Goal: Information Seeking & Learning: Find specific fact

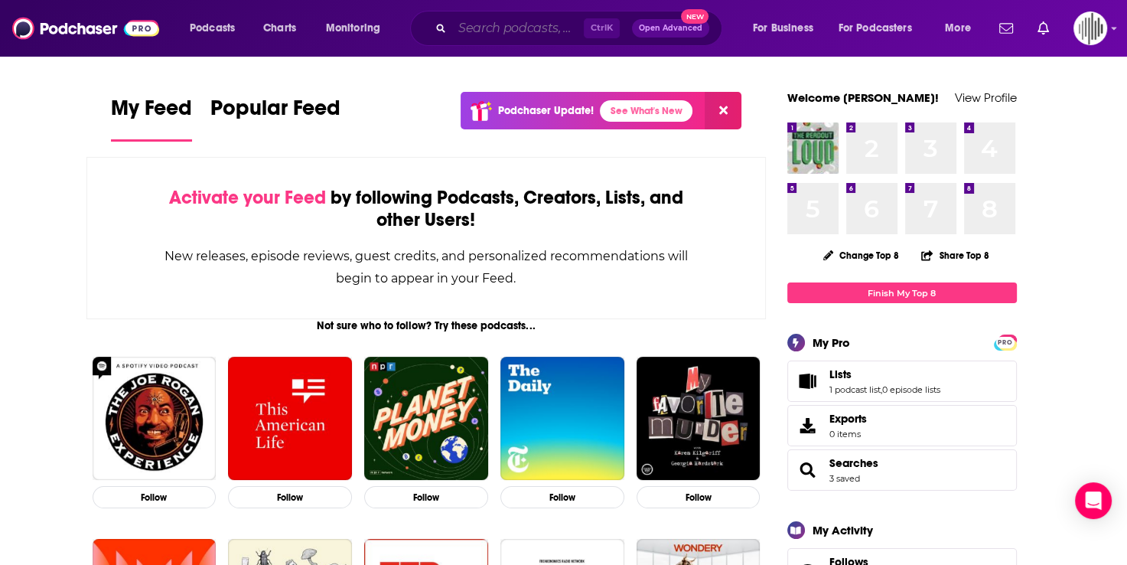
click at [500, 32] on input "Search podcasts, credits, & more..." at bounding box center [518, 28] width 132 height 24
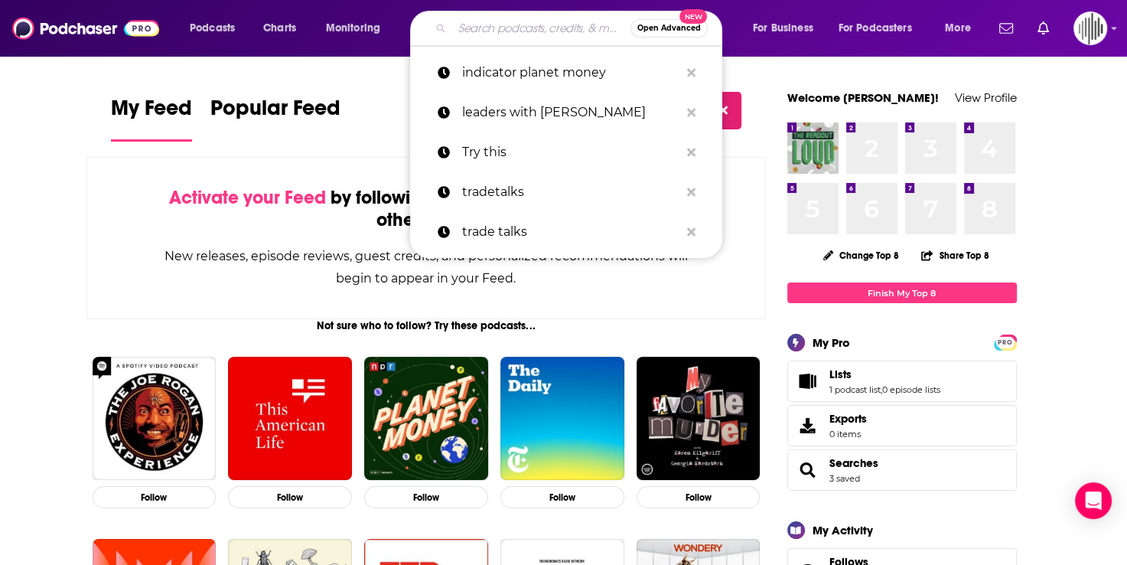
paste input "NPR Planet Money Indicator"
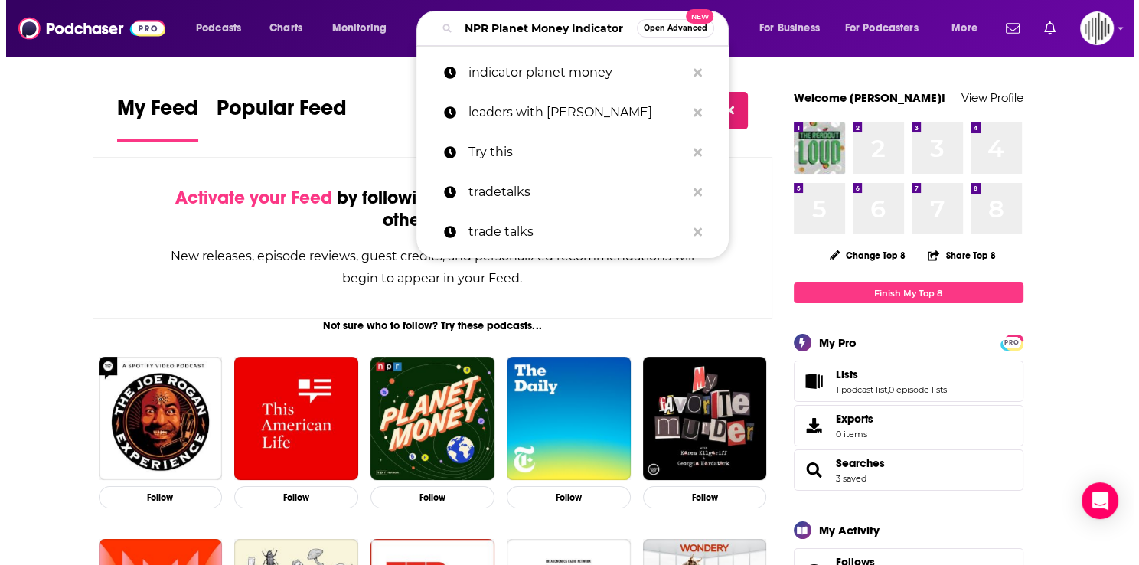
scroll to position [0, 28]
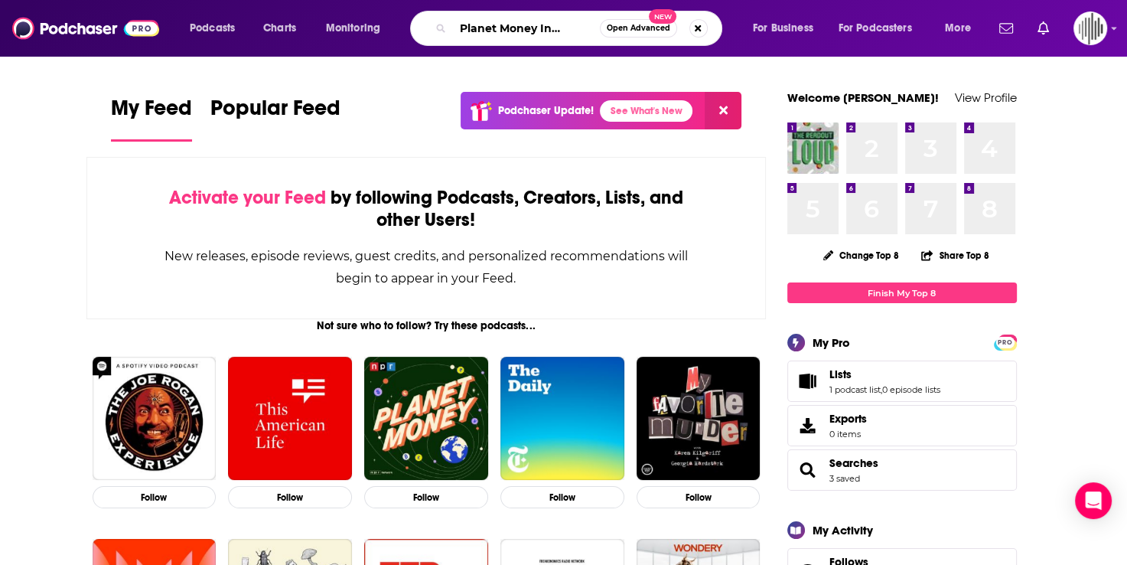
type input "NPR Planet Money Indicator"
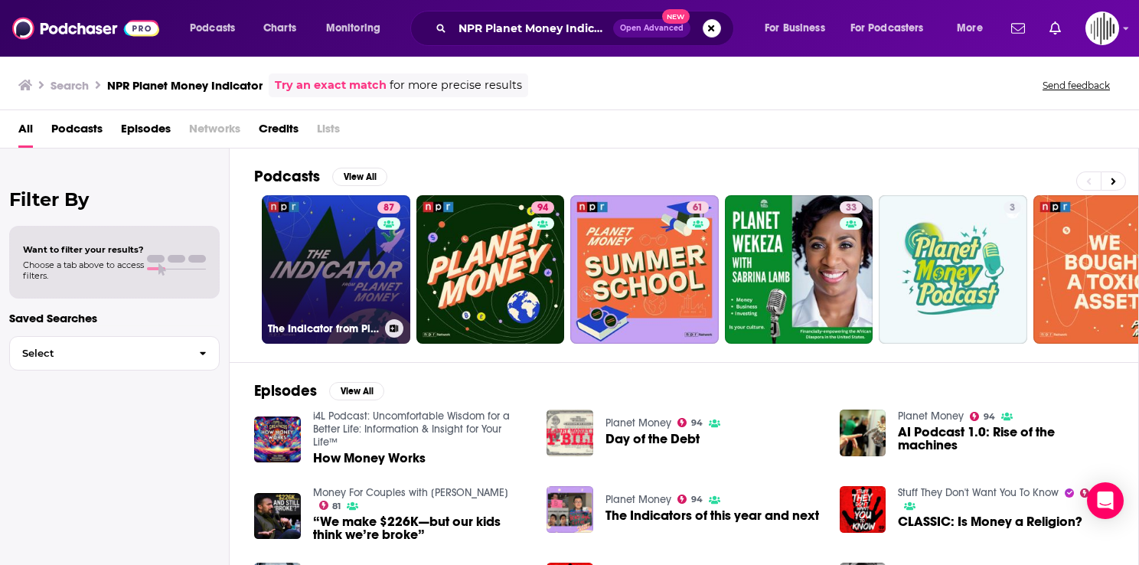
click at [354, 272] on link "87 The Indicator from Planet Money" at bounding box center [336, 269] width 148 height 148
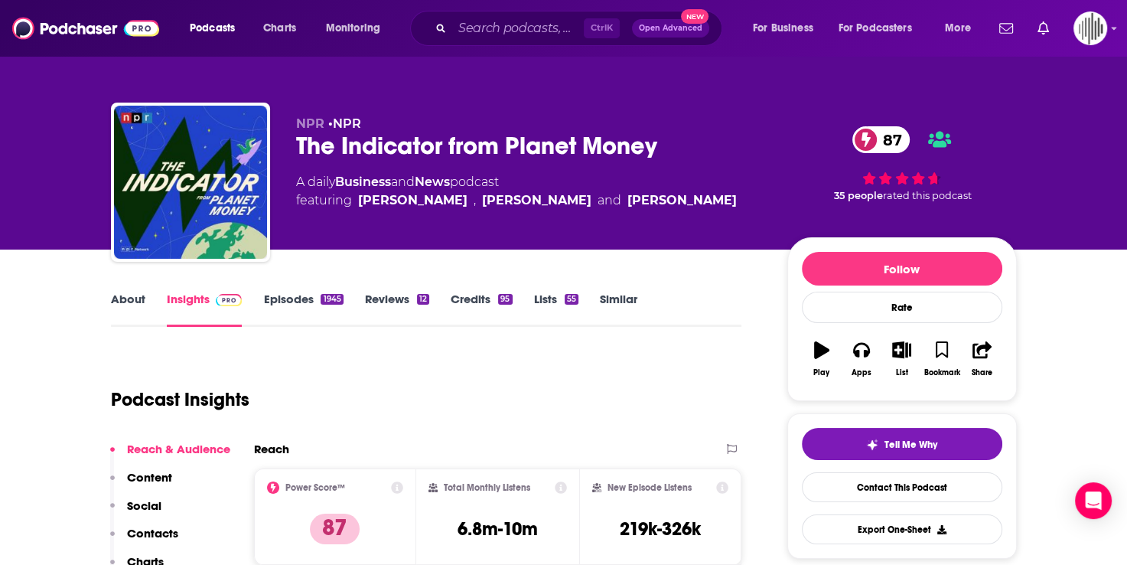
scroll to position [77, 0]
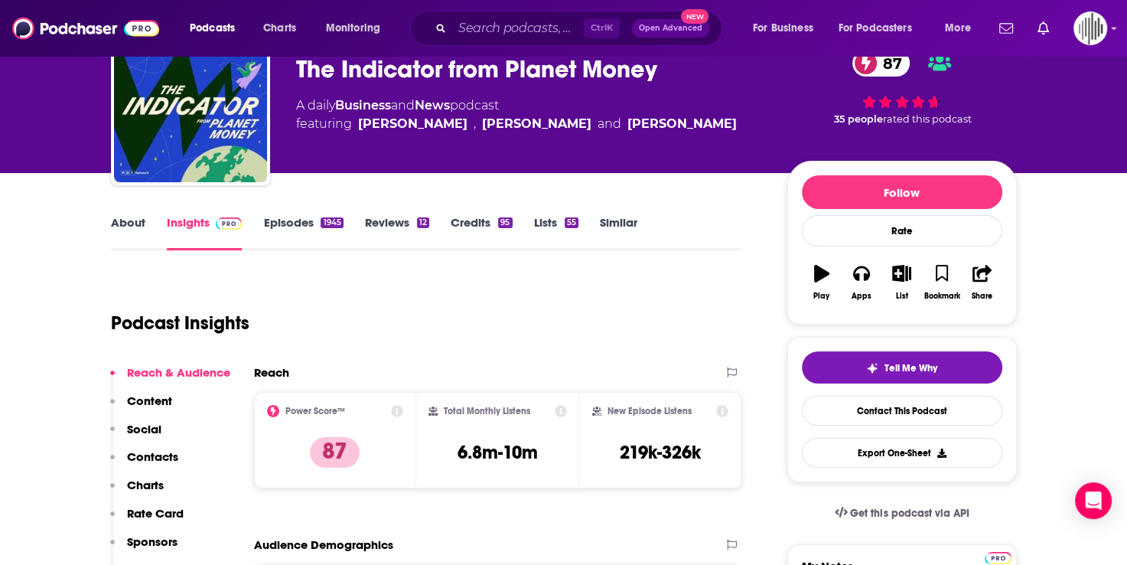
click at [132, 228] on link "About" at bounding box center [128, 232] width 34 height 35
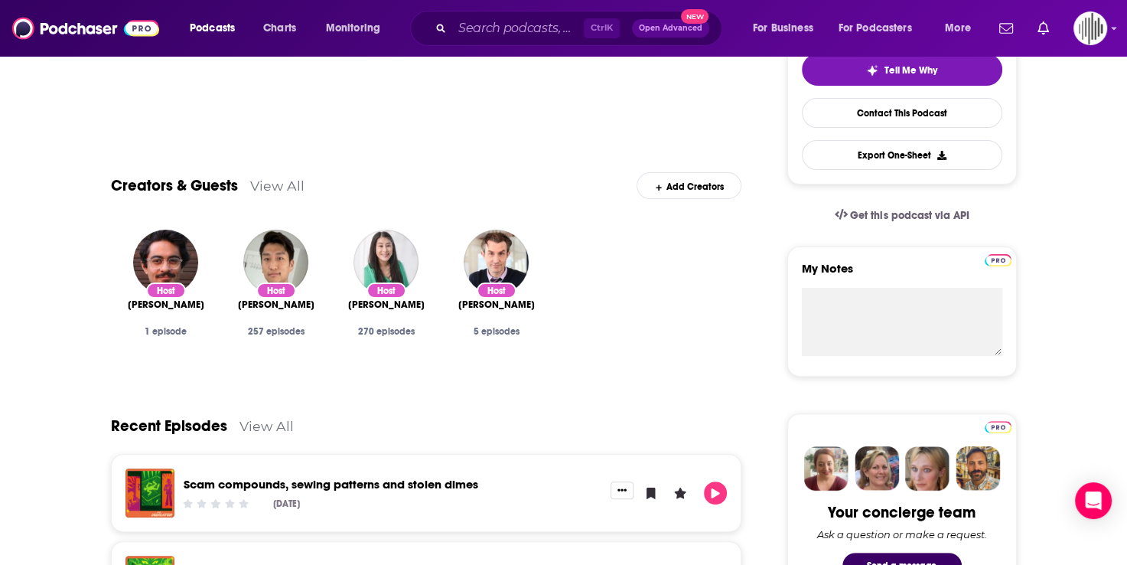
scroll to position [77, 0]
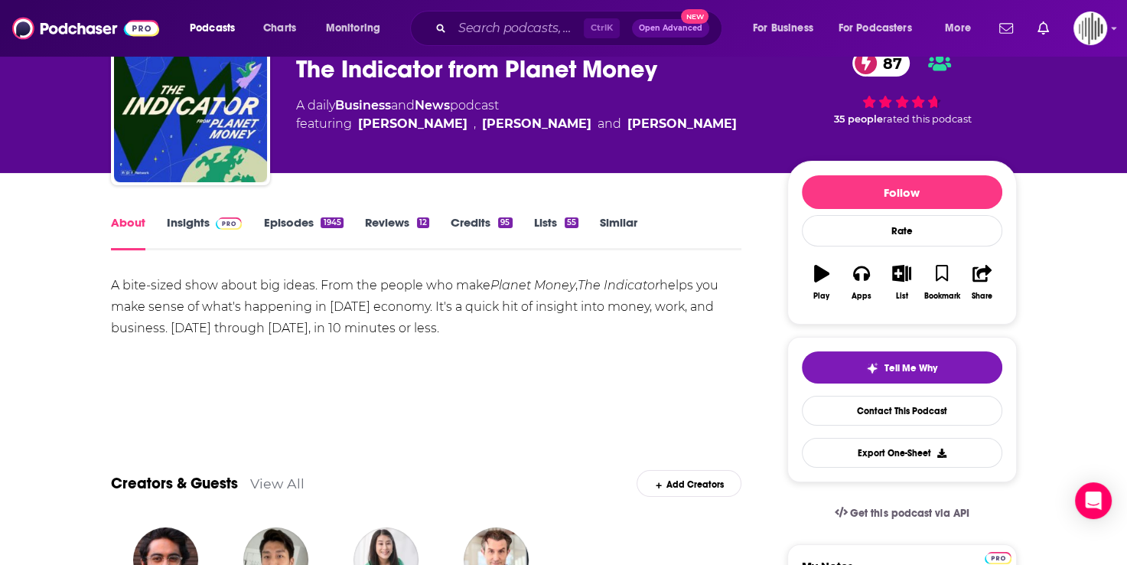
click at [193, 225] on link "Insights" at bounding box center [205, 232] width 76 height 35
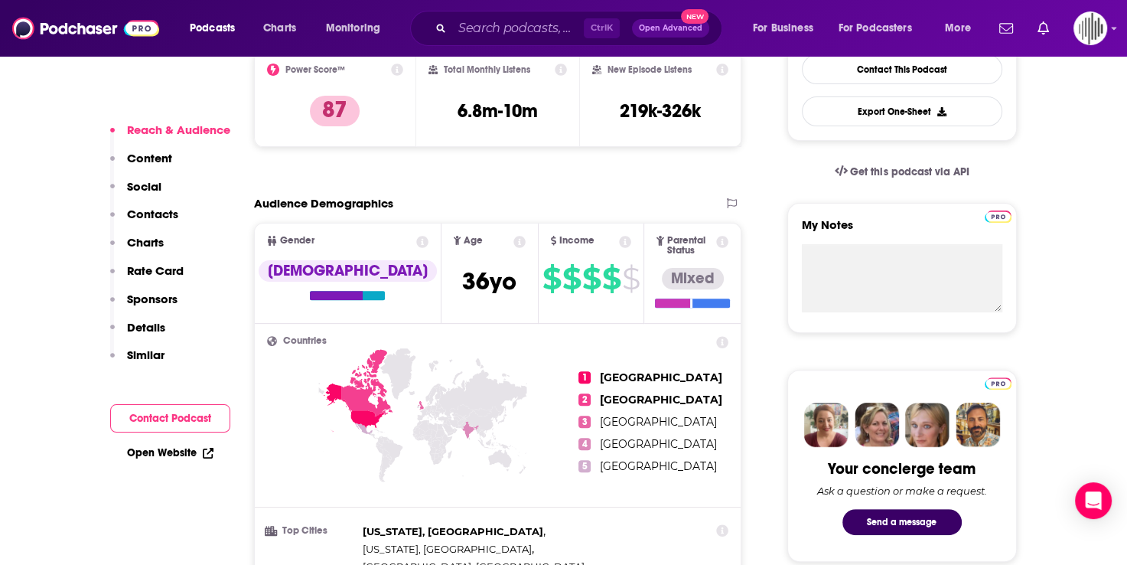
scroll to position [459, 0]
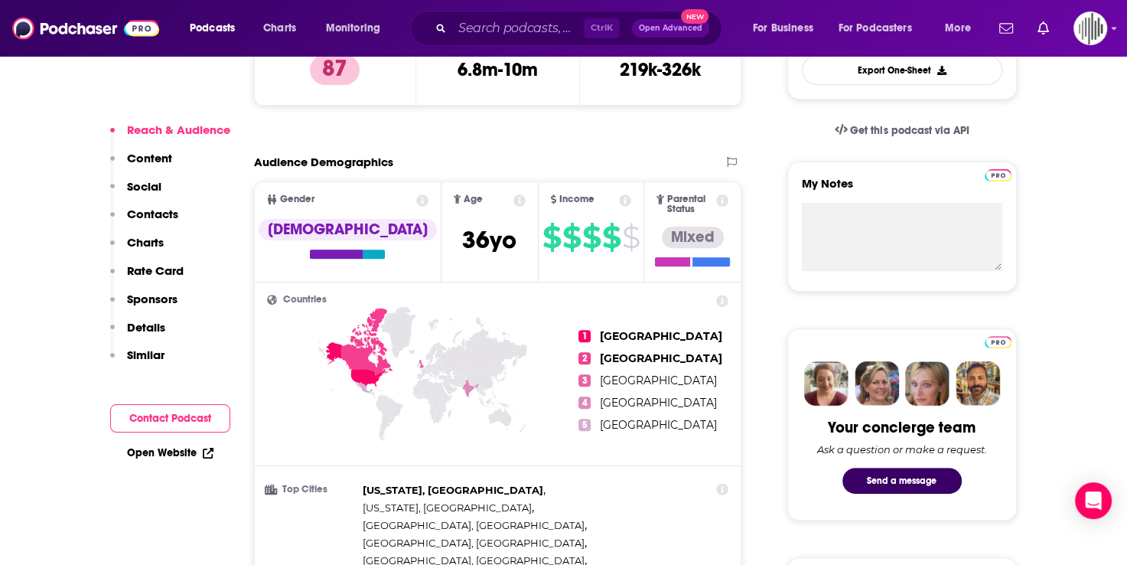
click at [153, 164] on p "Content" at bounding box center [149, 158] width 45 height 15
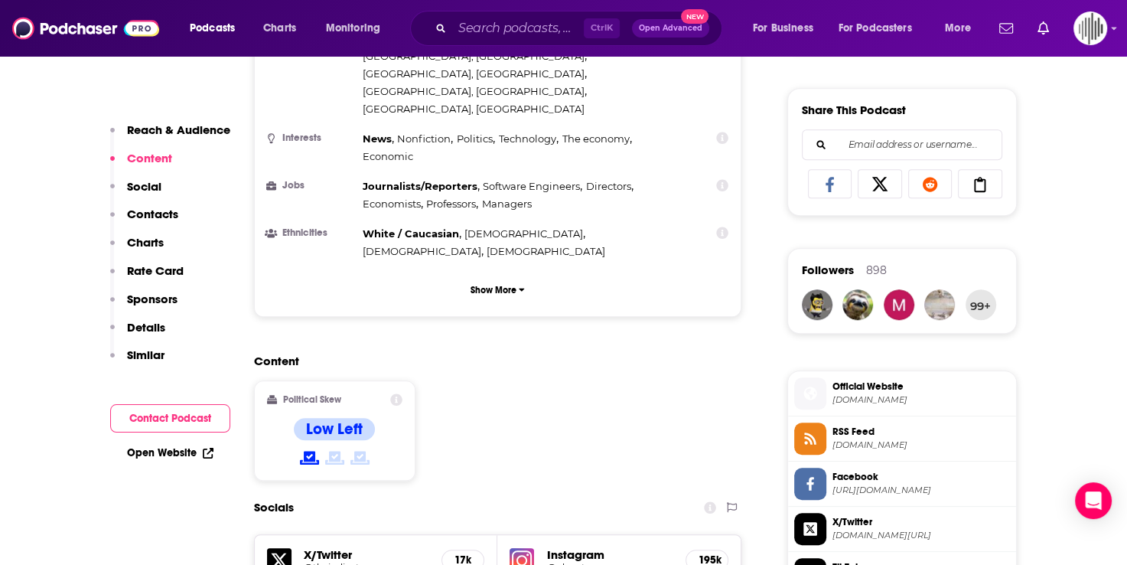
scroll to position [973, 0]
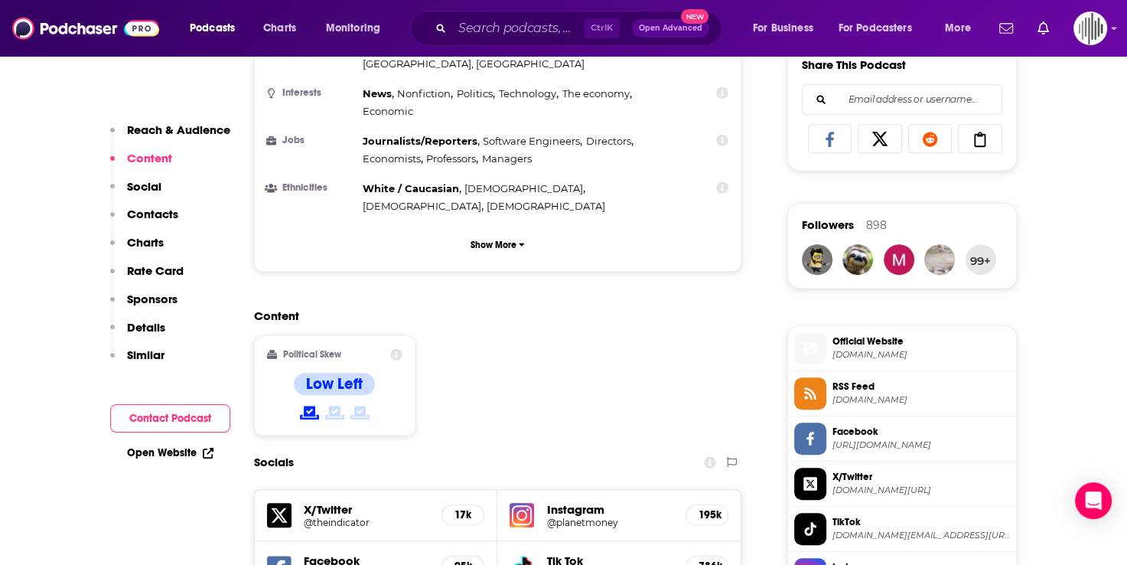
click at [143, 188] on p "Social" at bounding box center [144, 186] width 34 height 15
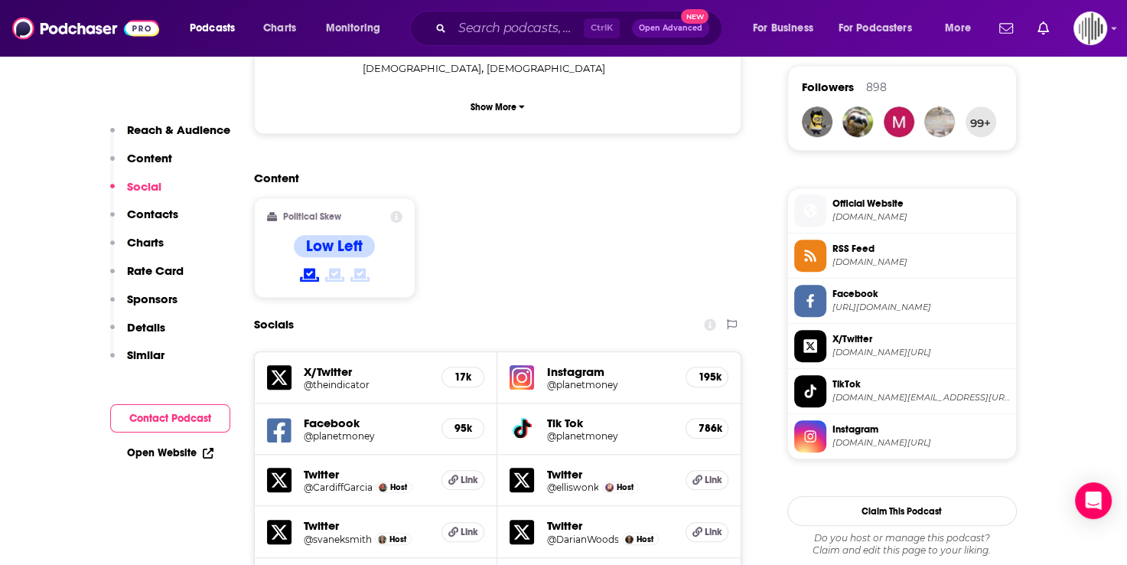
scroll to position [1112, 0]
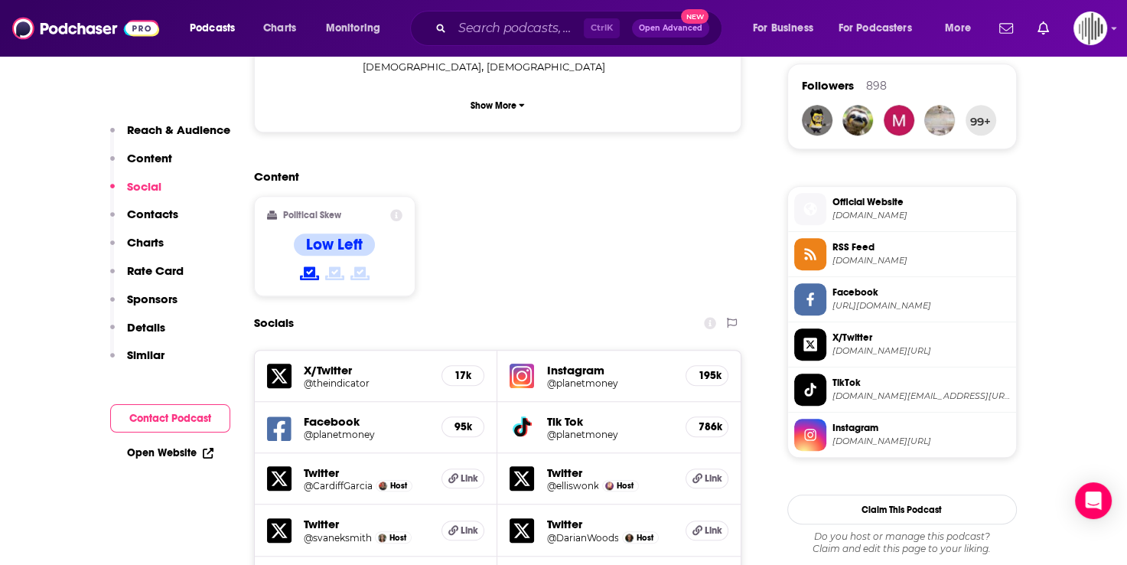
click at [150, 221] on p "Contacts" at bounding box center [152, 214] width 51 height 15
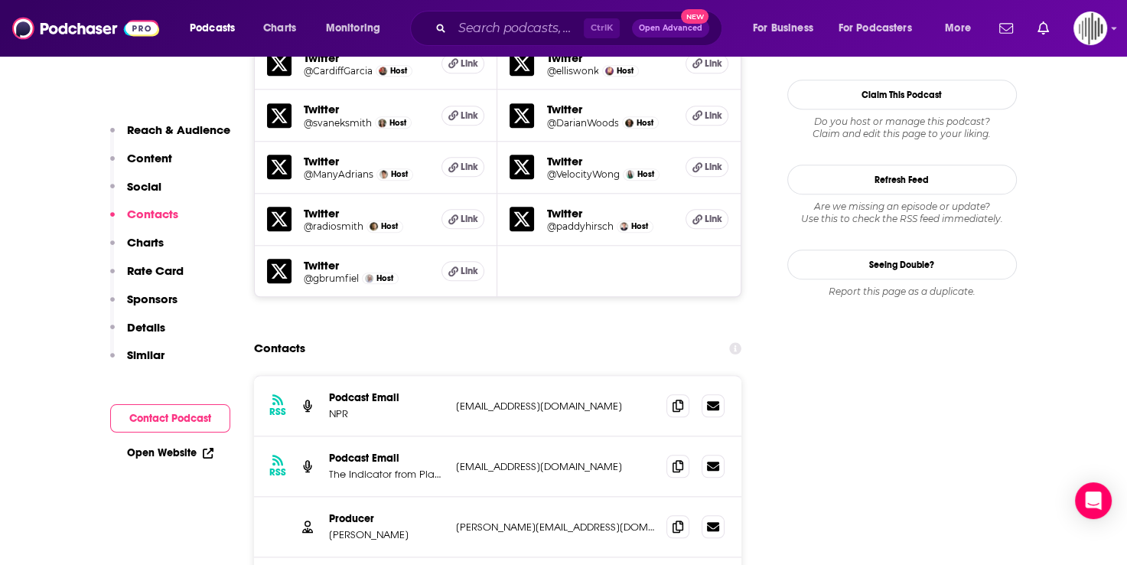
scroll to position [1558, 0]
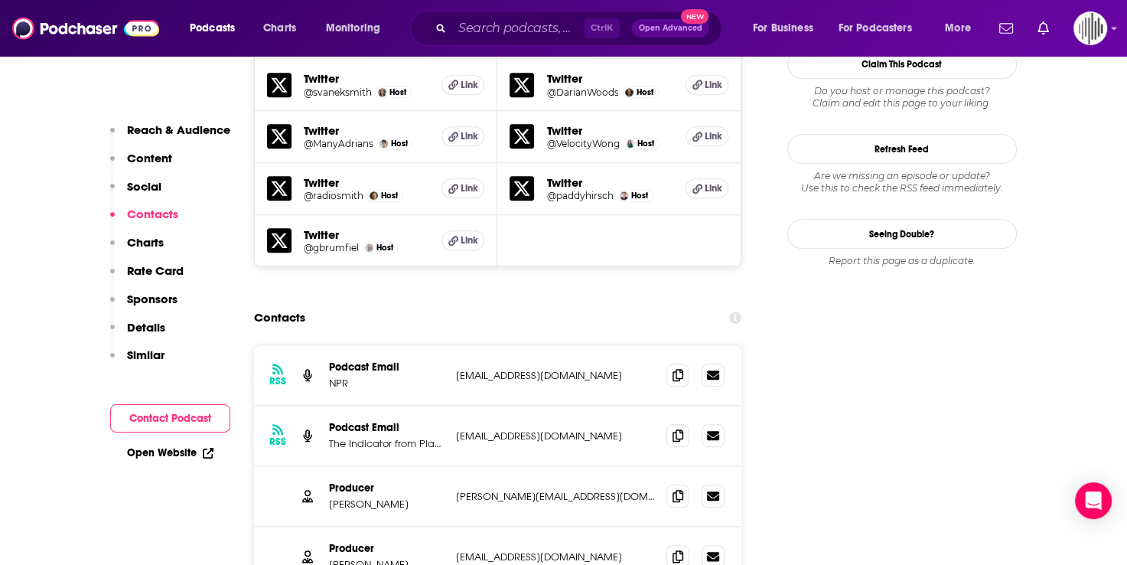
click at [144, 241] on p "Charts" at bounding box center [145, 242] width 37 height 15
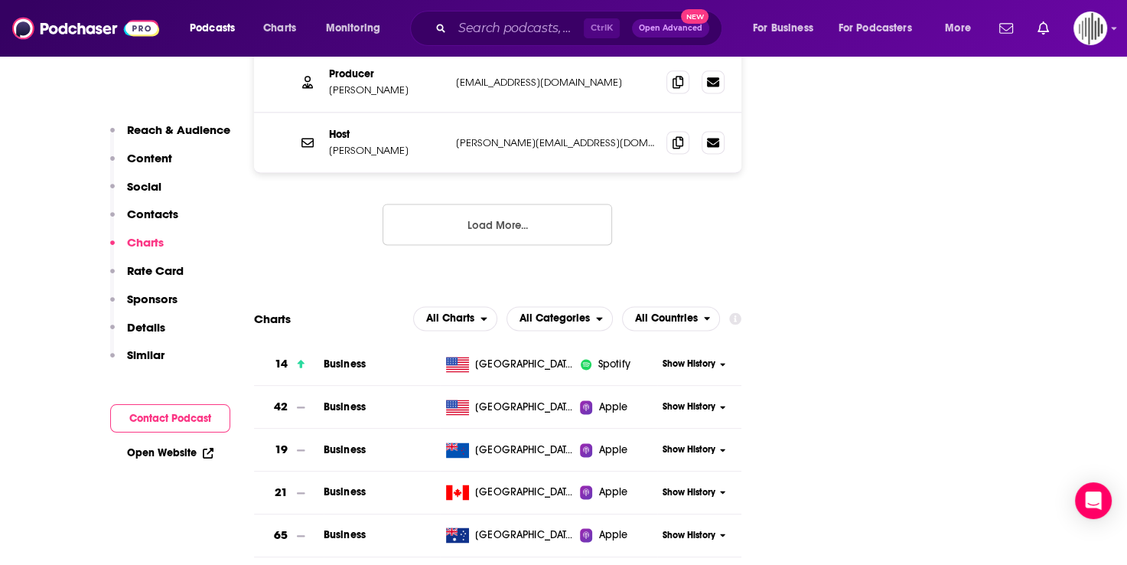
scroll to position [2037, 0]
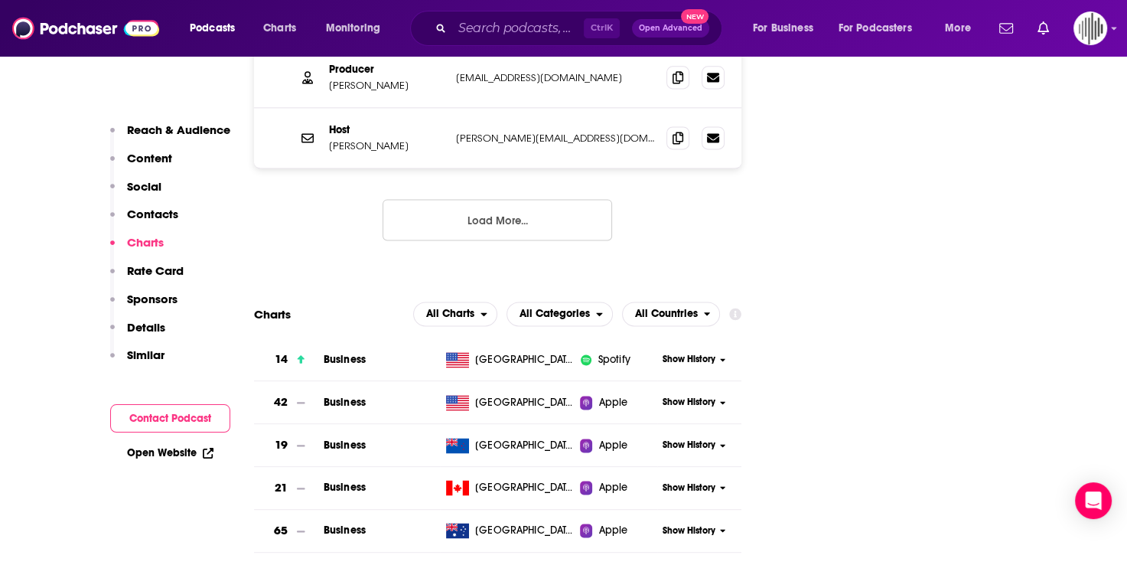
click at [167, 273] on p "Rate Card" at bounding box center [155, 270] width 57 height 15
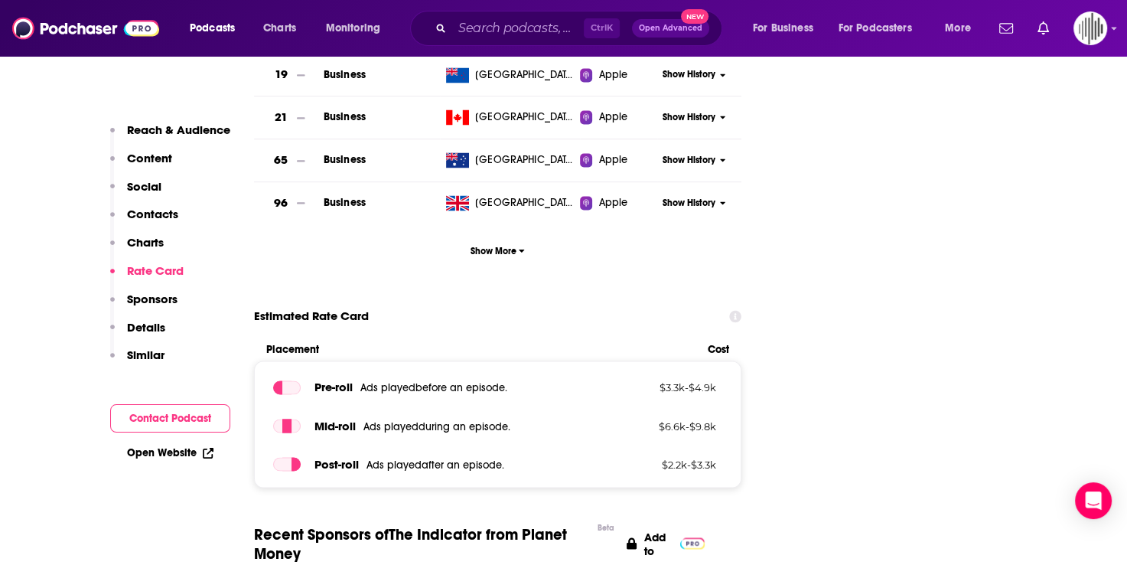
click at [158, 299] on p "Sponsors" at bounding box center [152, 299] width 50 height 15
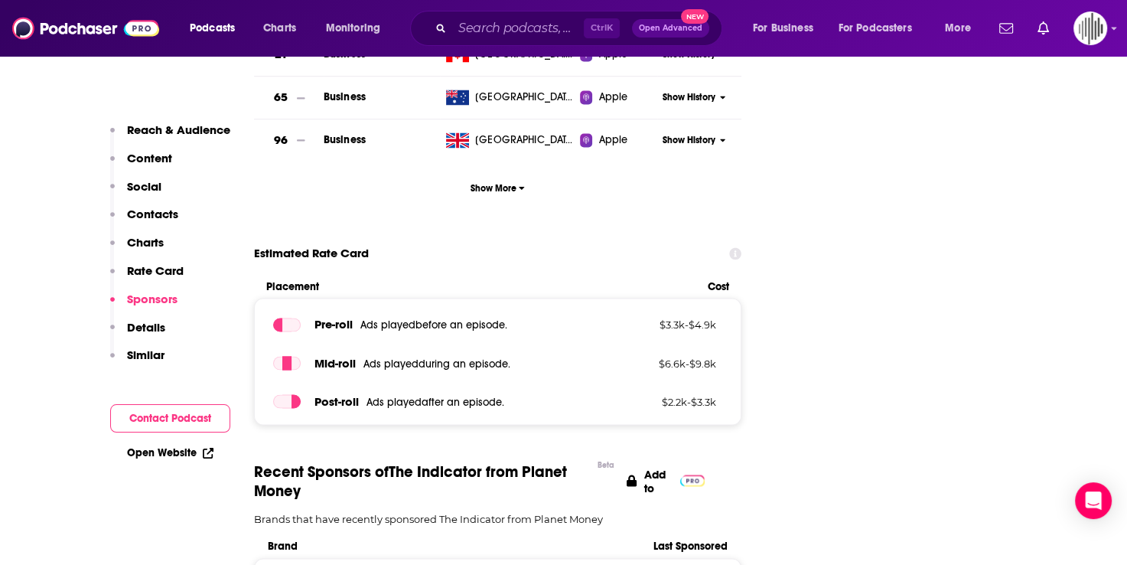
scroll to position [2629, 0]
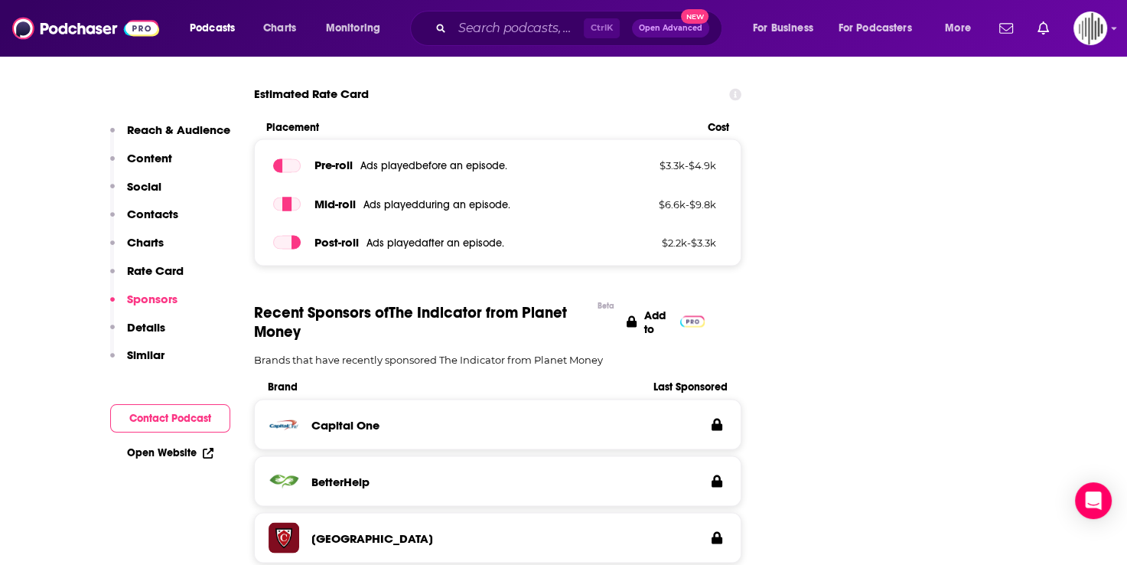
click at [142, 325] on p "Details" at bounding box center [146, 327] width 38 height 15
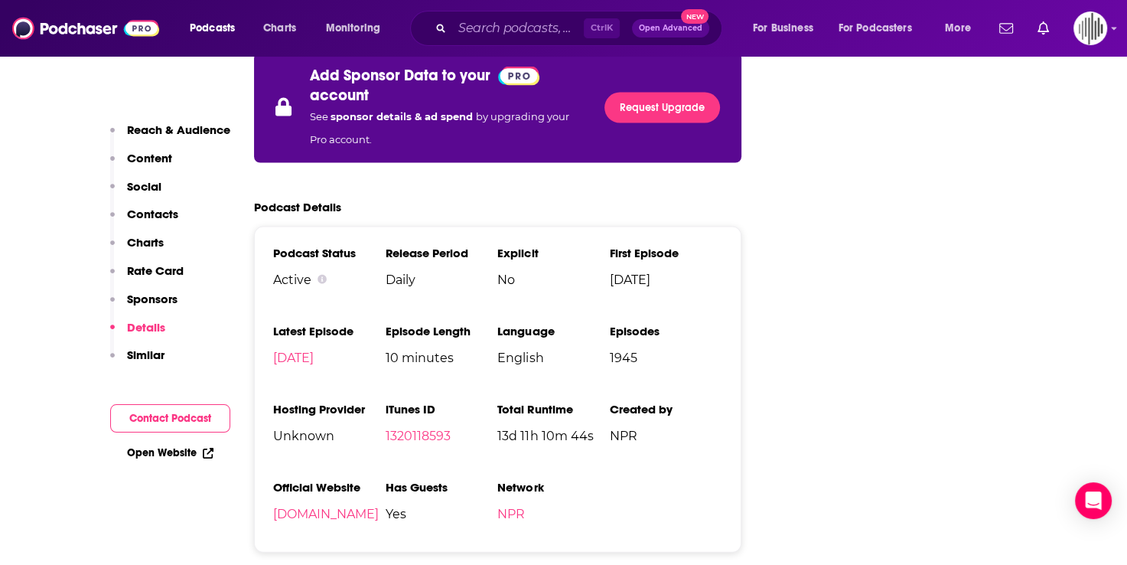
scroll to position [3256, 0]
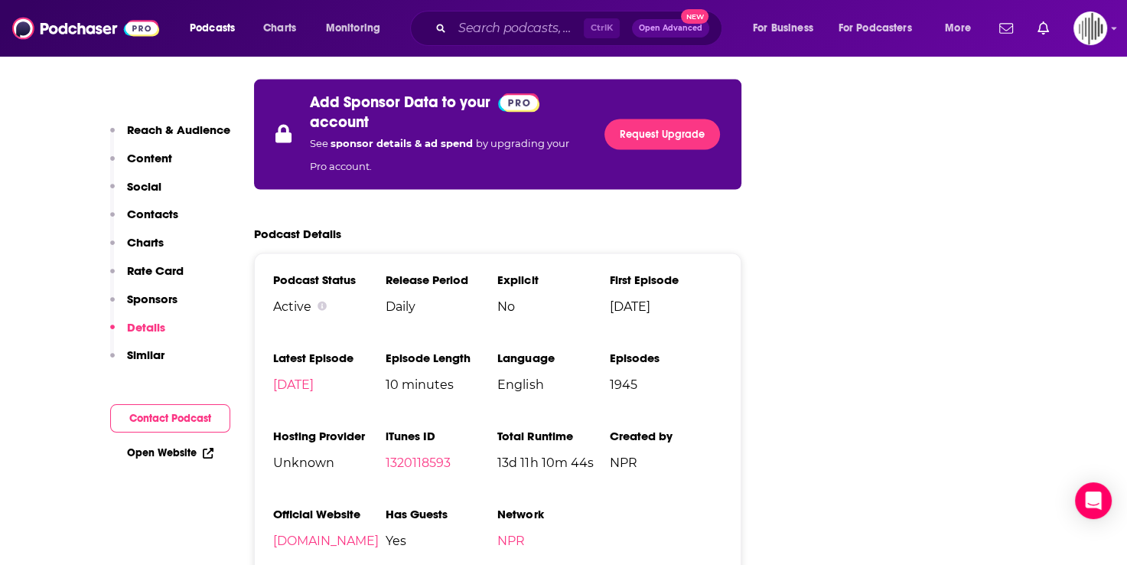
click at [143, 363] on button "Similar" at bounding box center [137, 361] width 54 height 28
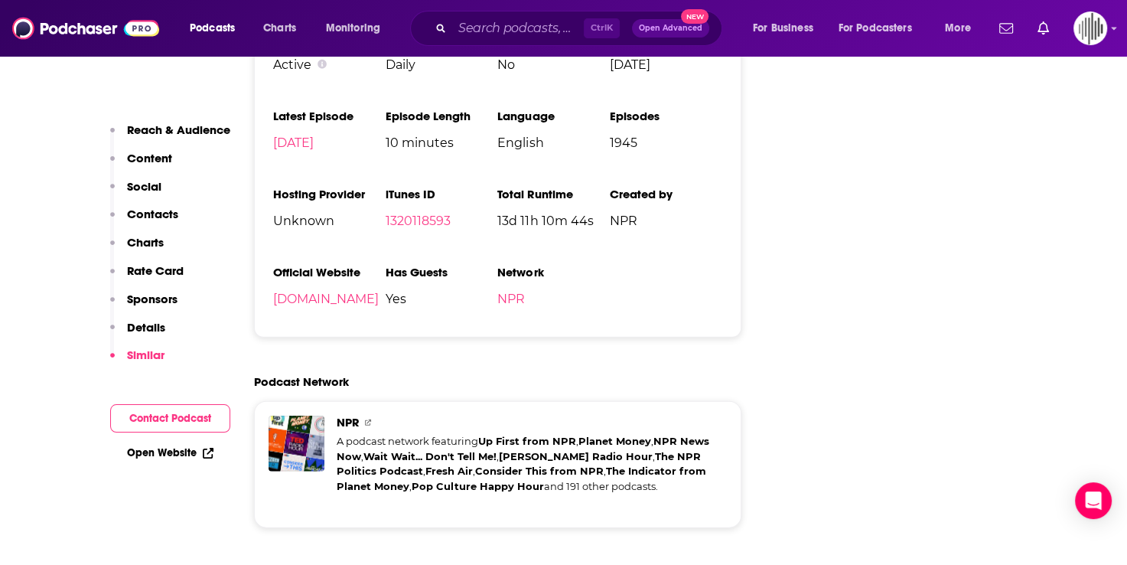
scroll to position [3764, 0]
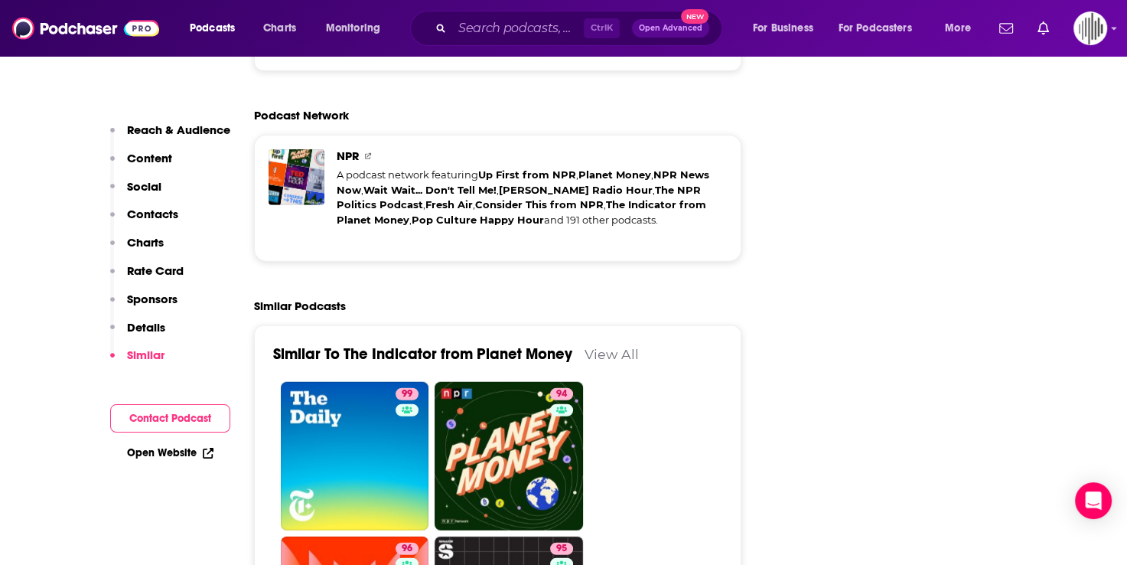
click at [150, 130] on p "Reach & Audience" at bounding box center [178, 129] width 103 height 15
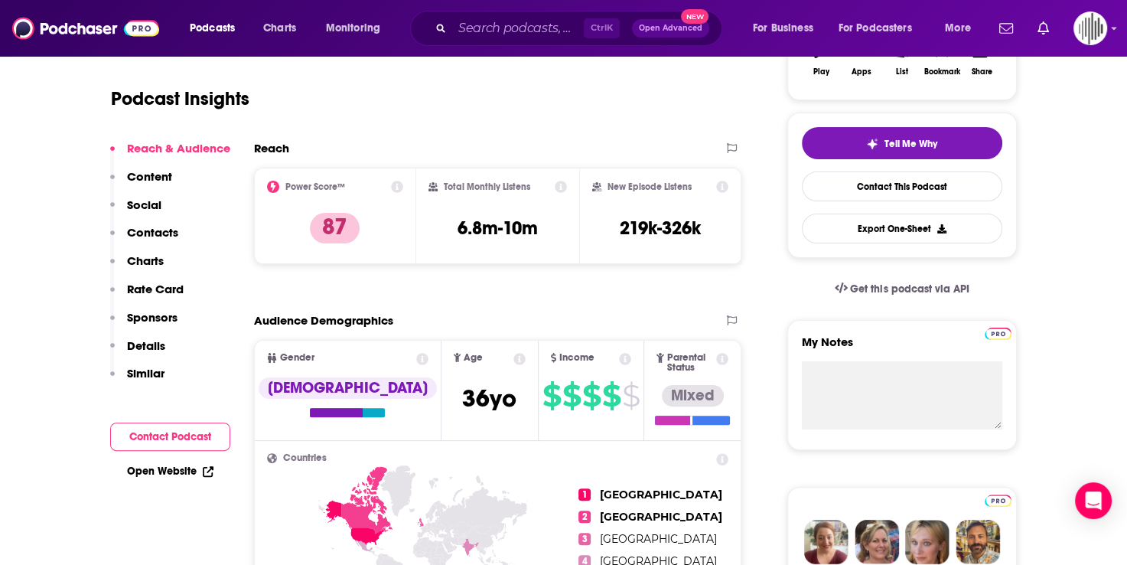
scroll to position [0, 0]
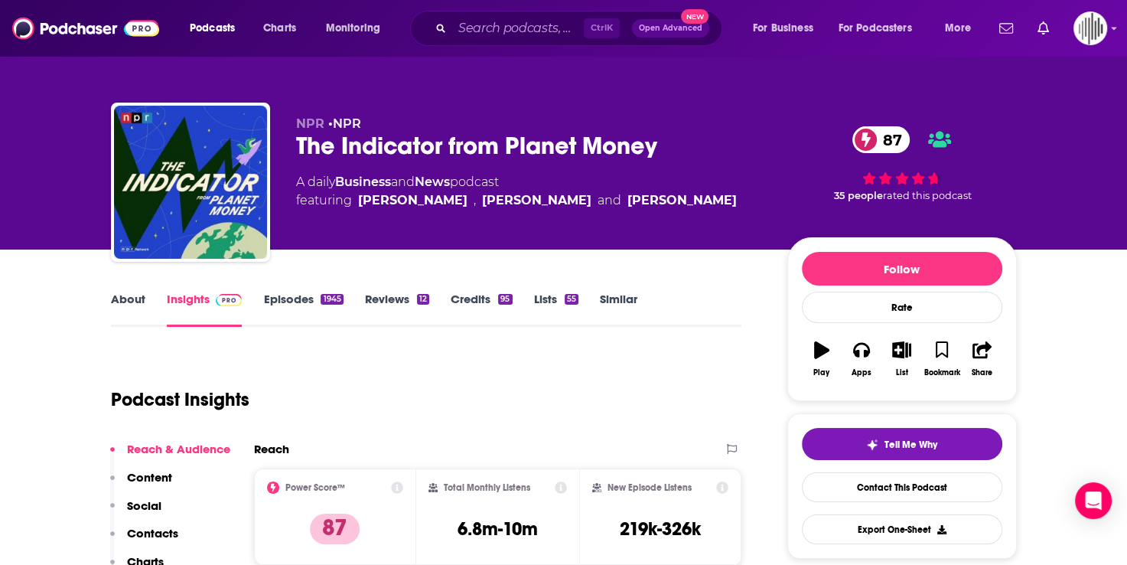
click at [279, 299] on link "Episodes 1945" at bounding box center [303, 309] width 80 height 35
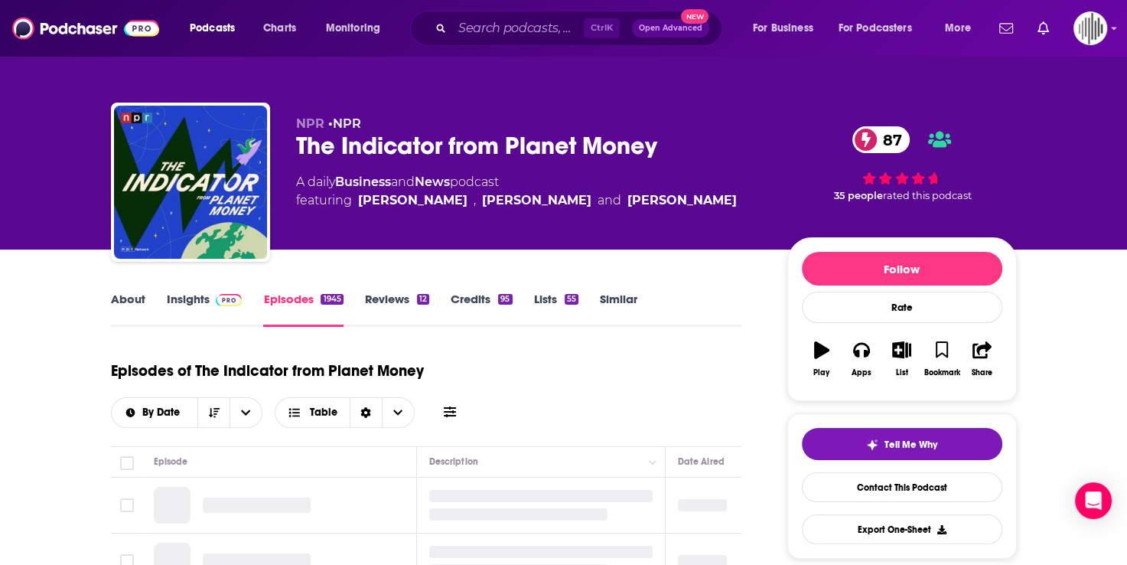
scroll to position [153, 0]
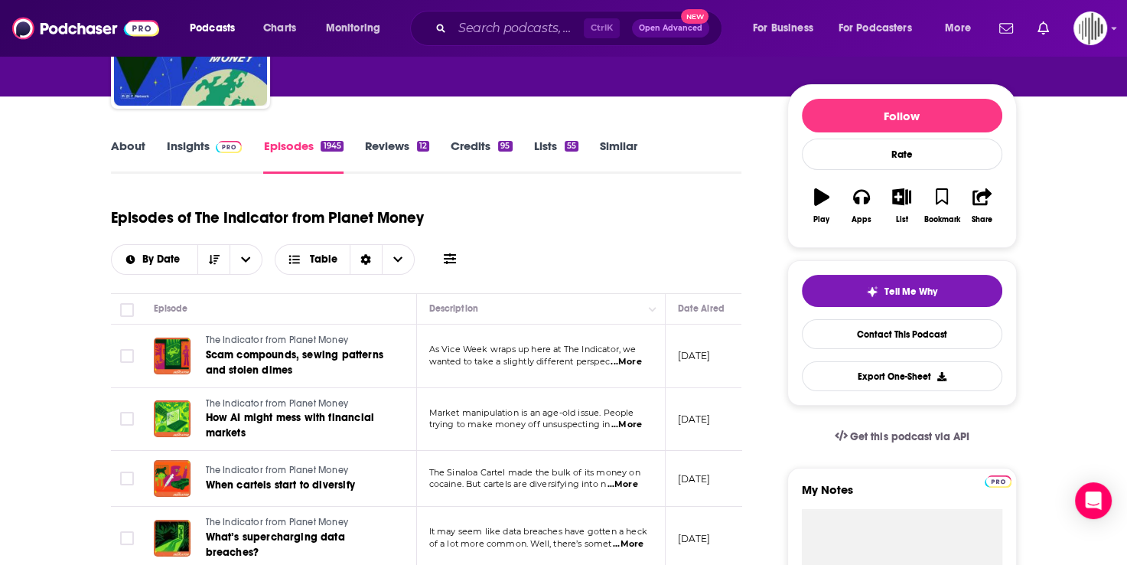
click at [375, 145] on link "Reviews 12" at bounding box center [397, 155] width 64 height 35
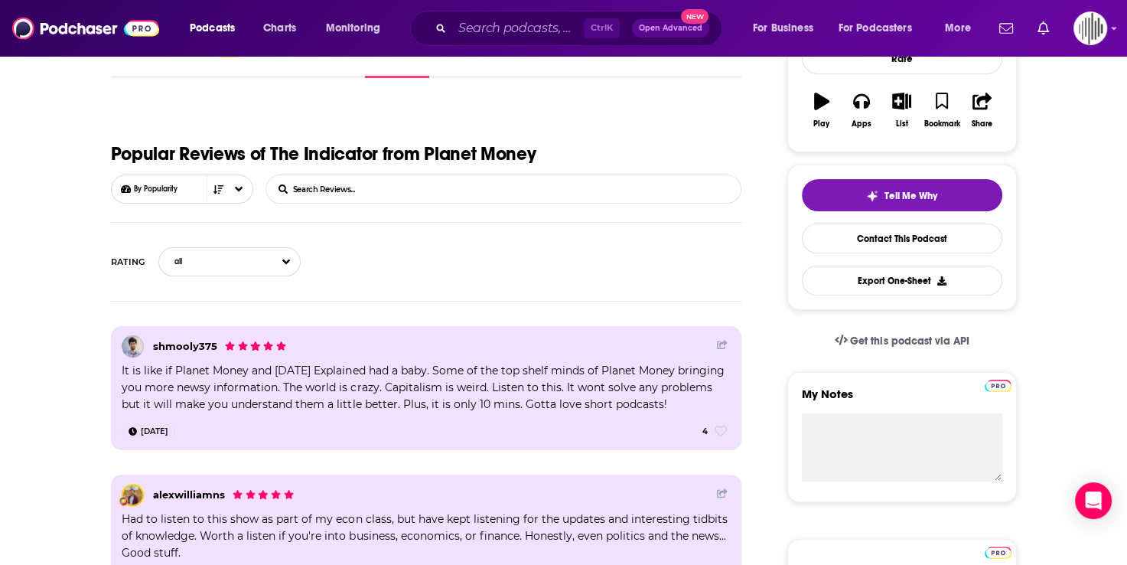
scroll to position [153, 0]
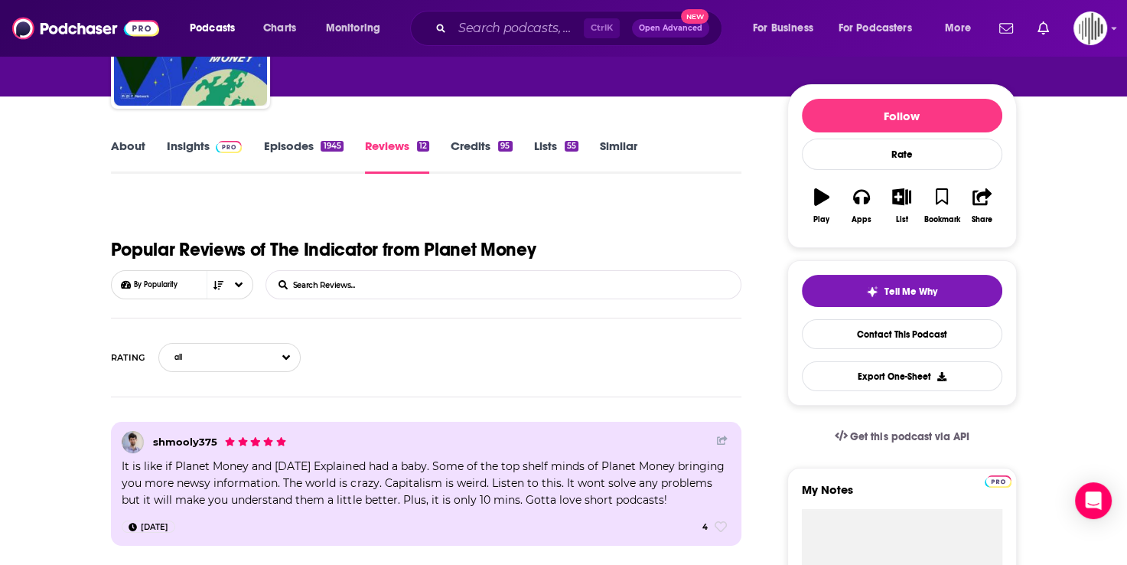
click at [474, 148] on link "Credits 95" at bounding box center [481, 155] width 61 height 35
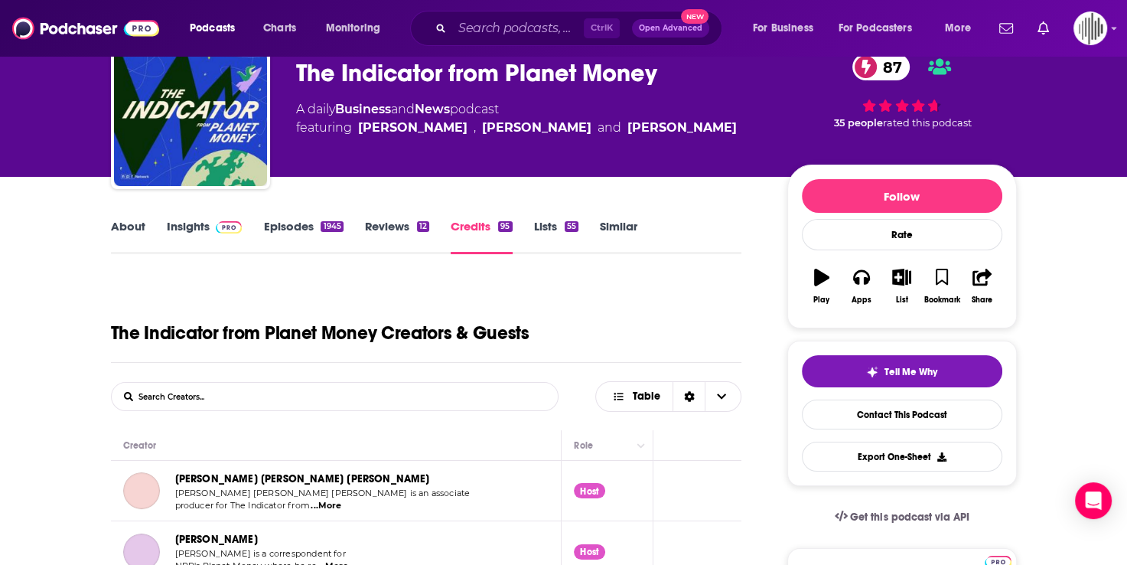
scroll to position [153, 0]
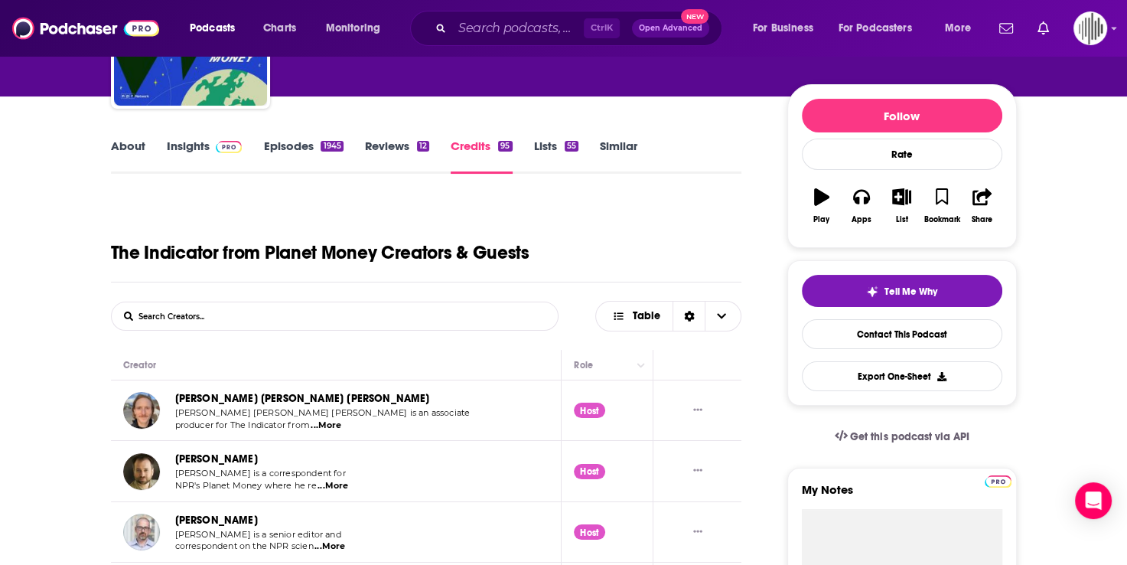
click at [199, 151] on link "Insights" at bounding box center [205, 155] width 76 height 35
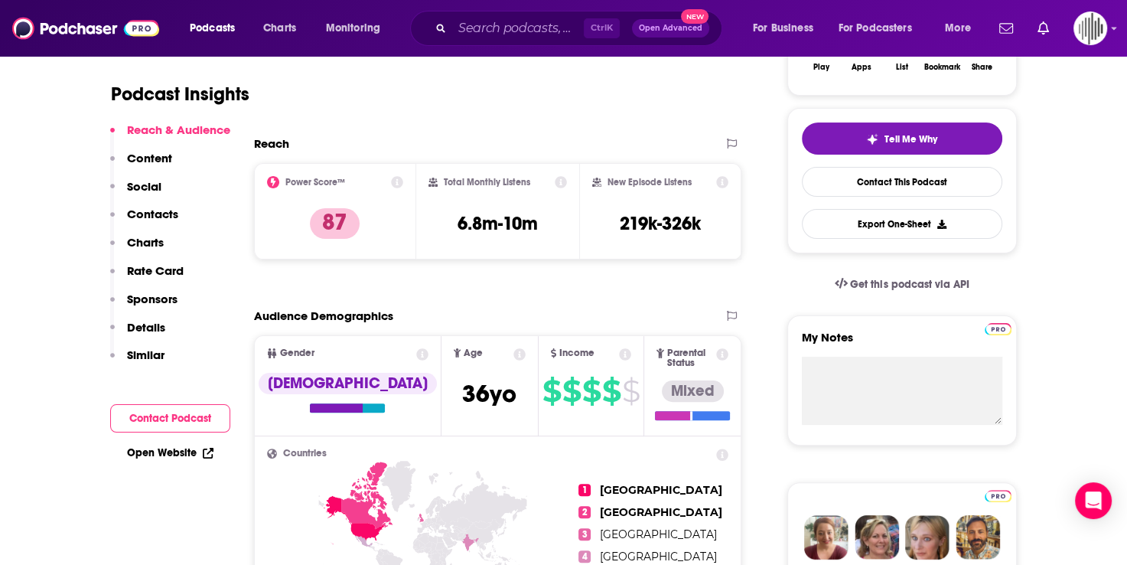
scroll to position [306, 0]
click at [397, 180] on icon at bounding box center [397, 181] width 12 height 12
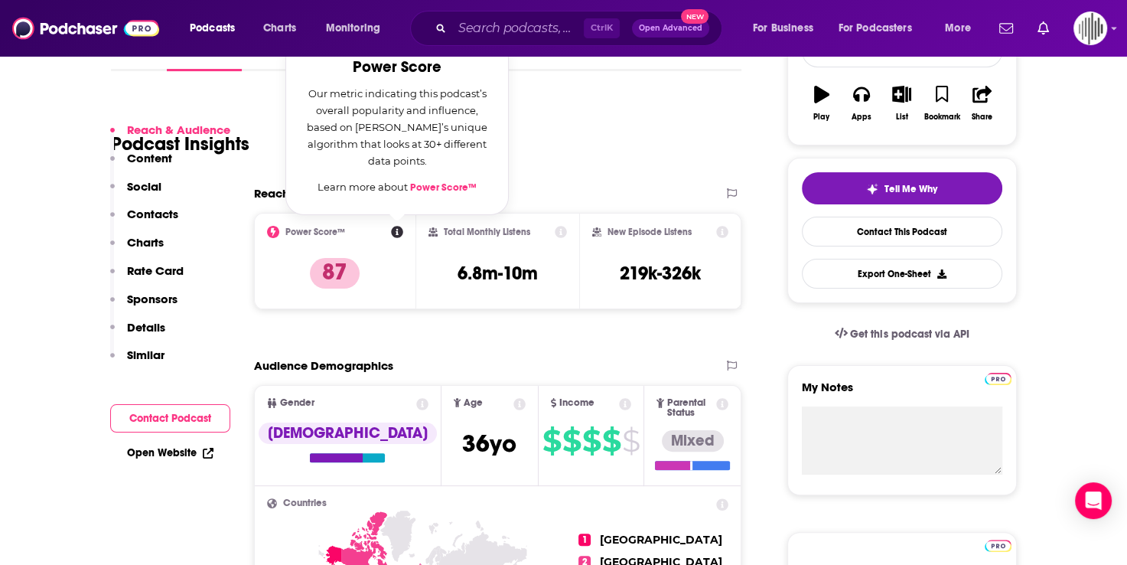
scroll to position [230, 0]
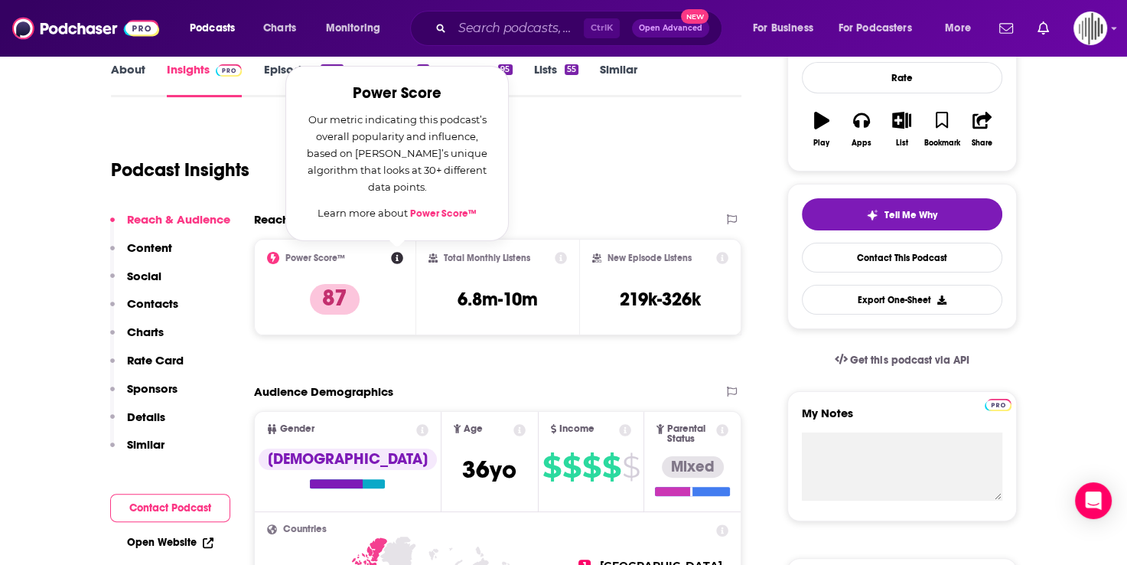
click at [609, 177] on div "Podcast Insights" at bounding box center [420, 161] width 619 height 78
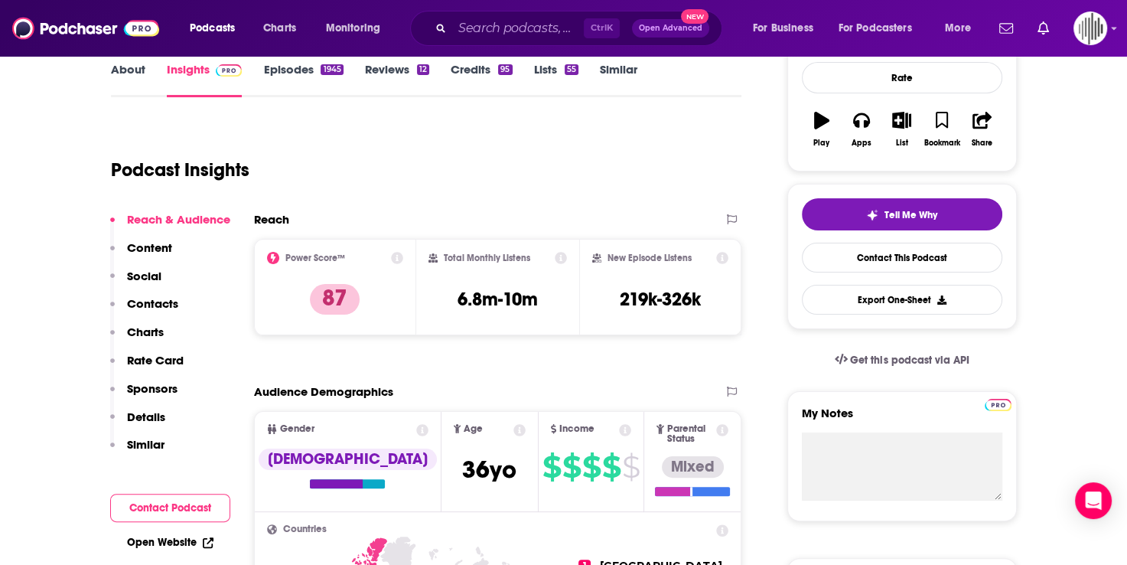
click at [559, 259] on icon at bounding box center [561, 258] width 12 height 12
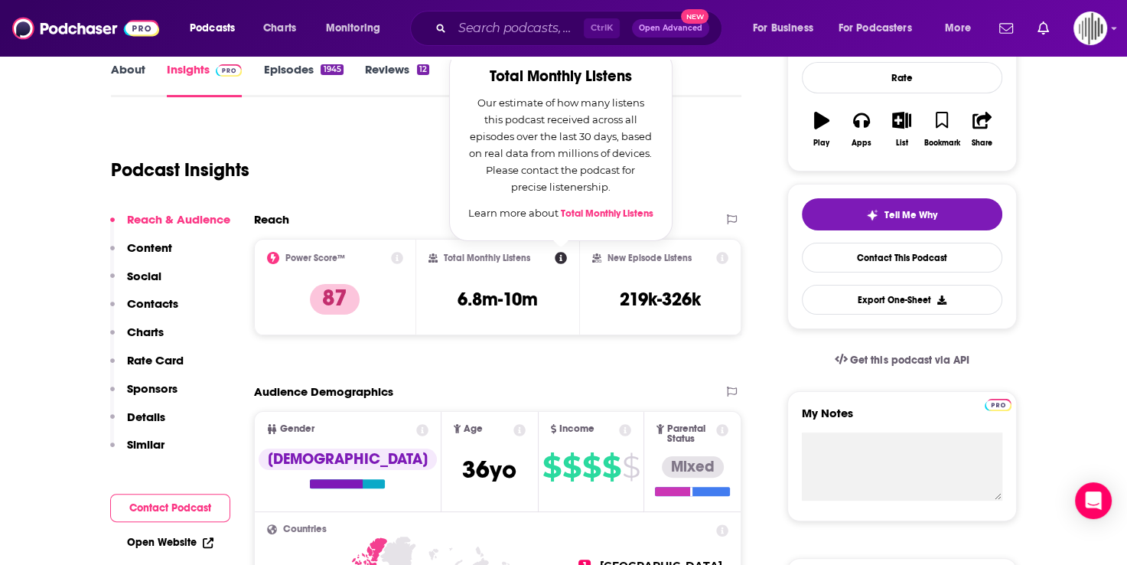
click at [377, 188] on div "Podcast Insights" at bounding box center [420, 161] width 619 height 78
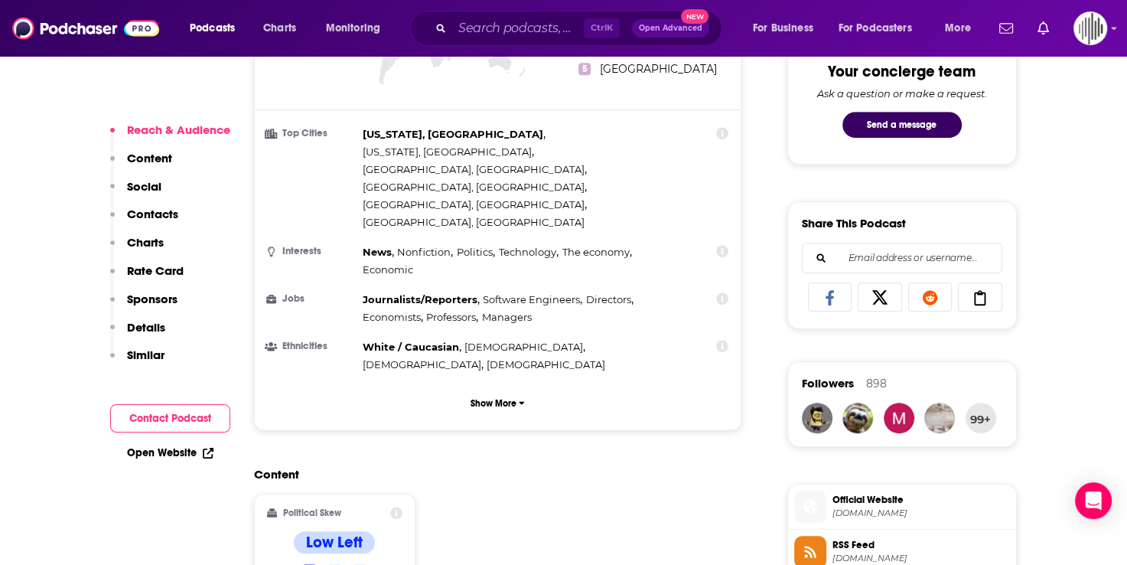
scroll to position [842, 0]
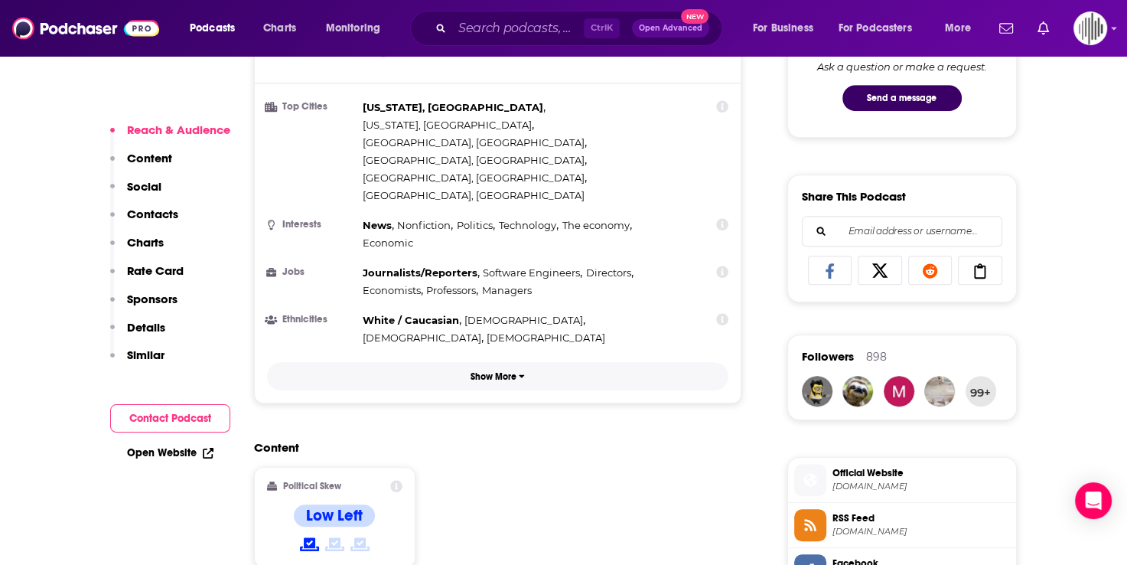
click at [496, 371] on p "Show More" at bounding box center [494, 376] width 46 height 11
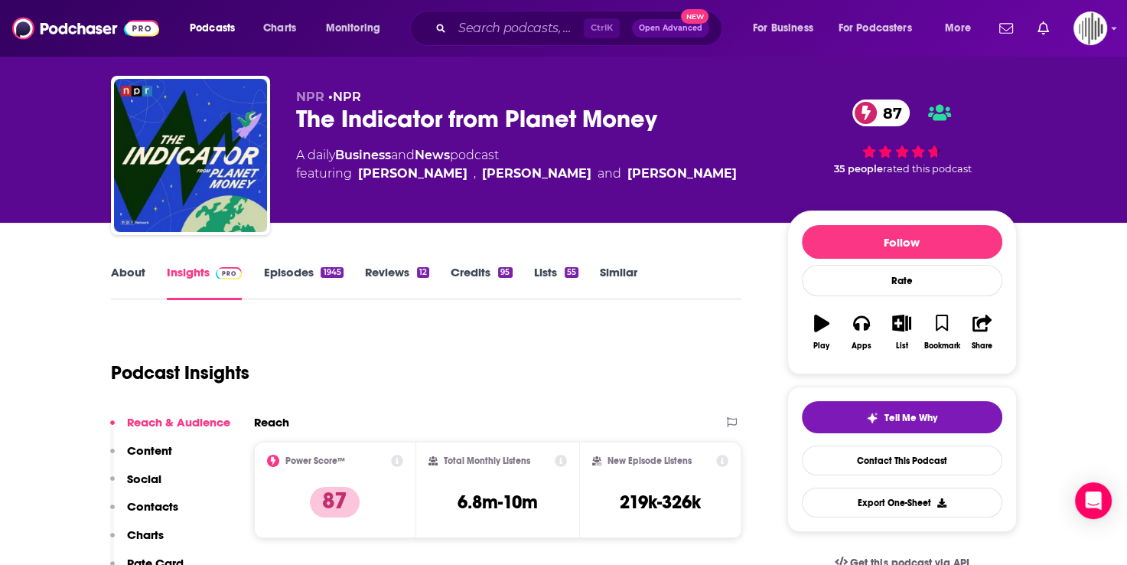
scroll to position [0, 0]
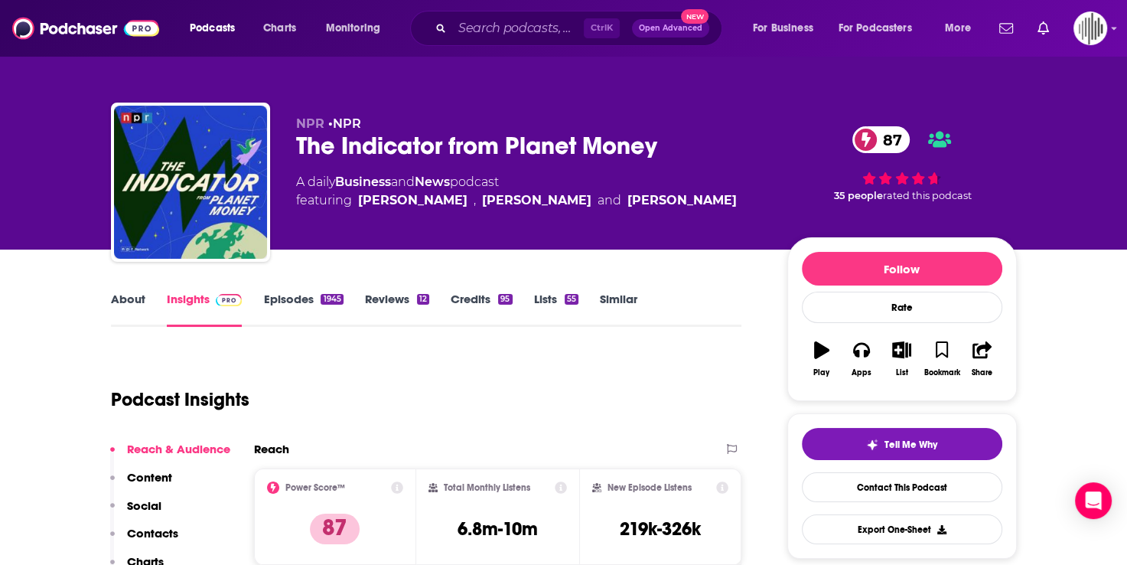
click at [126, 298] on link "About" at bounding box center [128, 309] width 34 height 35
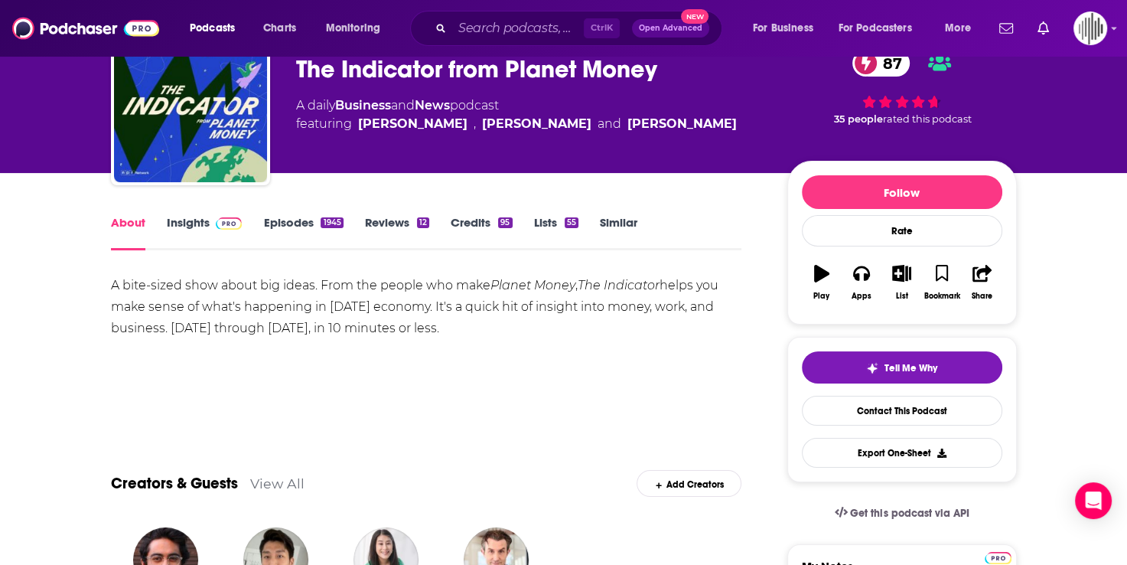
scroll to position [77, 0]
click at [158, 222] on div "About" at bounding box center [139, 232] width 56 height 35
click at [184, 224] on link "Insights" at bounding box center [205, 232] width 76 height 35
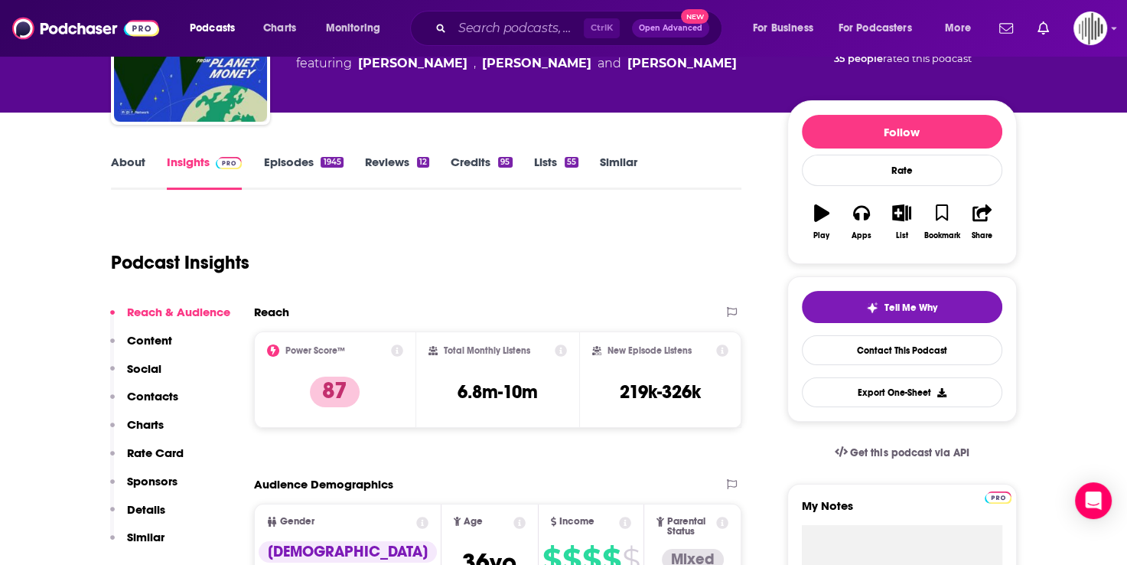
scroll to position [306, 0]
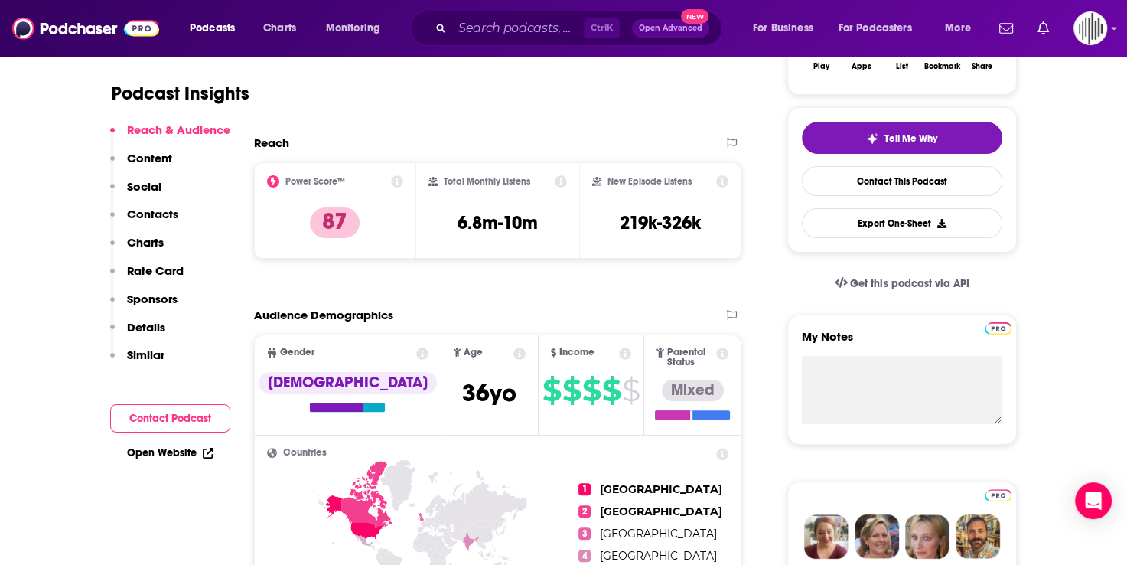
click at [168, 456] on link "Open Website" at bounding box center [170, 452] width 86 height 13
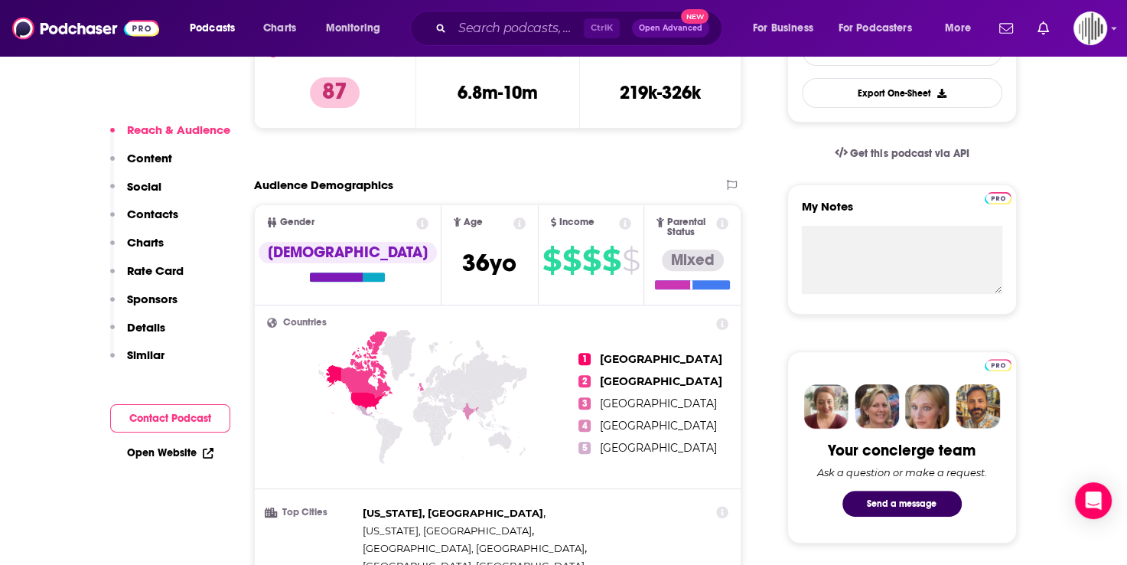
scroll to position [536, 0]
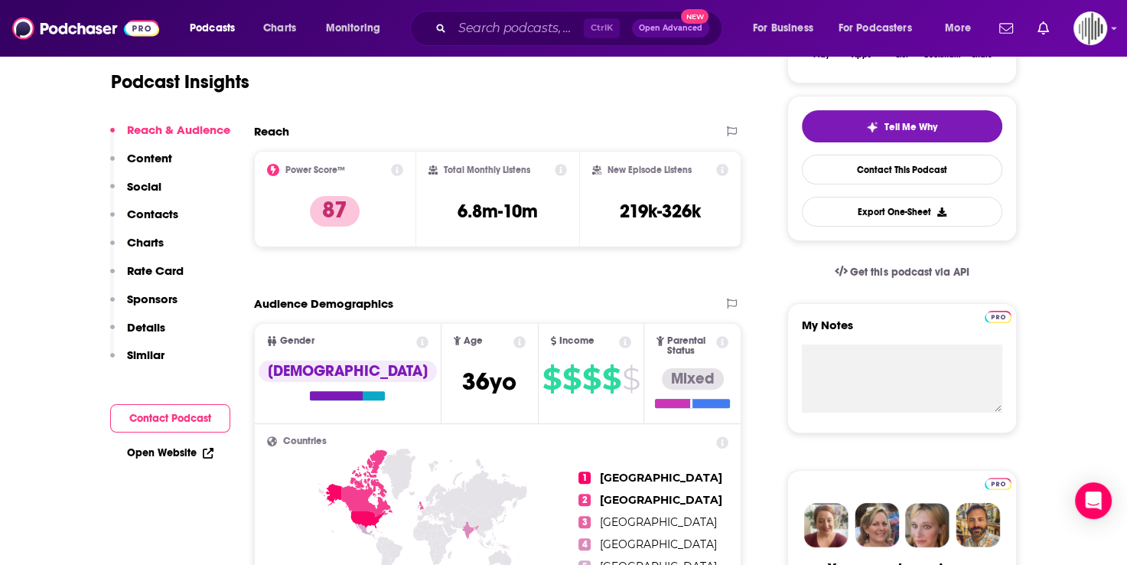
scroll to position [306, 0]
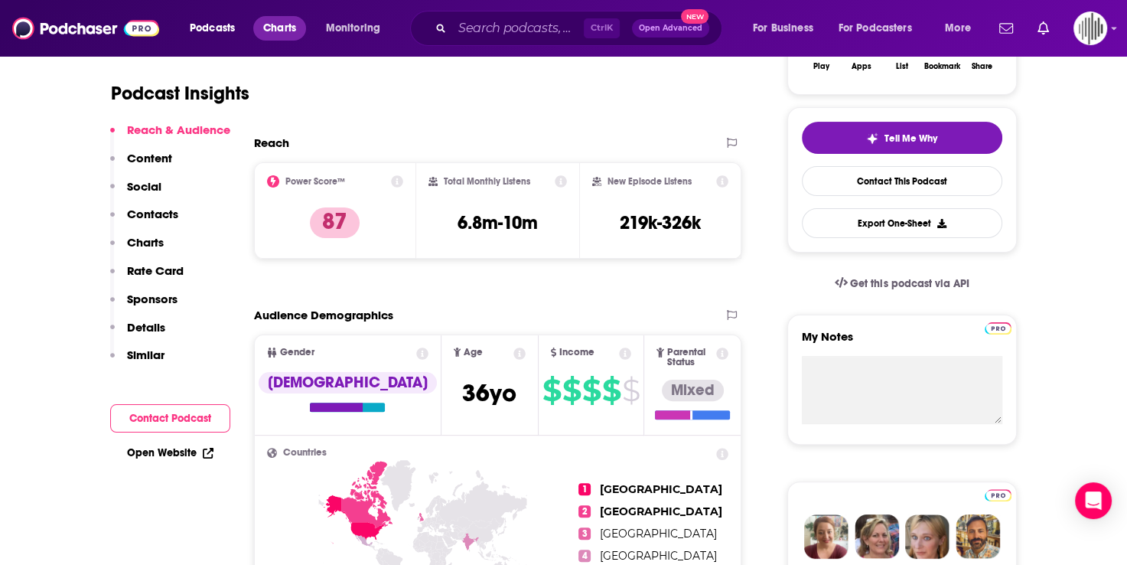
click at [272, 32] on span "Charts" at bounding box center [279, 28] width 33 height 21
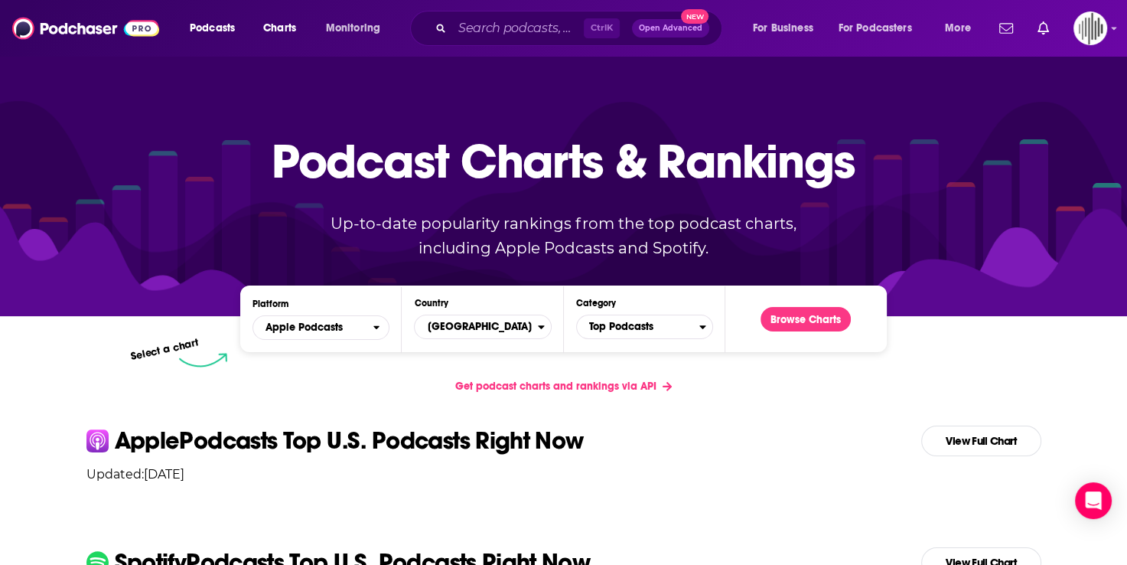
scroll to position [230, 0]
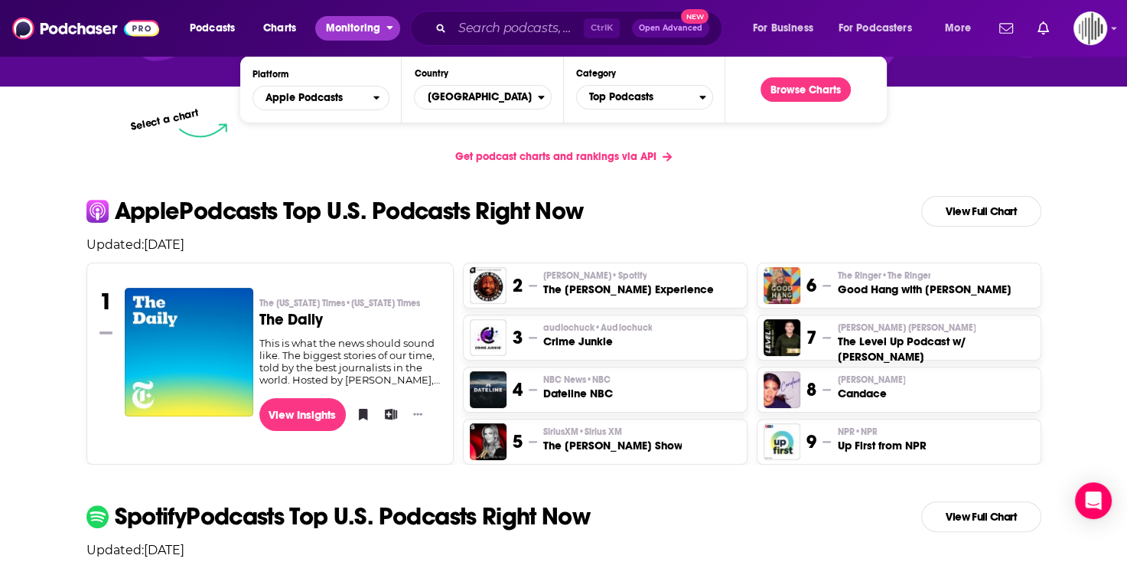
click at [350, 21] on span "Monitoring" at bounding box center [353, 28] width 54 height 21
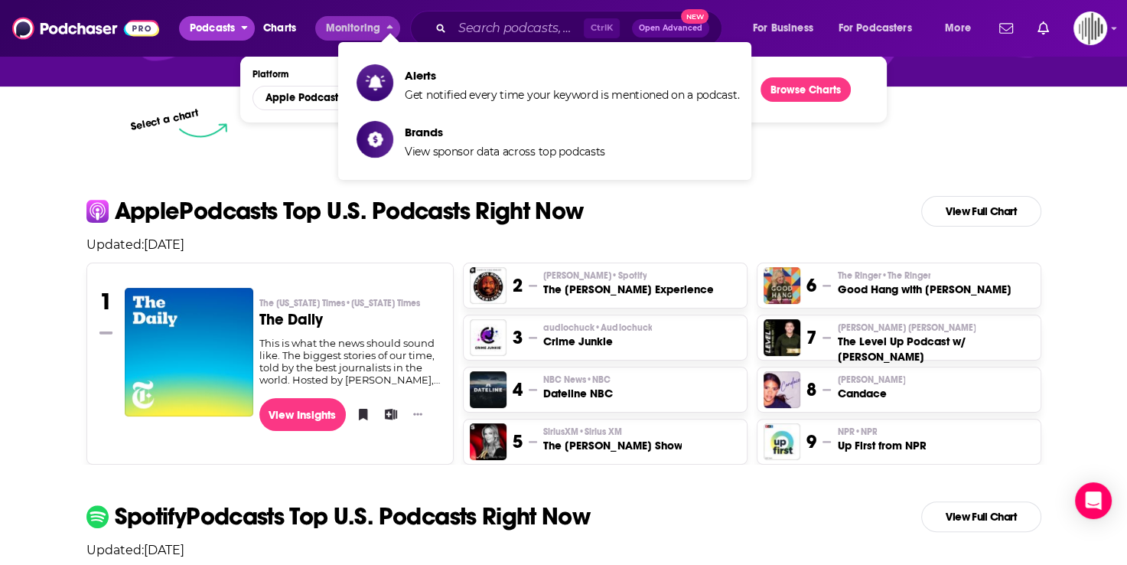
click at [226, 26] on span "Podcasts" at bounding box center [212, 28] width 45 height 21
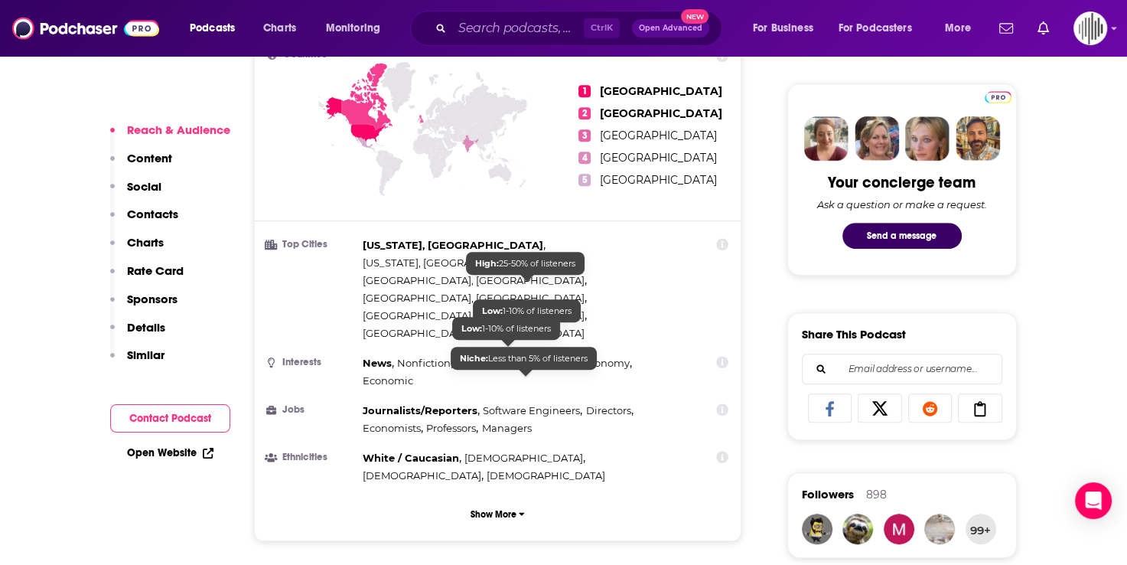
scroll to position [765, 0]
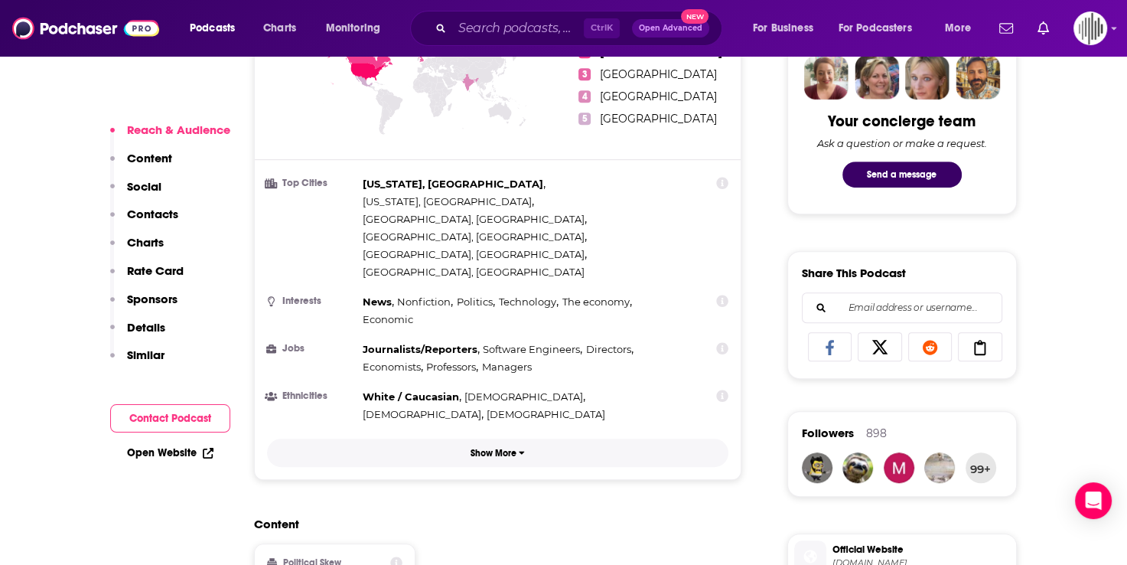
click at [508, 448] on p "Show More" at bounding box center [494, 453] width 46 height 11
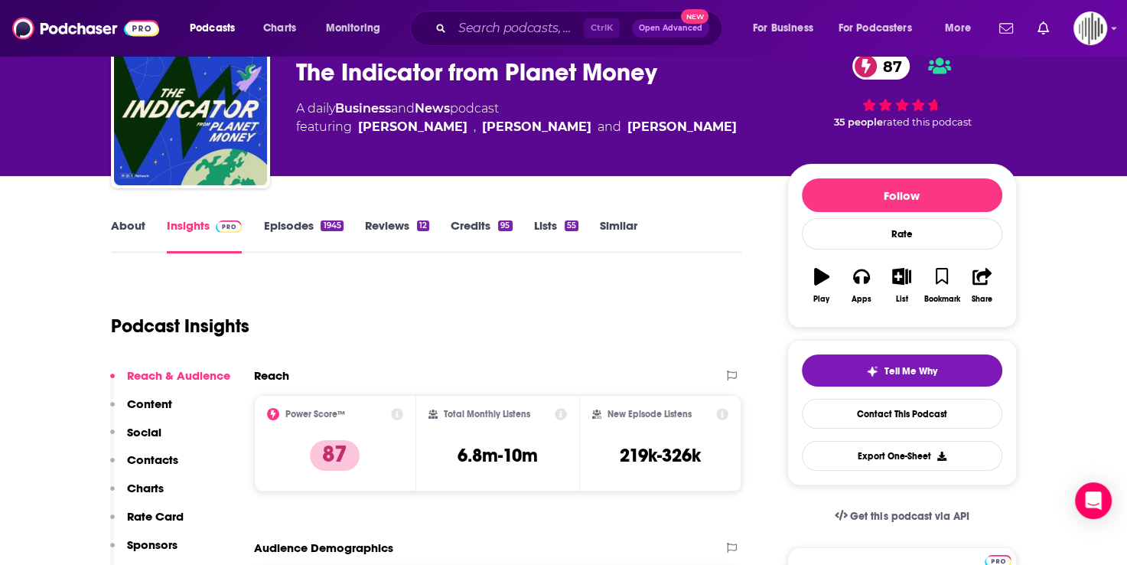
scroll to position [77, 0]
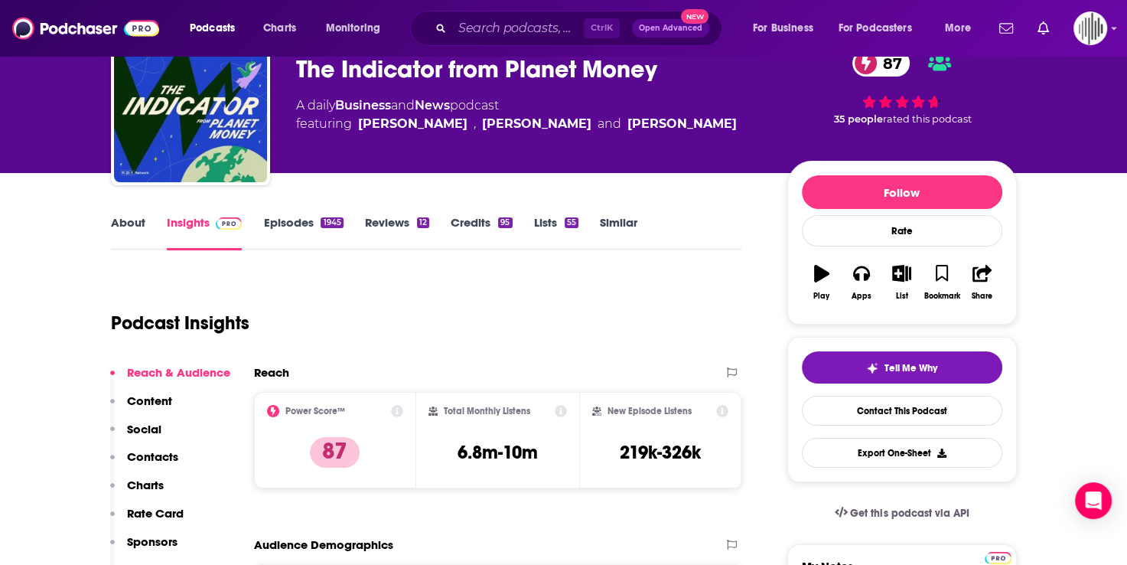
click at [478, 219] on link "Credits 95" at bounding box center [481, 232] width 61 height 35
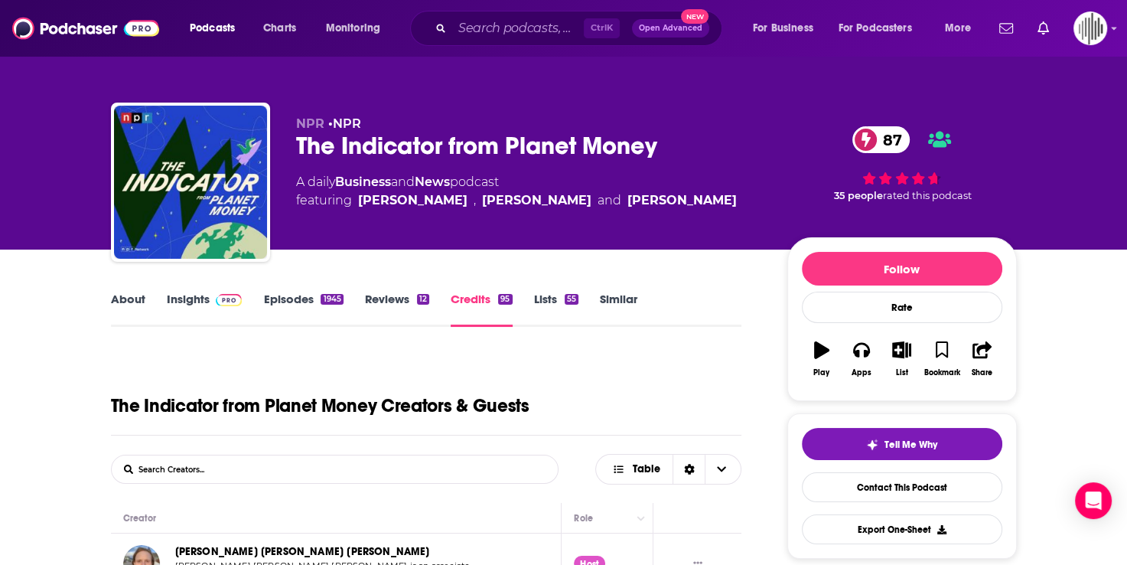
click at [187, 298] on link "Insights" at bounding box center [205, 309] width 76 height 35
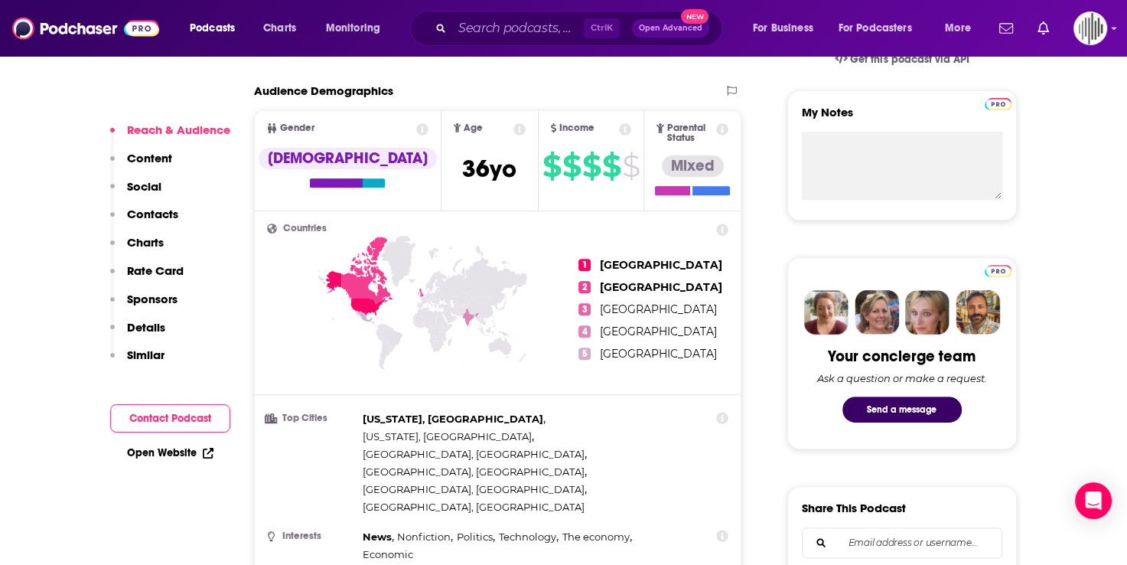
scroll to position [383, 0]
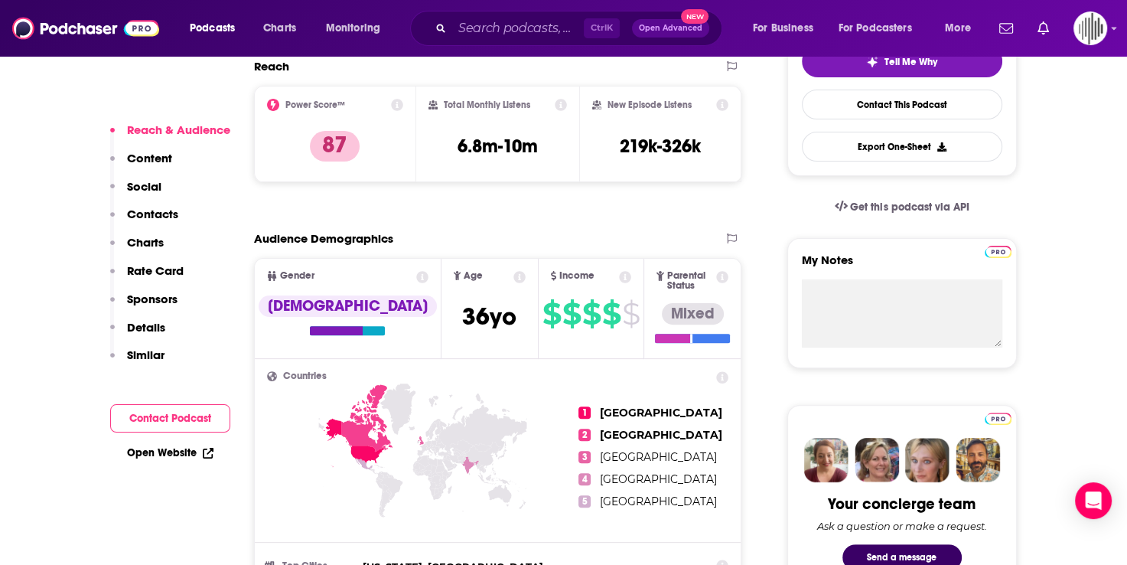
click at [342, 236] on h2 "Audience Demographics" at bounding box center [323, 238] width 139 height 15
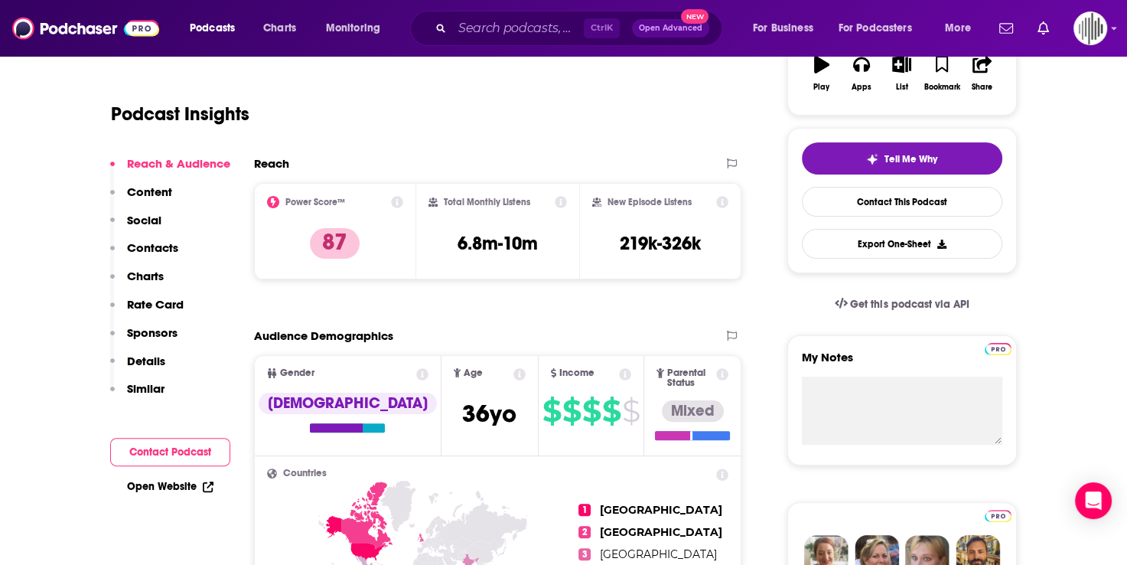
scroll to position [77, 0]
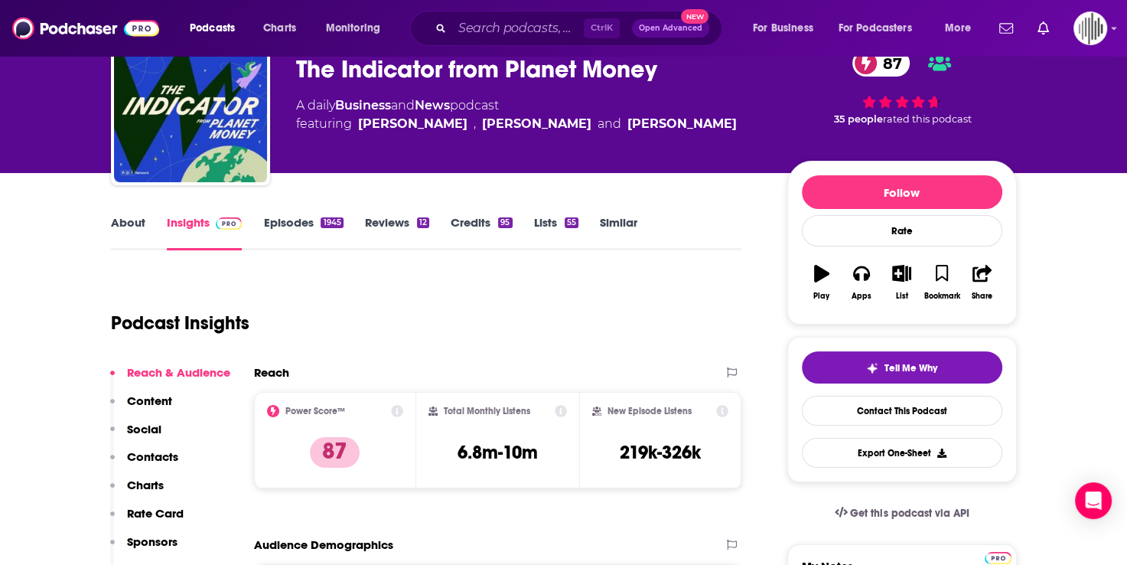
click at [267, 368] on h2 "Reach" at bounding box center [271, 372] width 35 height 15
click at [293, 226] on link "Episodes 1945" at bounding box center [303, 232] width 80 height 35
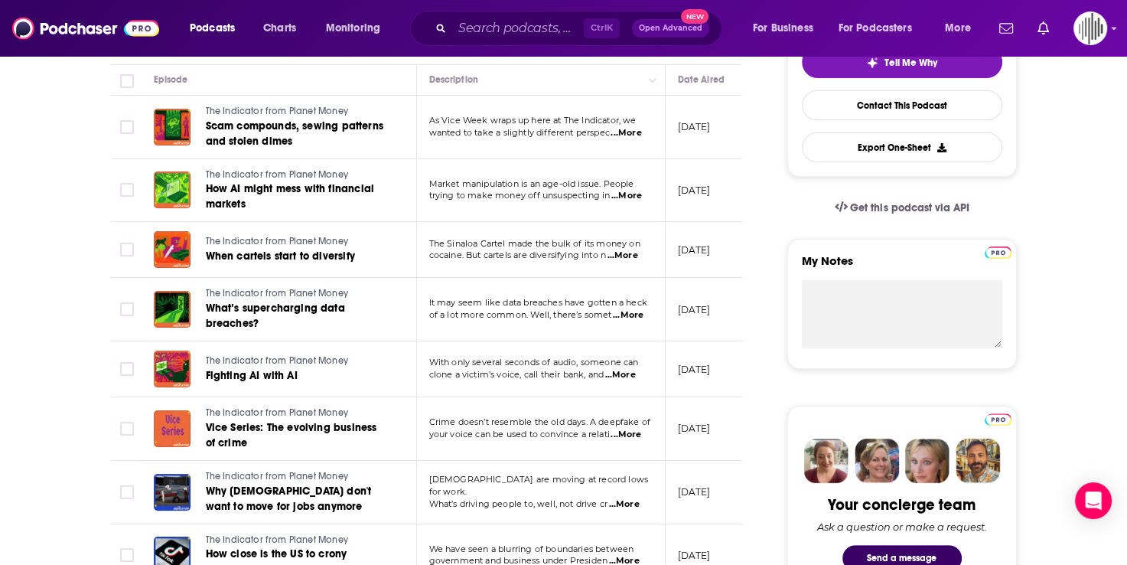
scroll to position [77, 0]
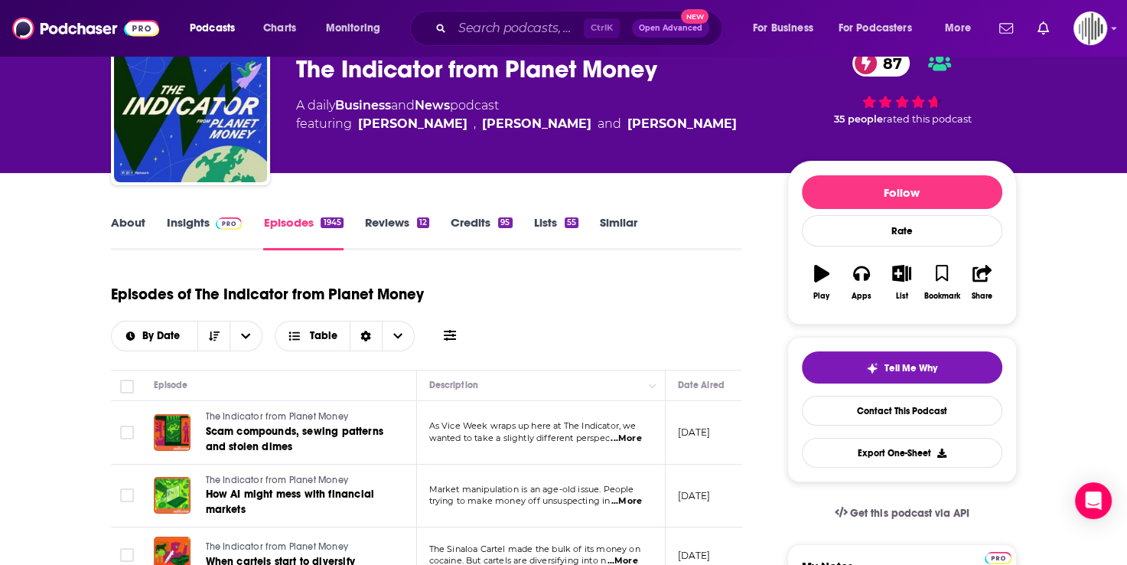
click at [186, 222] on link "Insights" at bounding box center [205, 232] width 76 height 35
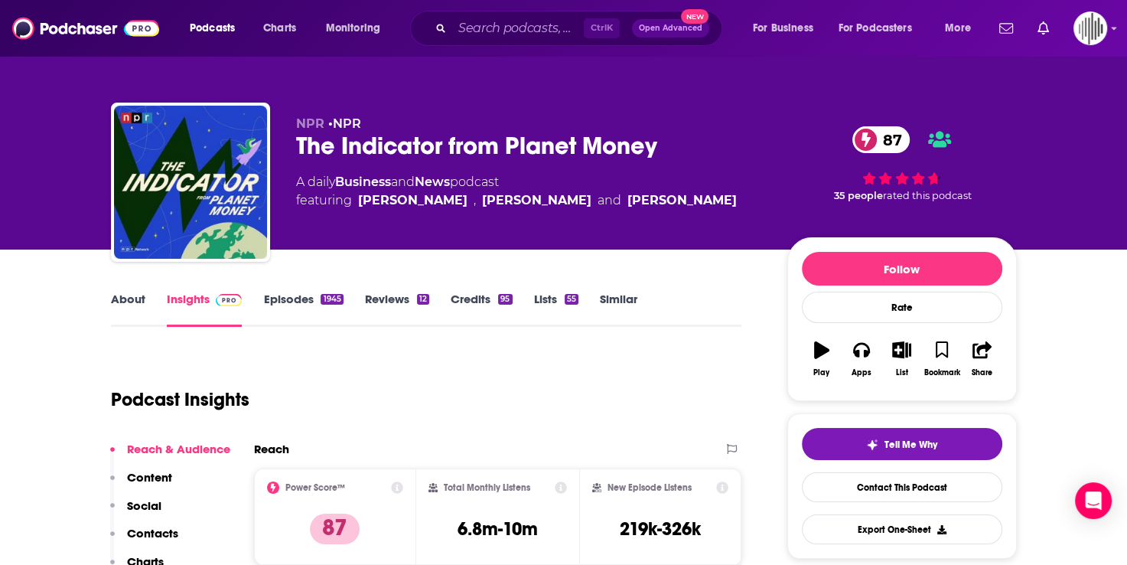
click at [129, 306] on link "About" at bounding box center [128, 309] width 34 height 35
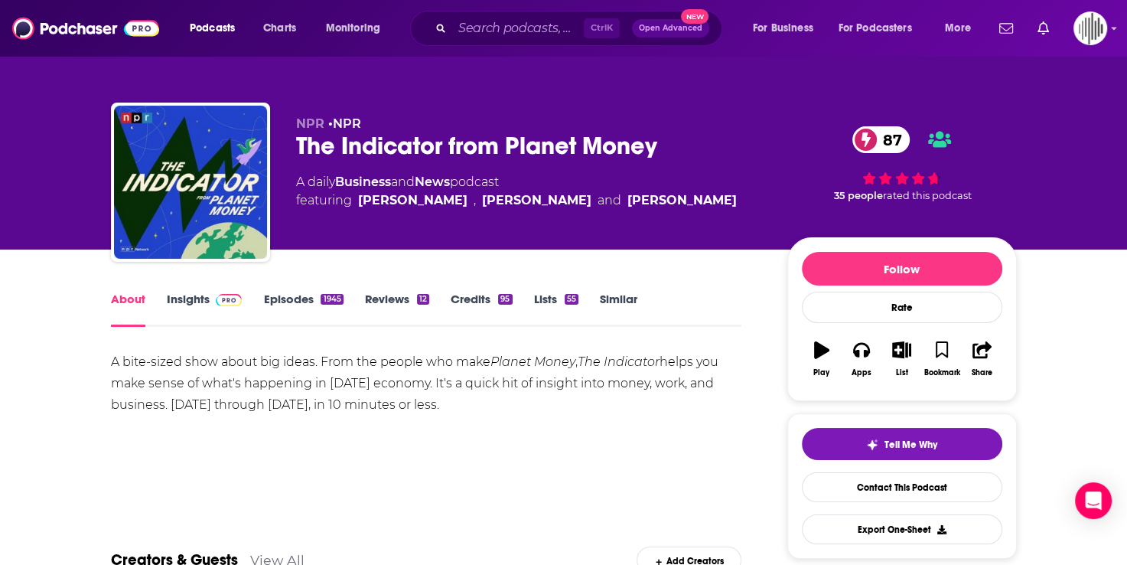
click at [175, 299] on link "Insights" at bounding box center [205, 309] width 76 height 35
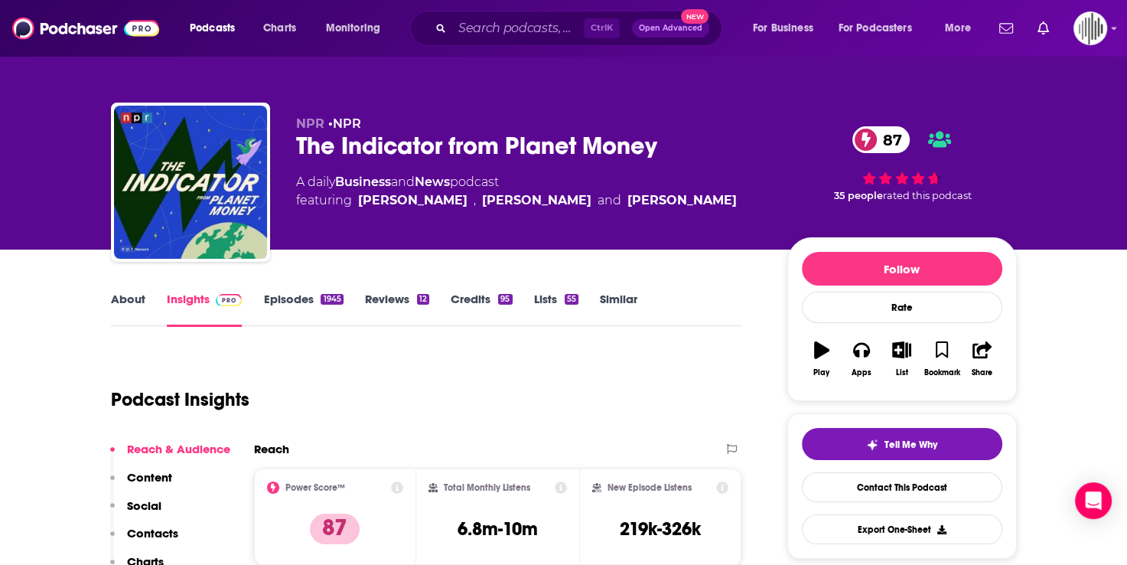
scroll to position [230, 0]
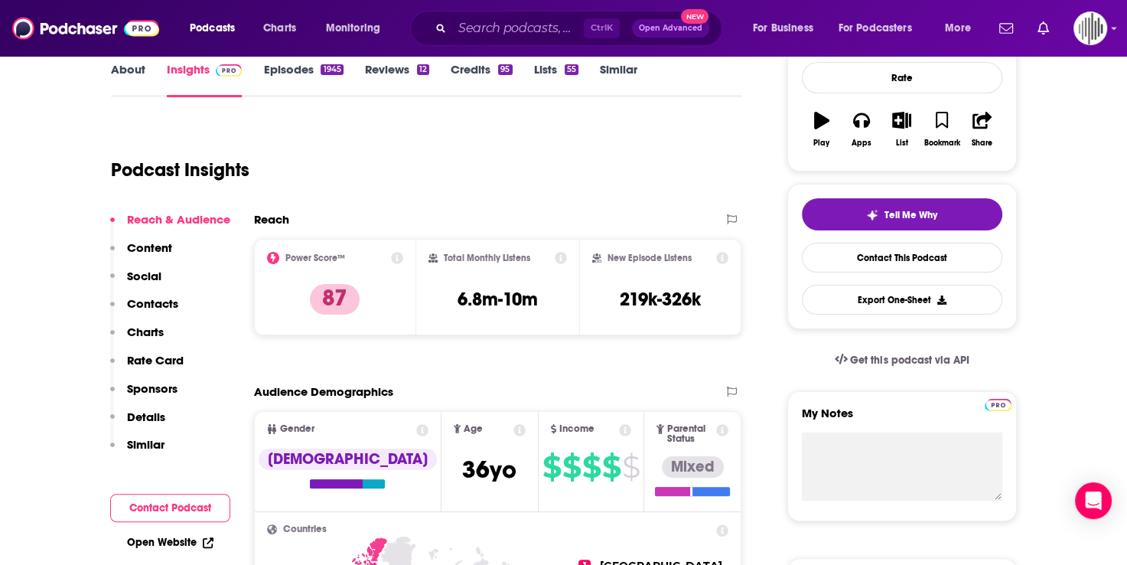
click at [132, 243] on p "Content" at bounding box center [149, 247] width 45 height 15
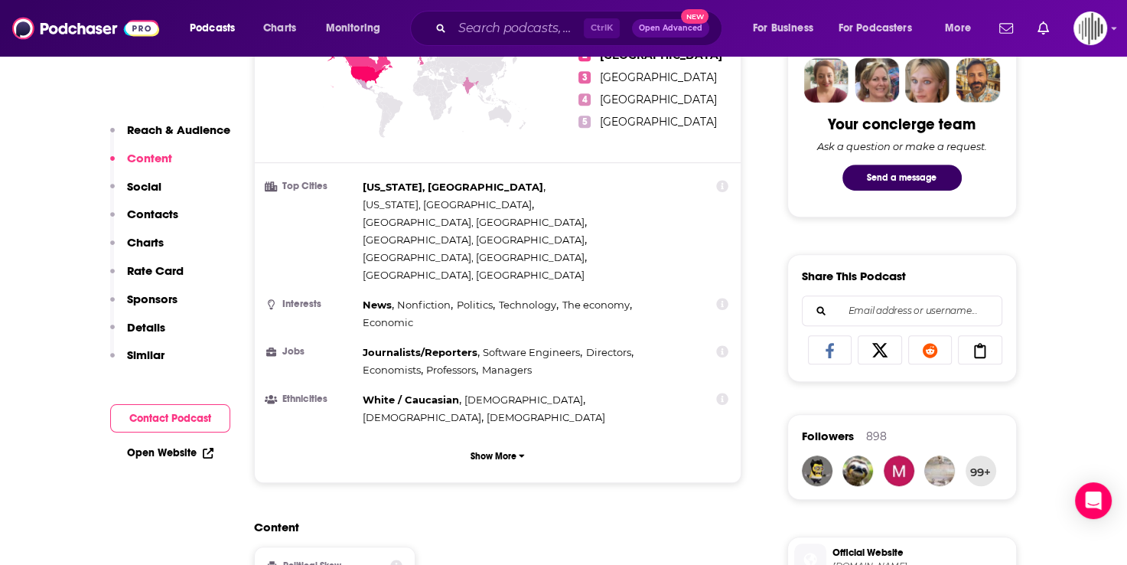
scroll to position [973, 0]
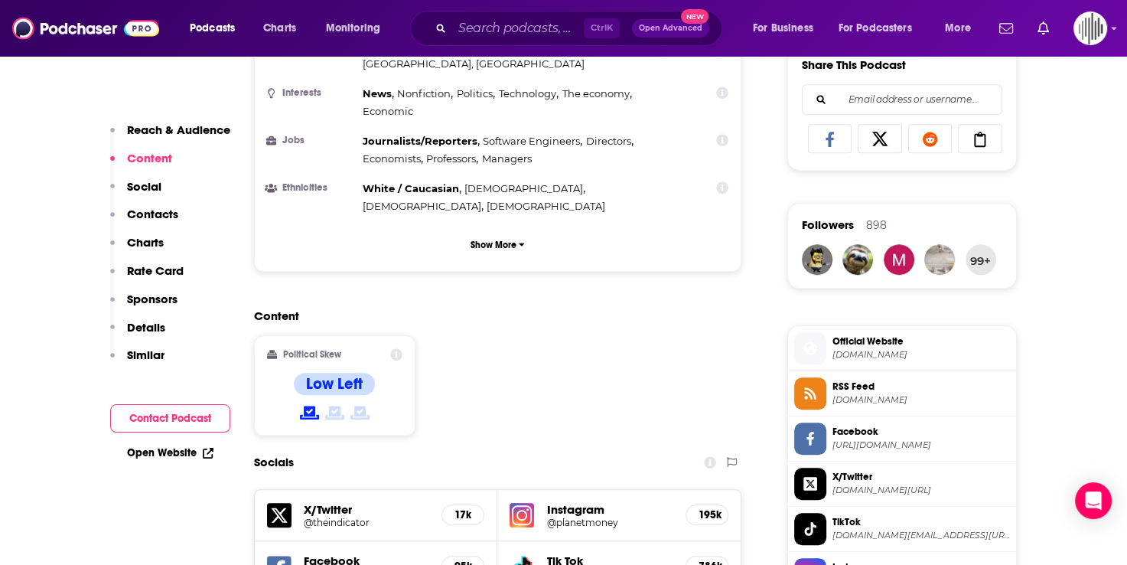
click at [135, 189] on p "Social" at bounding box center [144, 186] width 34 height 15
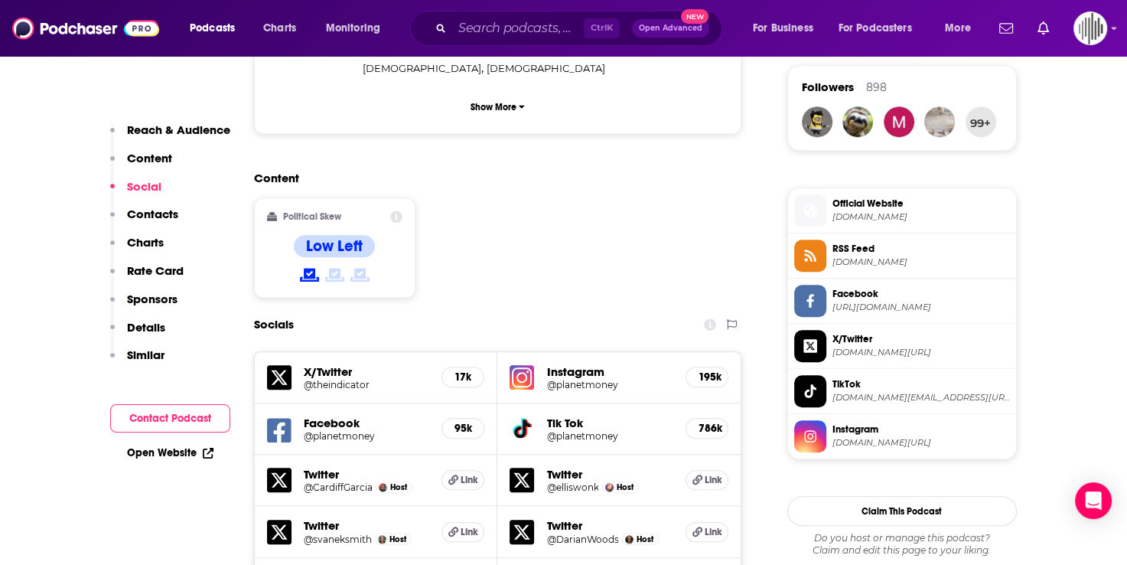
scroll to position [1112, 0]
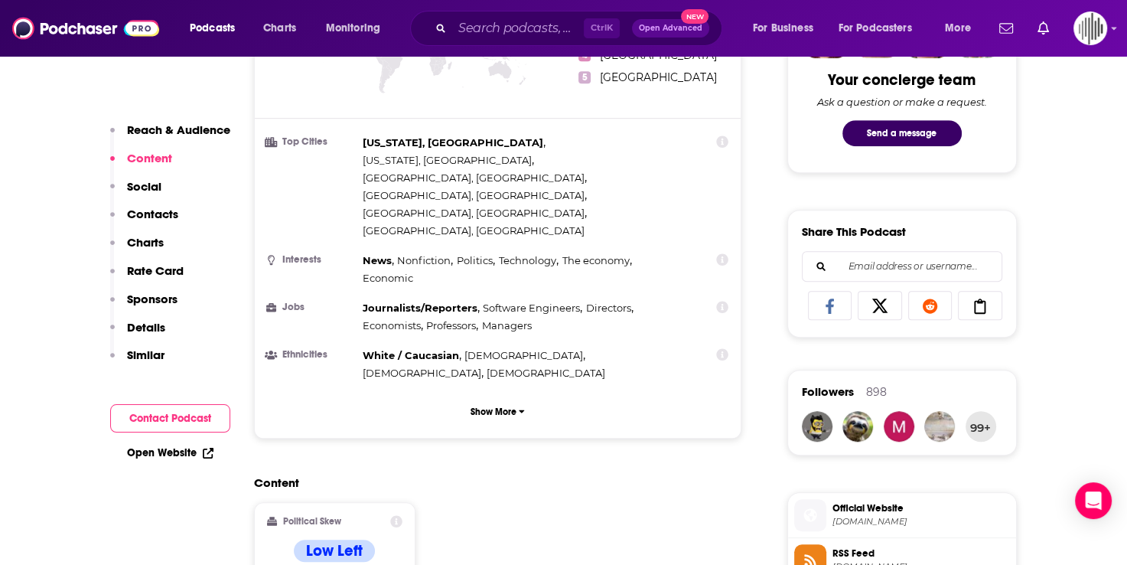
click at [152, 244] on p "Charts" at bounding box center [145, 242] width 37 height 15
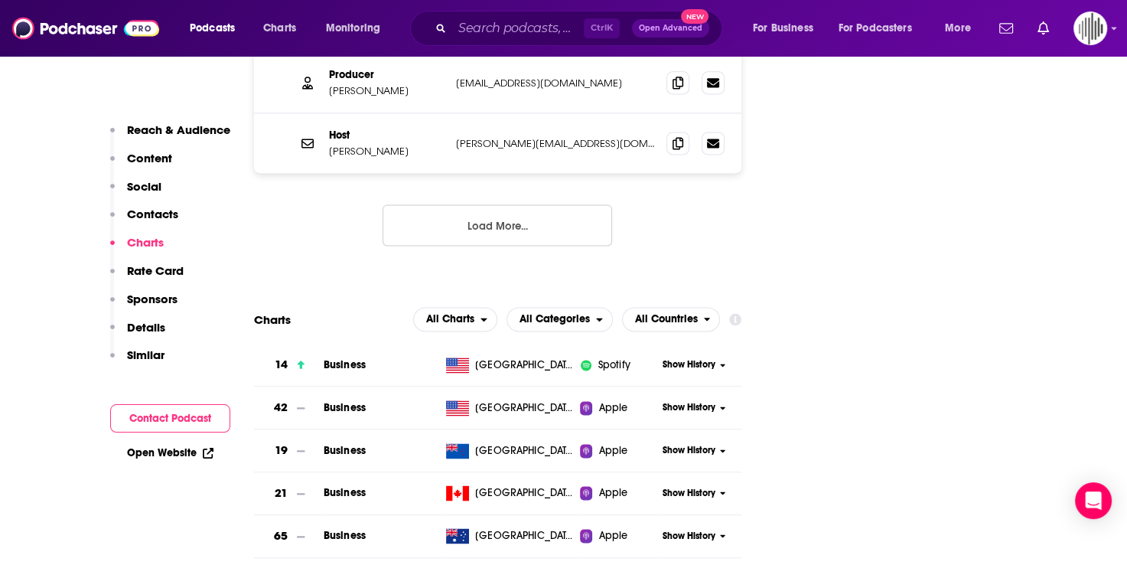
scroll to position [2037, 0]
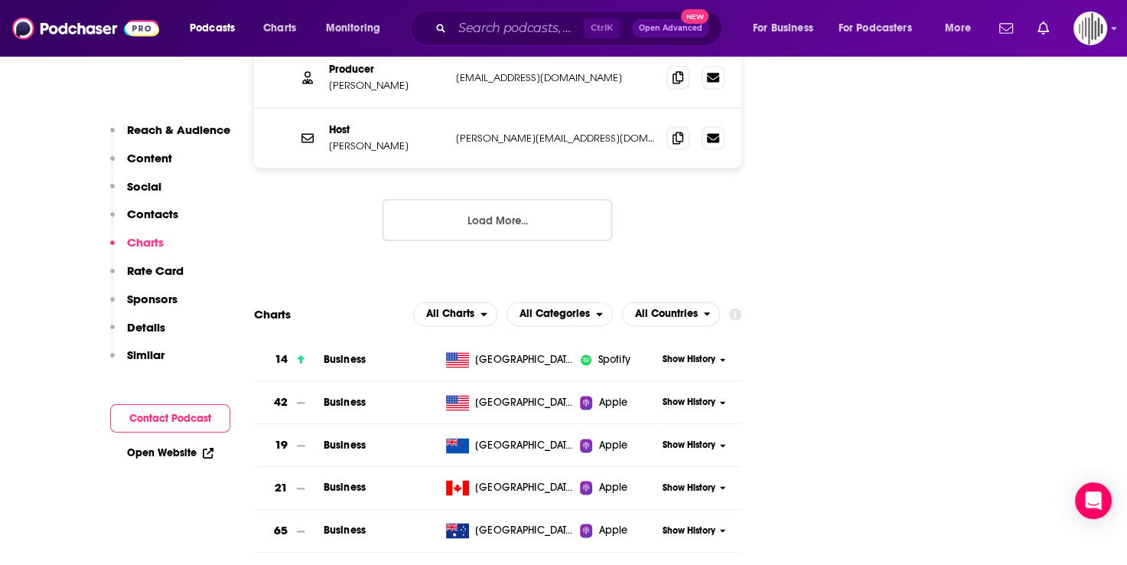
click at [519, 199] on button "Load More..." at bounding box center [498, 219] width 230 height 41
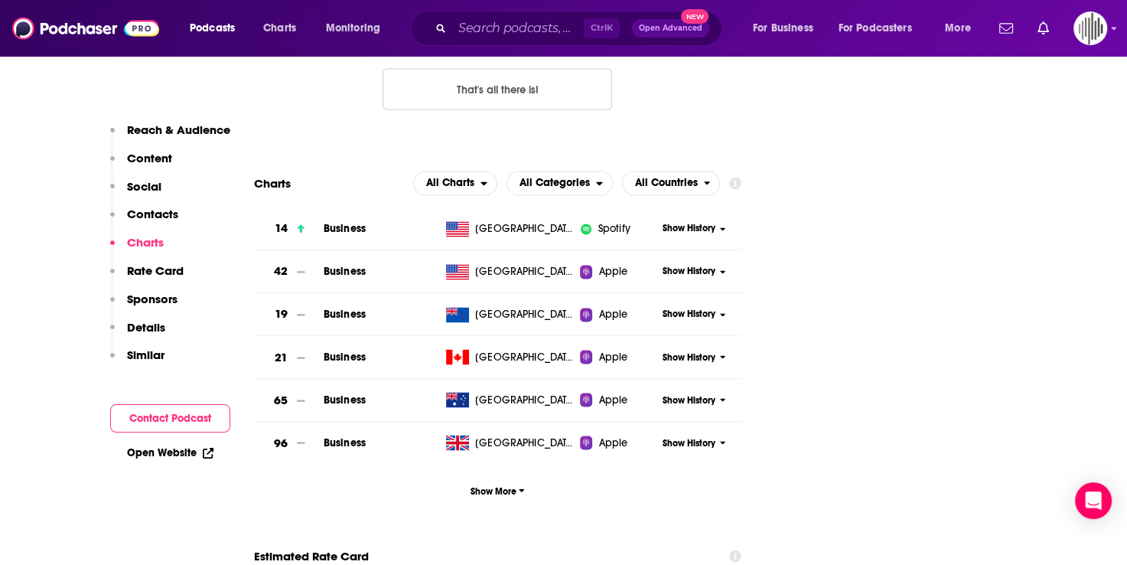
scroll to position [2496, 0]
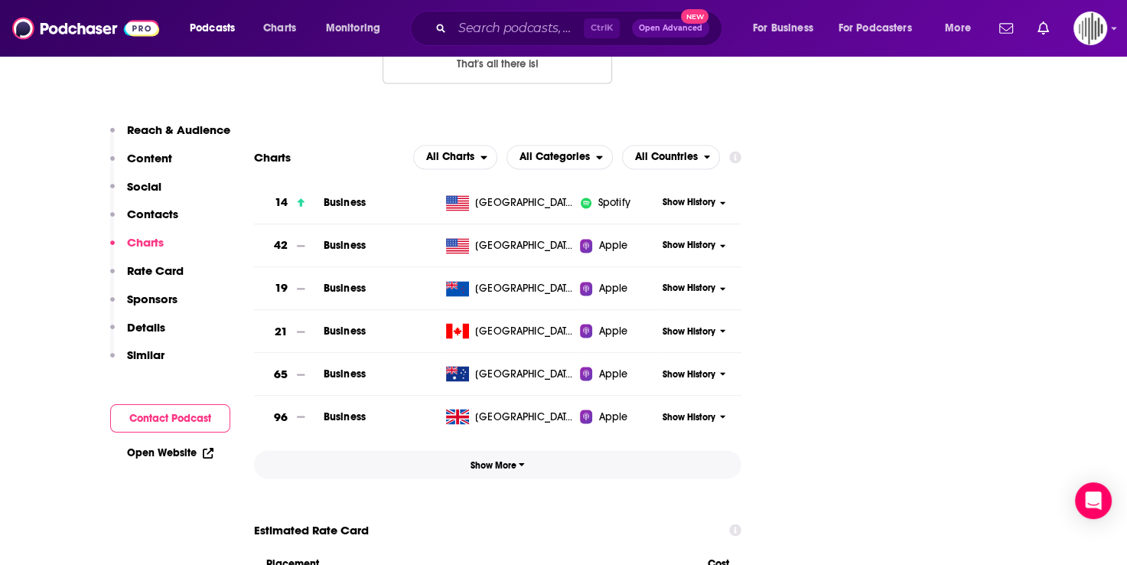
click at [488, 459] on span "Show More" at bounding box center [498, 464] width 54 height 11
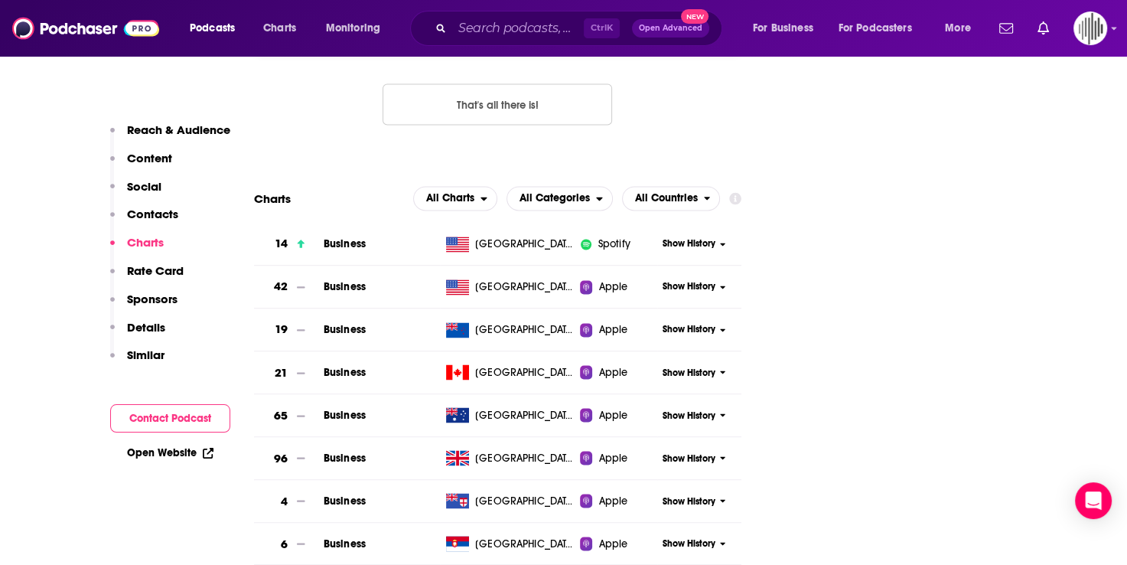
scroll to position [2419, 0]
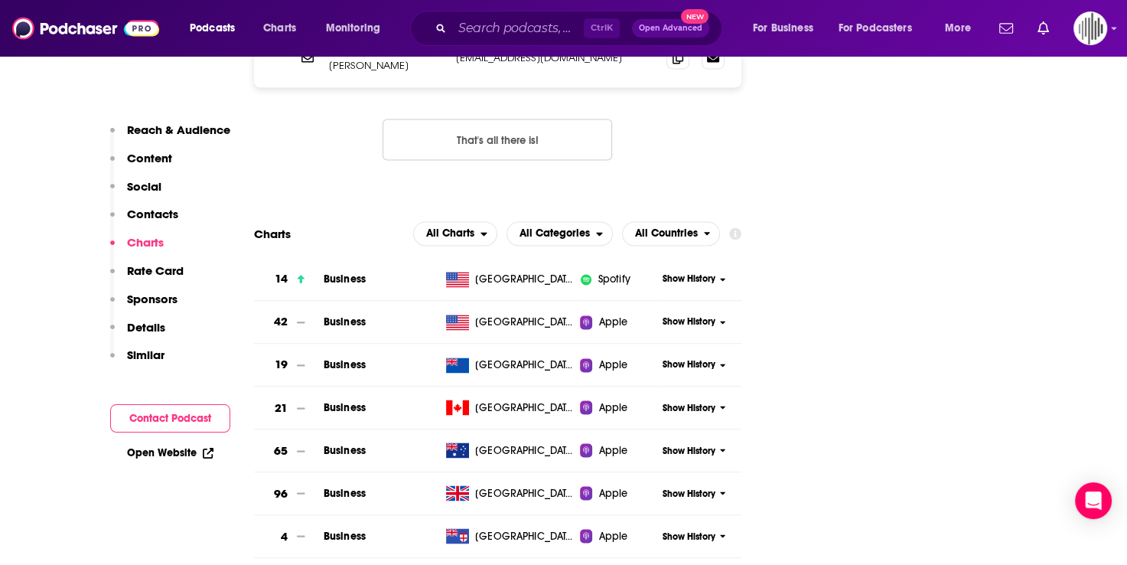
click at [720, 275] on icon at bounding box center [723, 279] width 6 height 9
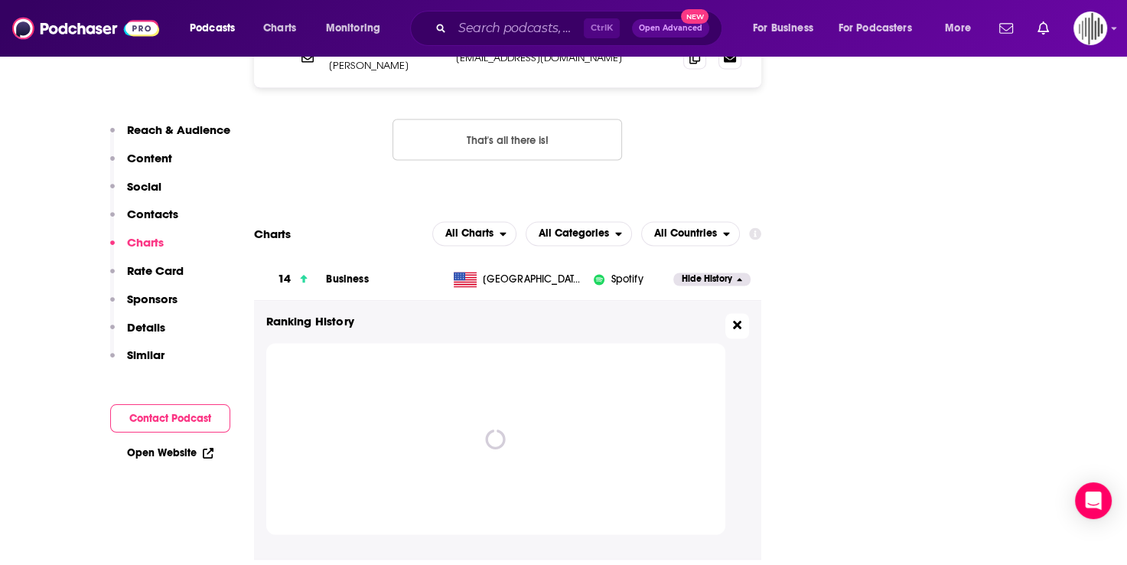
click at [737, 321] on icon at bounding box center [737, 325] width 8 height 8
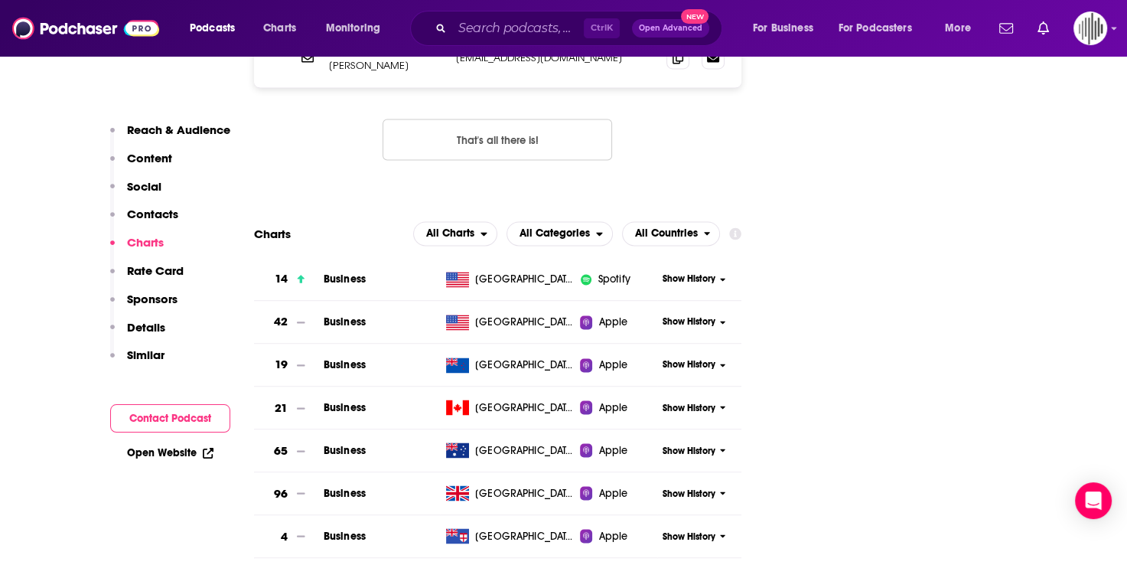
click at [174, 134] on p "Reach & Audience" at bounding box center [178, 129] width 103 height 15
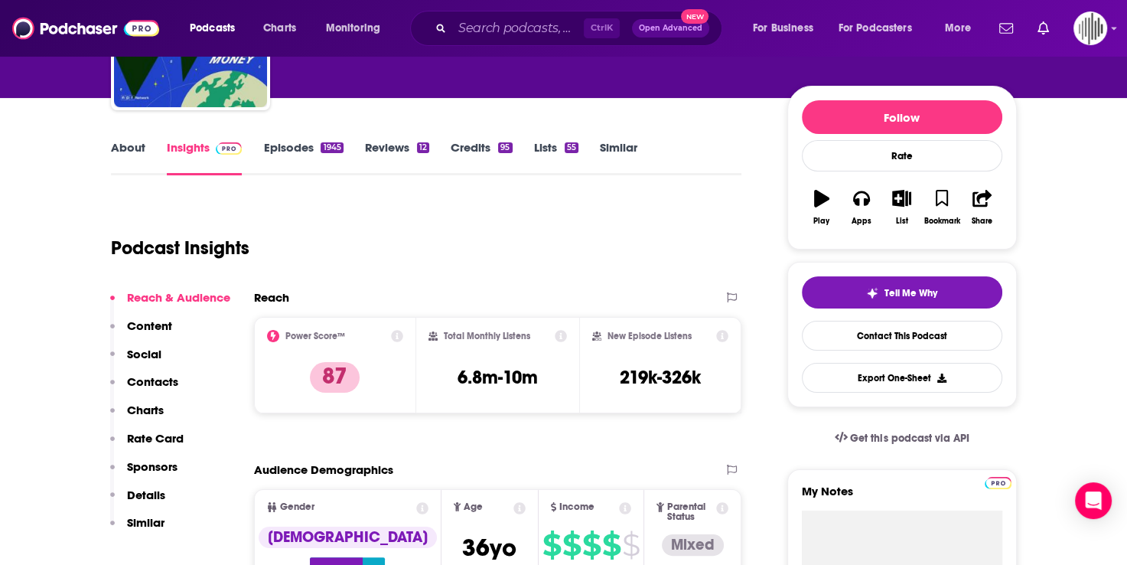
scroll to position [75, 0]
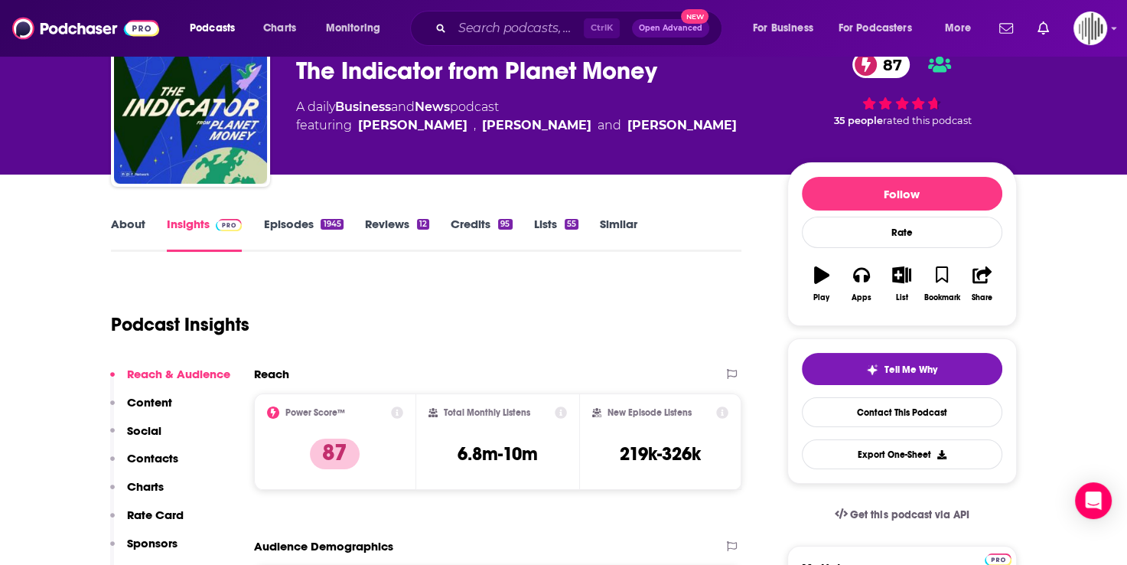
click at [647, 28] on span "Open Advanced" at bounding box center [671, 28] width 64 height 8
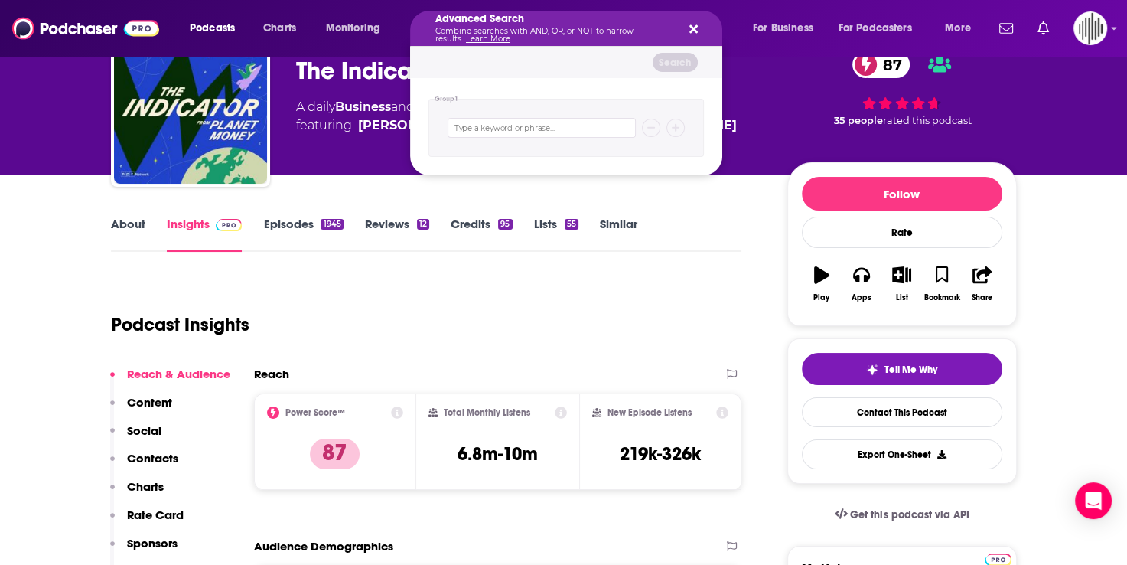
click at [689, 30] on icon "Search podcasts, credits, & more..." at bounding box center [693, 29] width 8 height 12
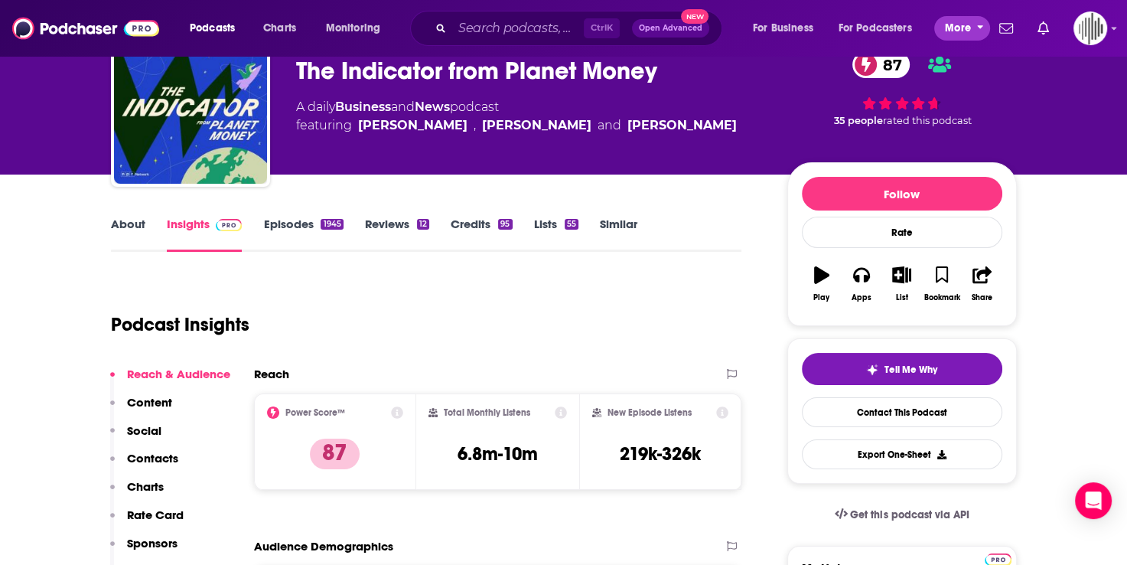
click at [952, 29] on span "More" at bounding box center [958, 28] width 26 height 21
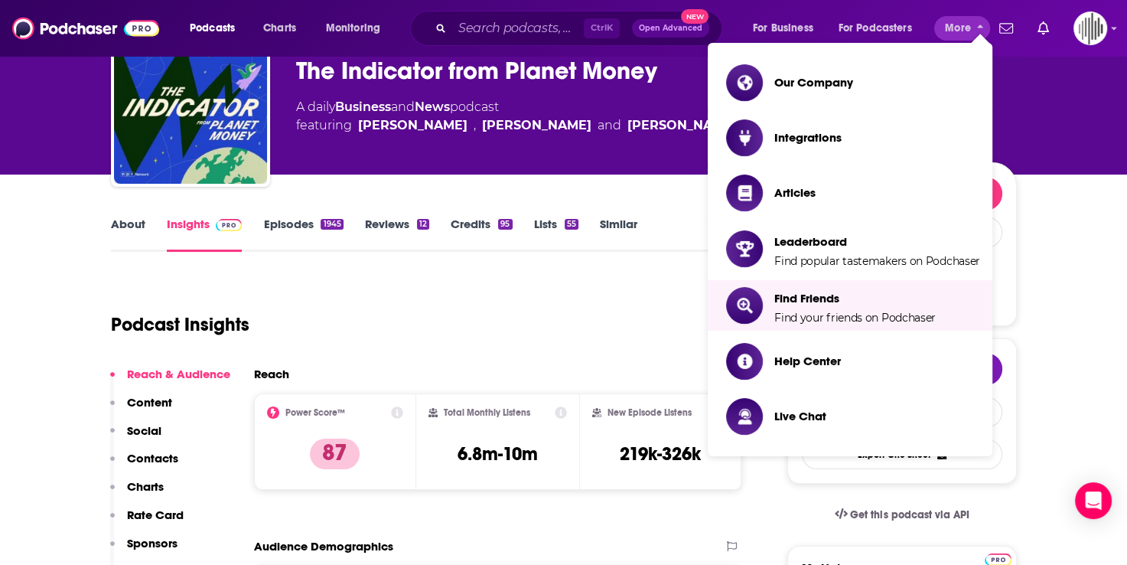
click at [487, 282] on div "Podcast Insights" at bounding box center [420, 315] width 619 height 78
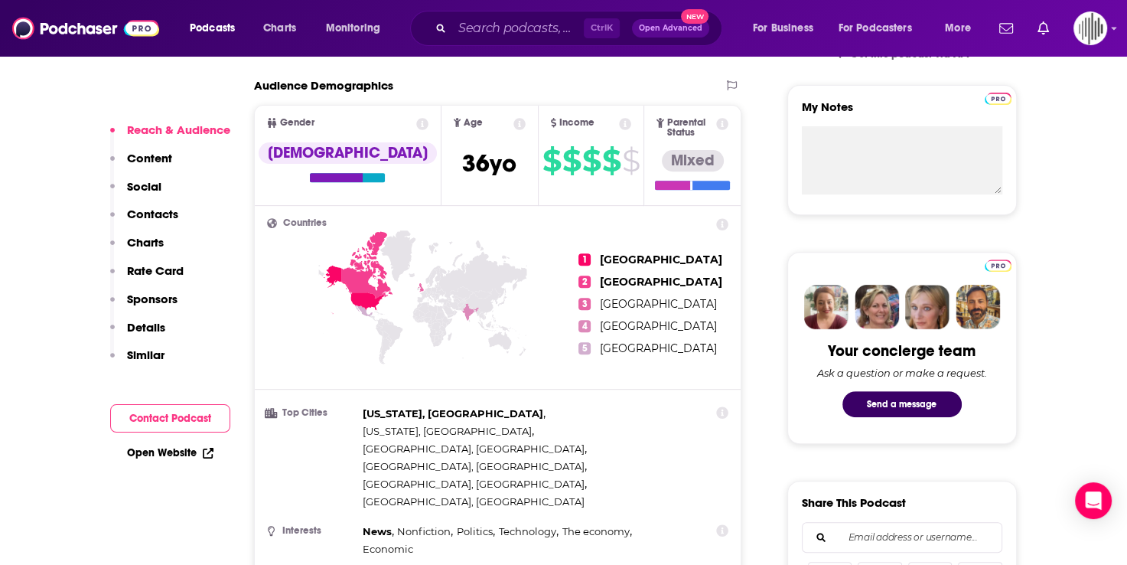
scroll to position [1148, 0]
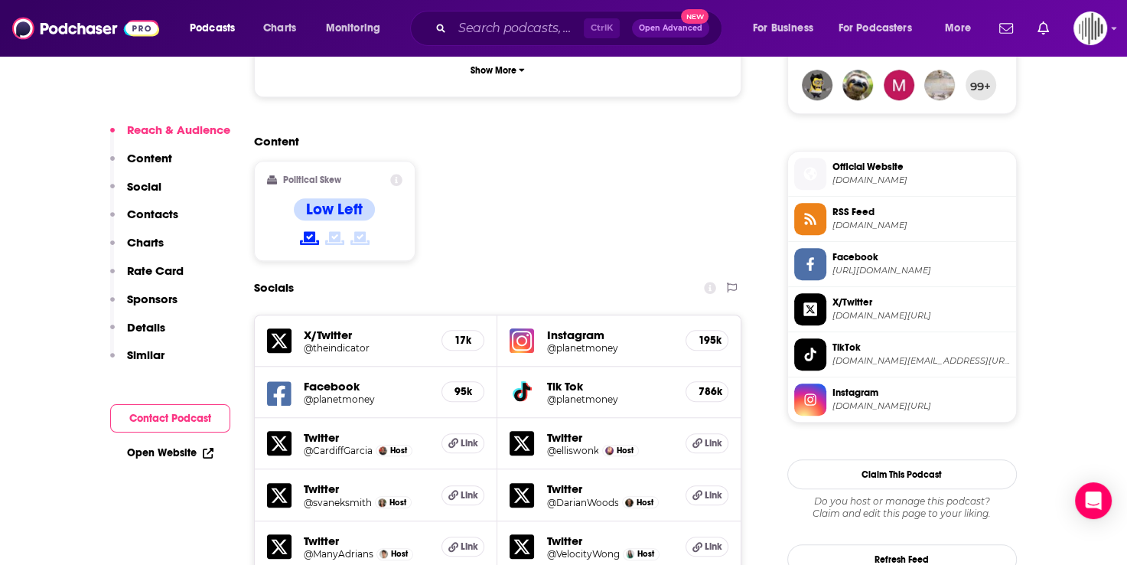
click at [133, 235] on p "Charts" at bounding box center [145, 242] width 37 height 15
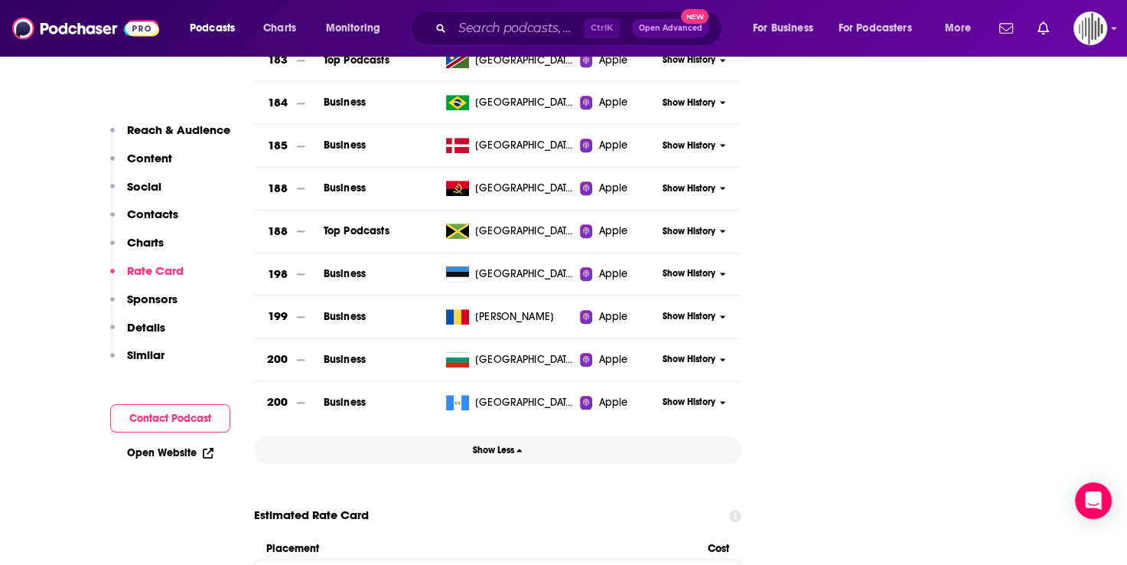
scroll to position [7160, 0]
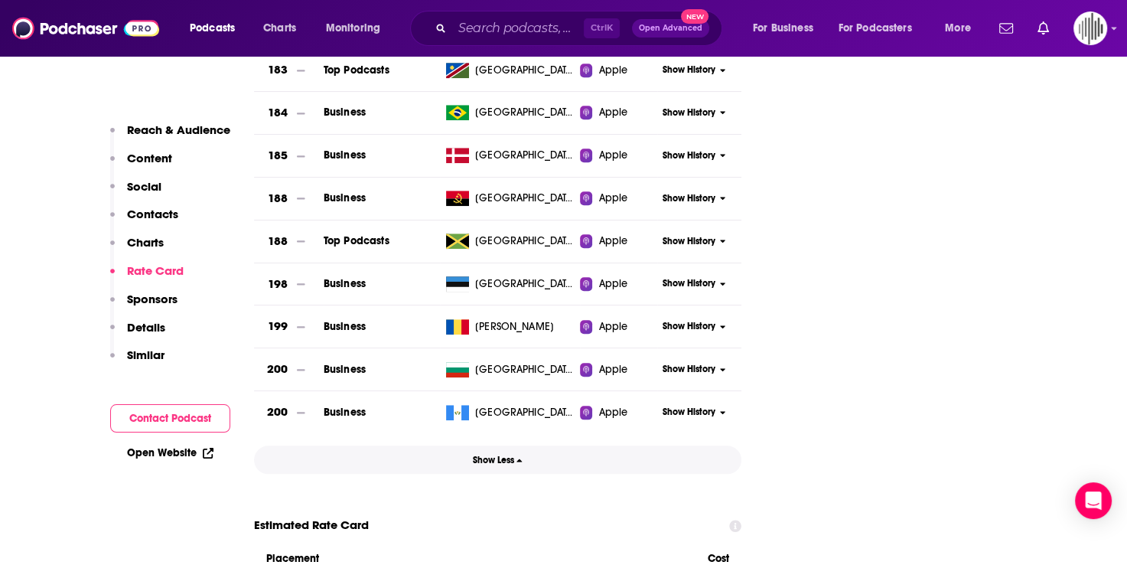
click at [505, 445] on button "Show Less" at bounding box center [498, 459] width 488 height 28
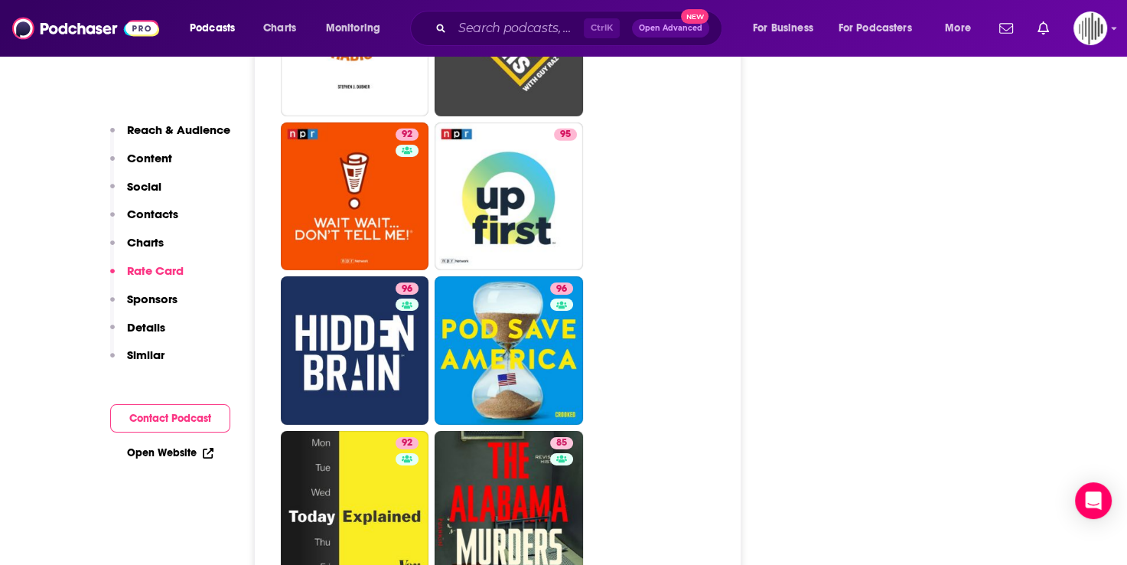
click at [151, 246] on p "Charts" at bounding box center [145, 242] width 37 height 15
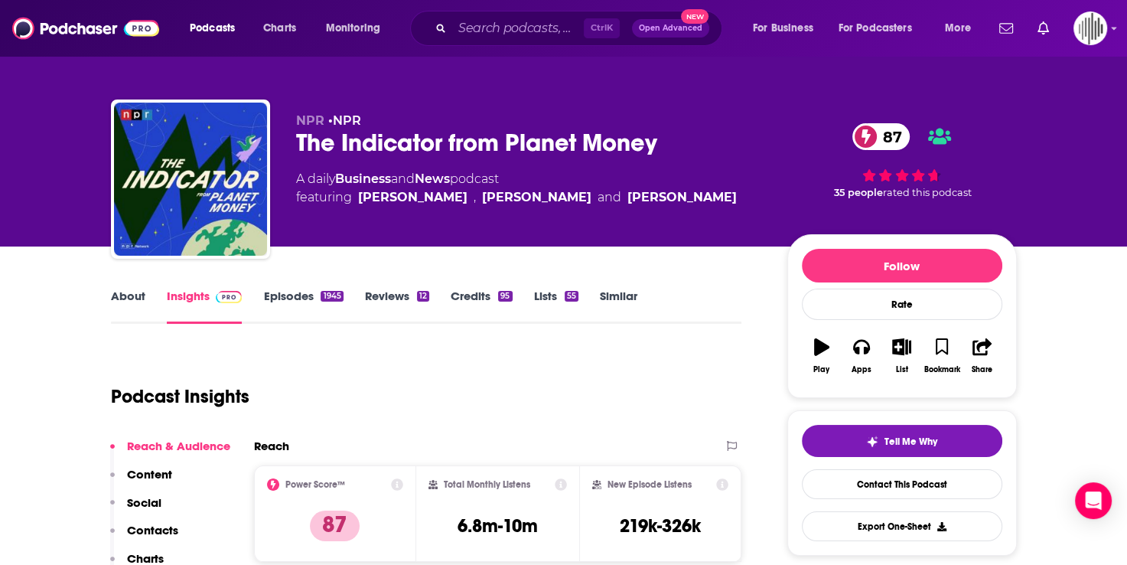
scroll to position [0, 0]
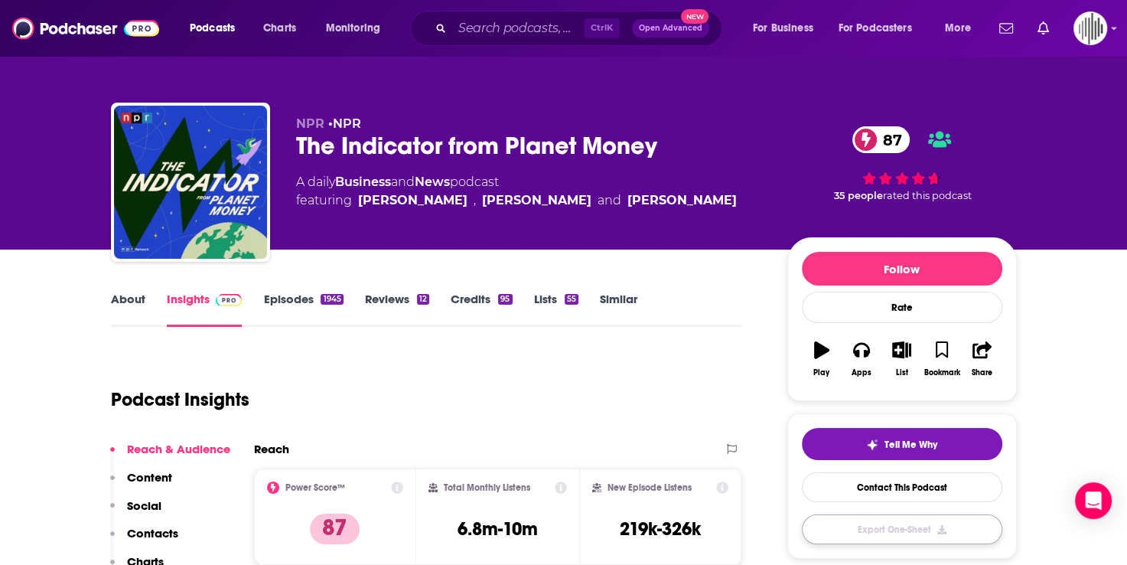
click at [870, 532] on button "Export One-Sheet" at bounding box center [902, 529] width 200 height 30
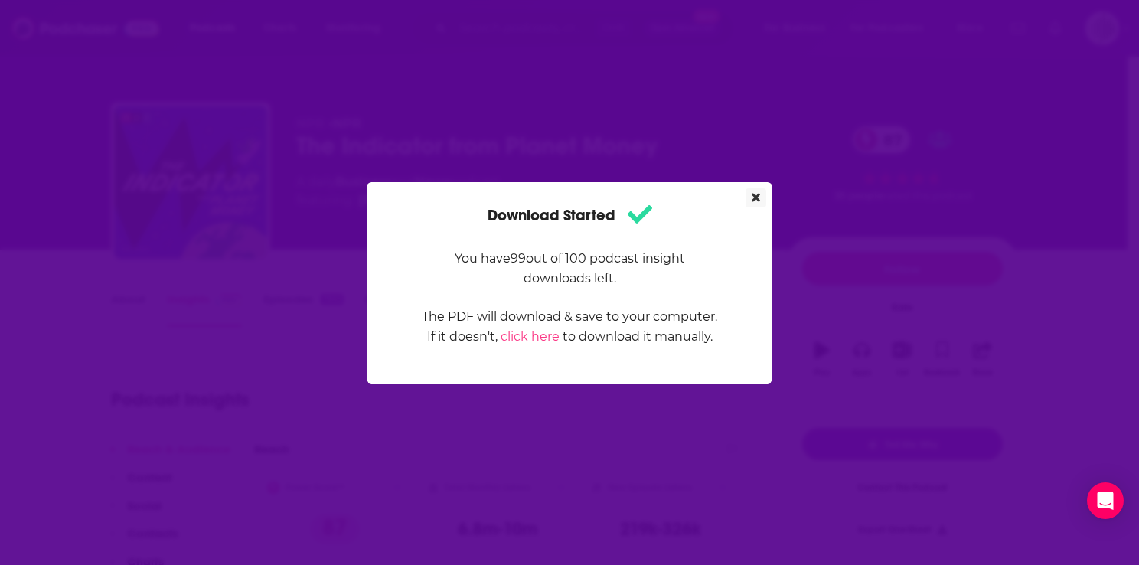
click at [754, 197] on icon "Close" at bounding box center [755, 197] width 8 height 8
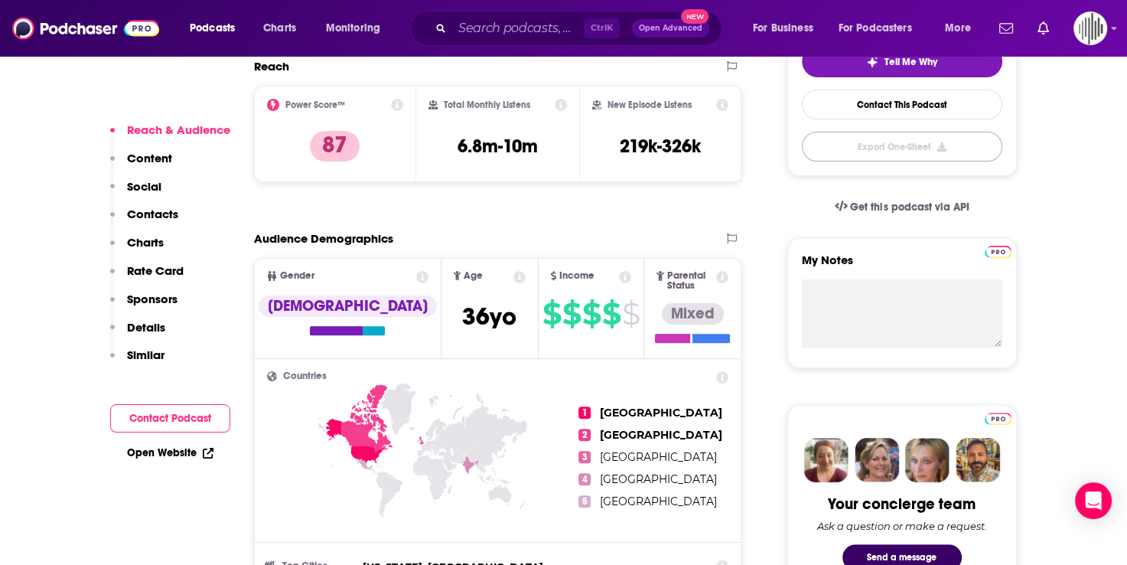
scroll to position [612, 0]
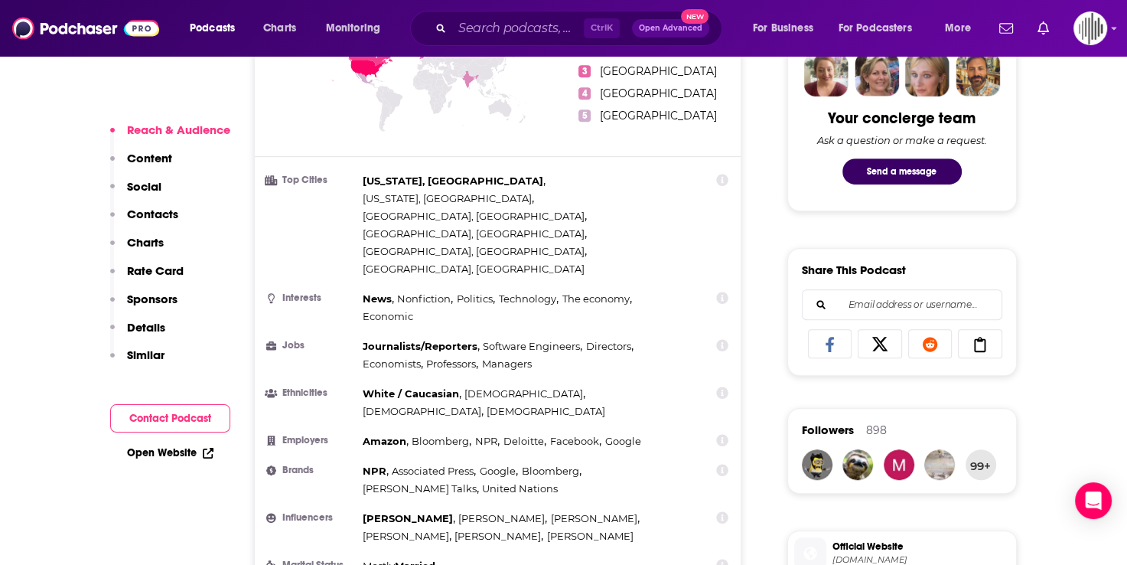
scroll to position [765, 0]
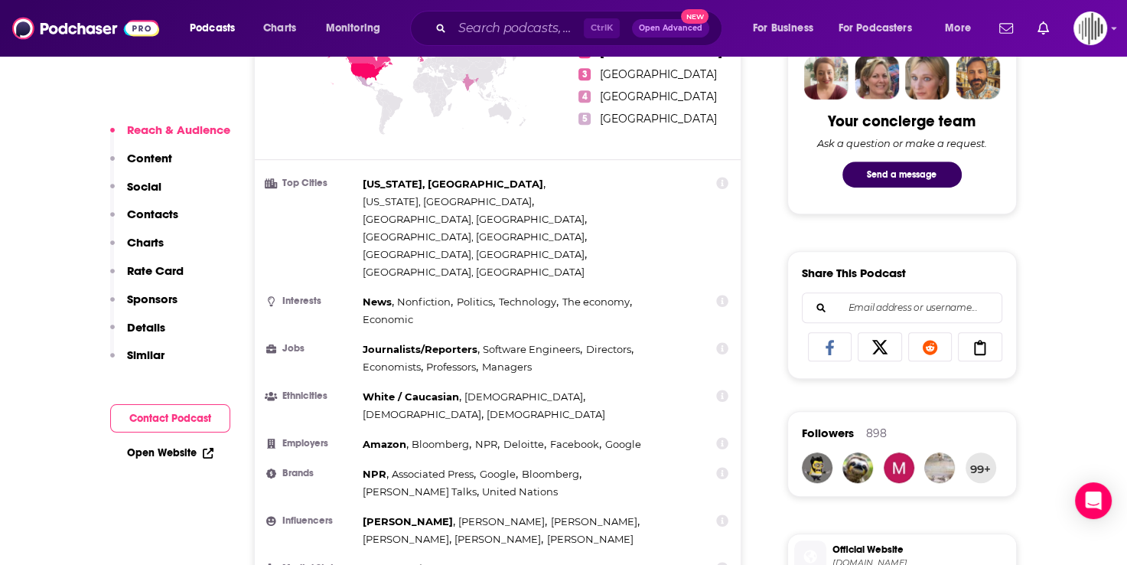
click at [720, 514] on icon at bounding box center [723, 520] width 12 height 12
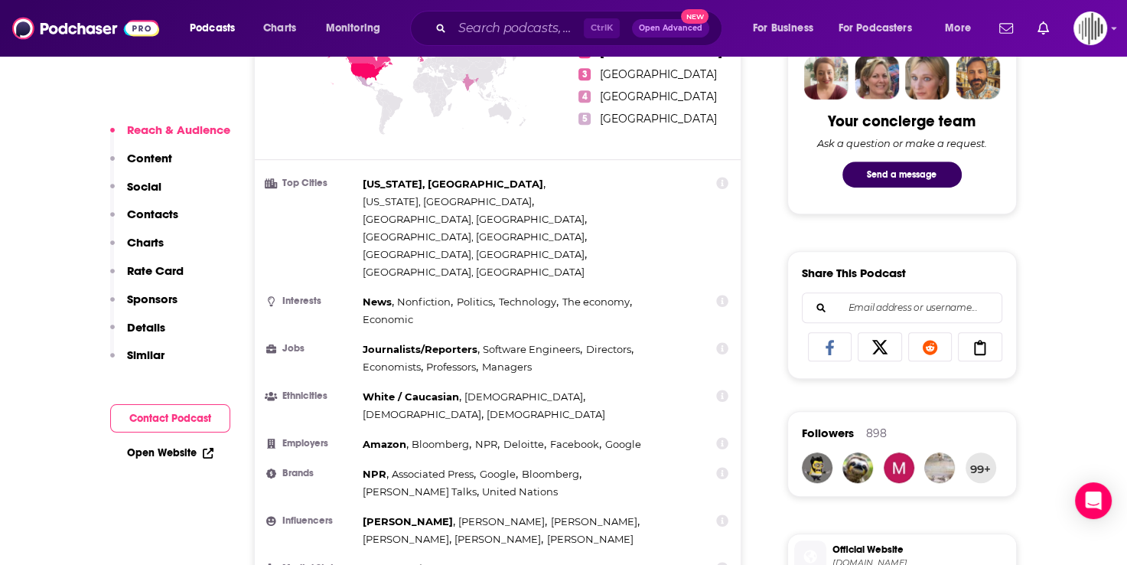
click at [719, 295] on icon at bounding box center [723, 301] width 12 height 12
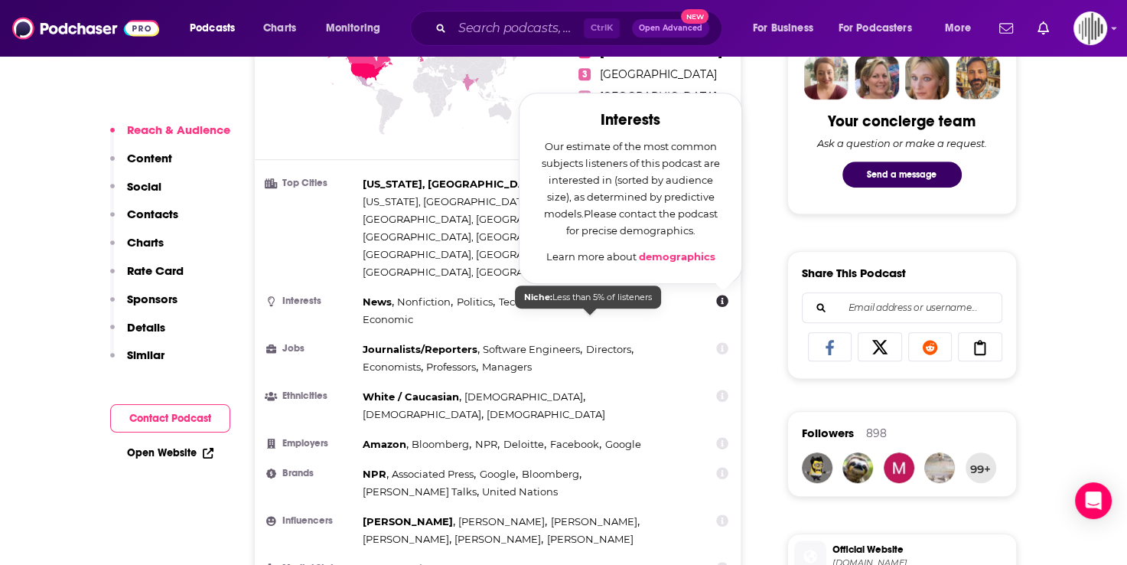
scroll to position [689, 0]
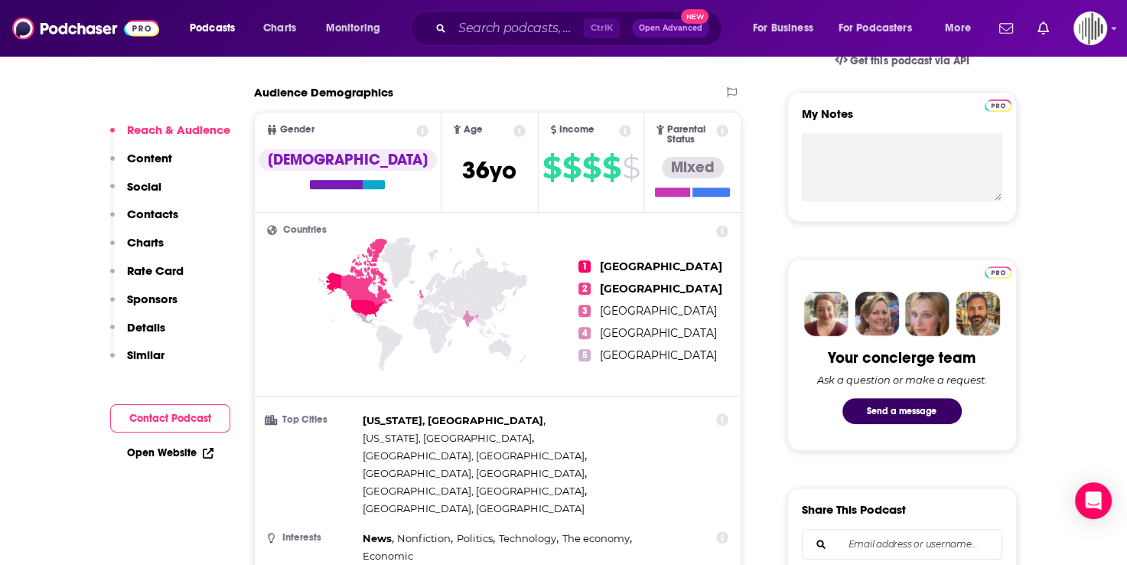
scroll to position [536, 0]
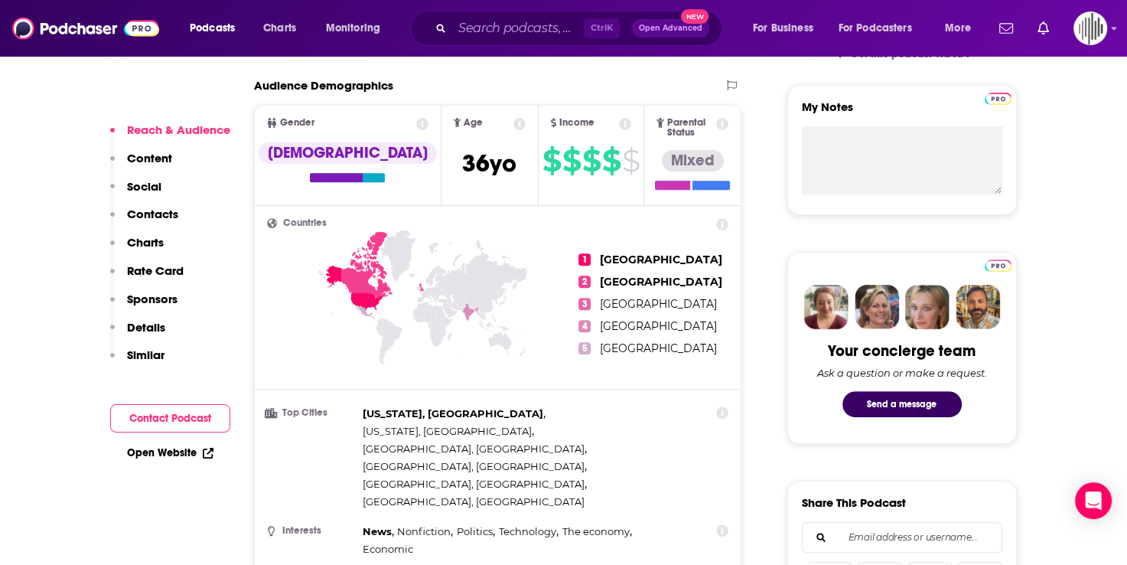
click at [152, 246] on p "Charts" at bounding box center [145, 242] width 37 height 15
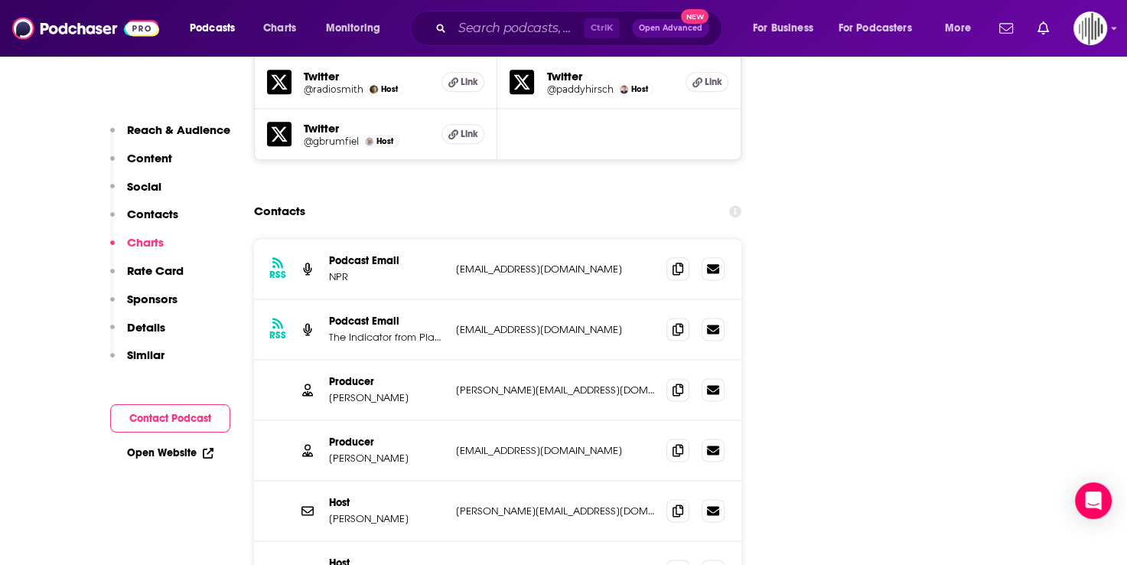
scroll to position [2524, 0]
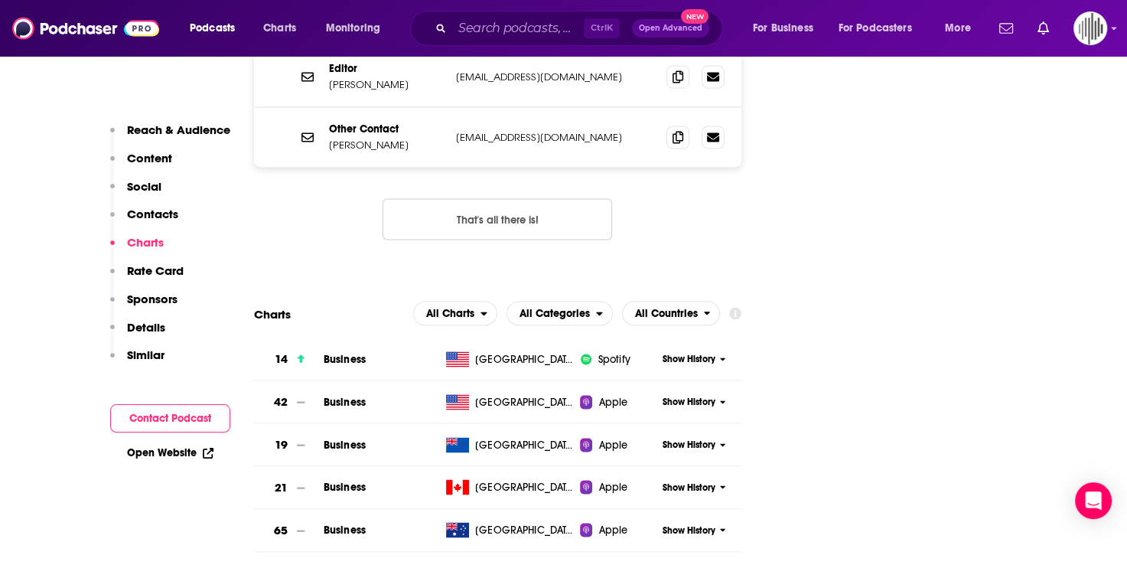
click at [166, 135] on p "Reach & Audience" at bounding box center [178, 129] width 103 height 15
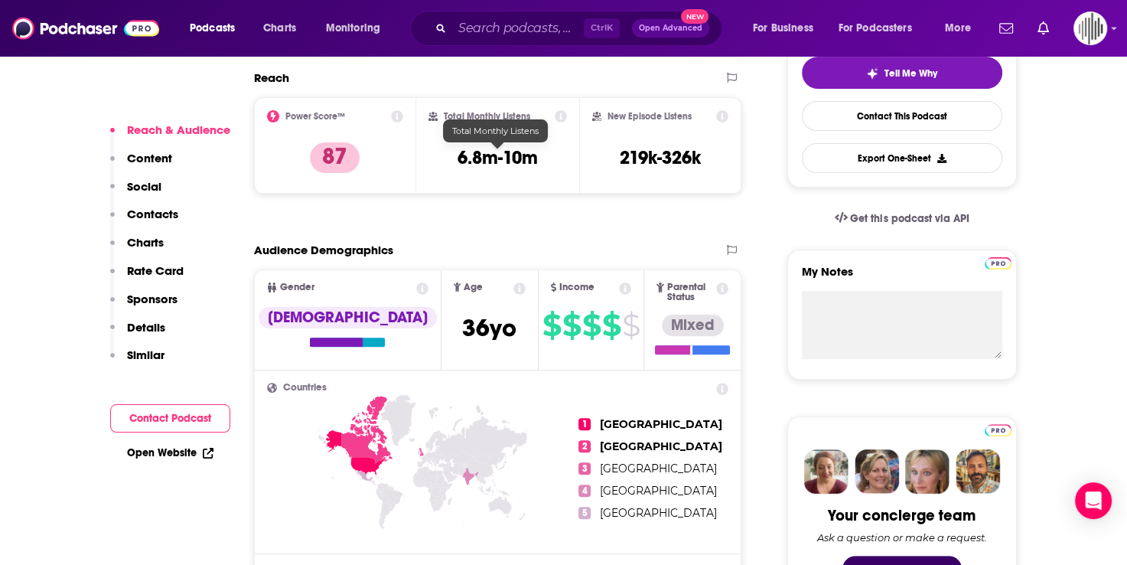
scroll to position [381, 0]
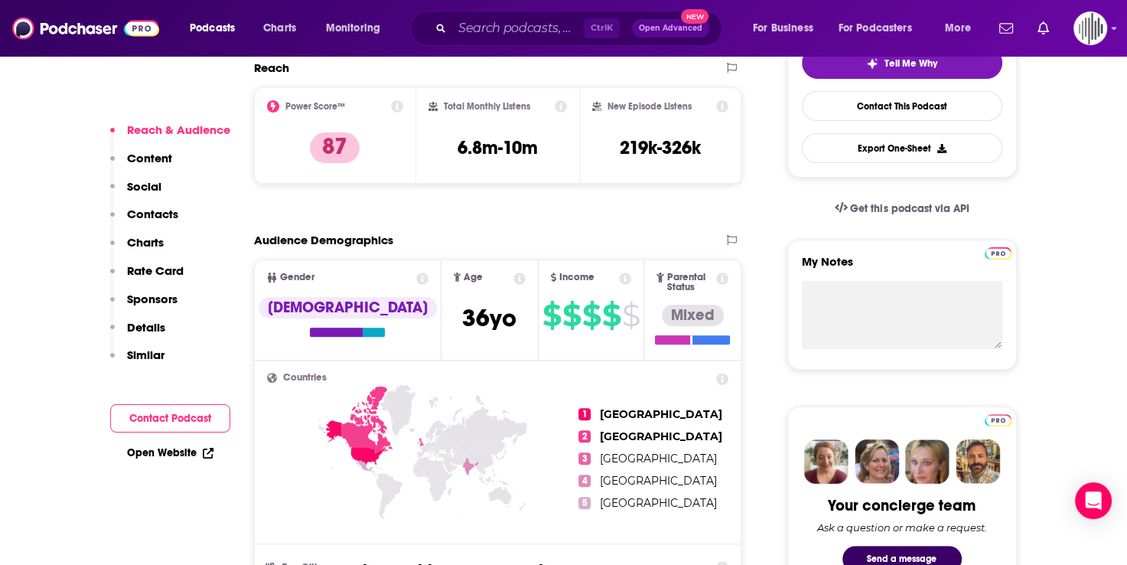
click at [395, 107] on icon at bounding box center [397, 106] width 12 height 12
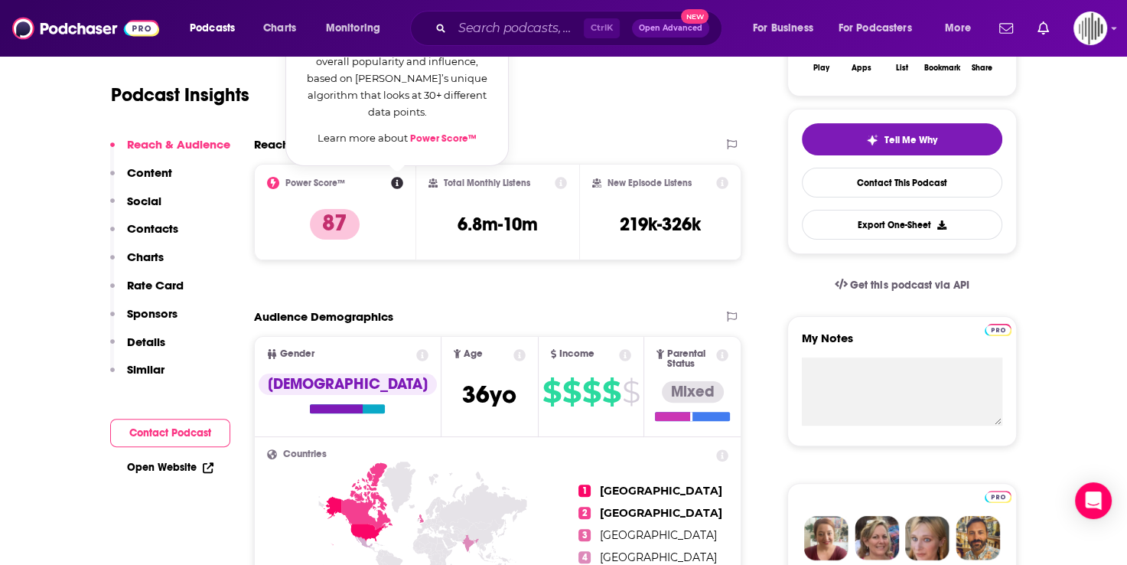
scroll to position [151, 0]
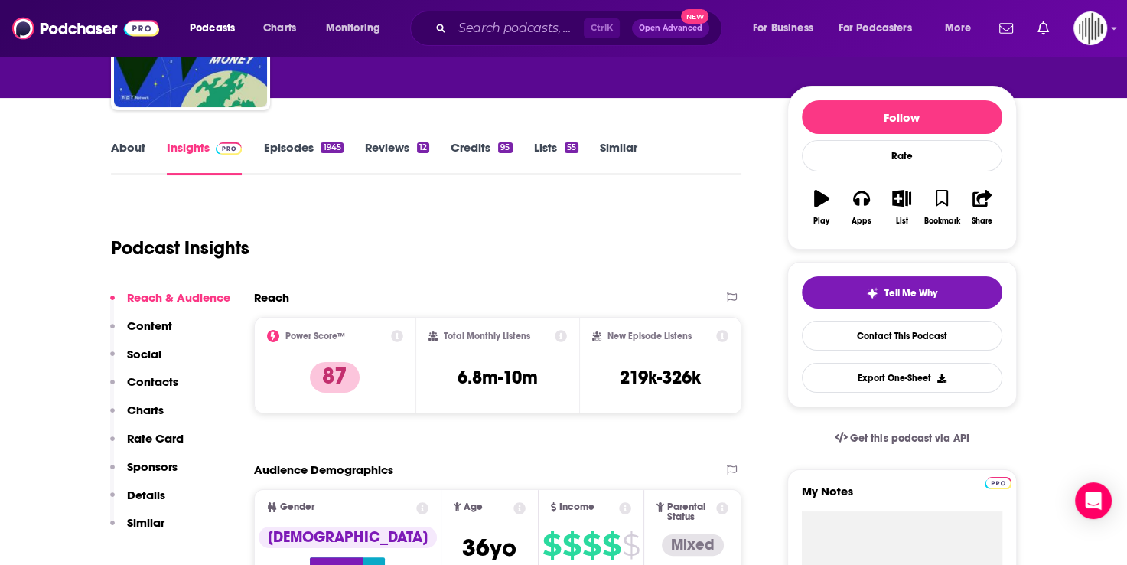
drag, startPoint x: 347, startPoint y: 213, endPoint x: 477, endPoint y: 212, distance: 130.1
click at [394, 332] on icon at bounding box center [397, 336] width 12 height 12
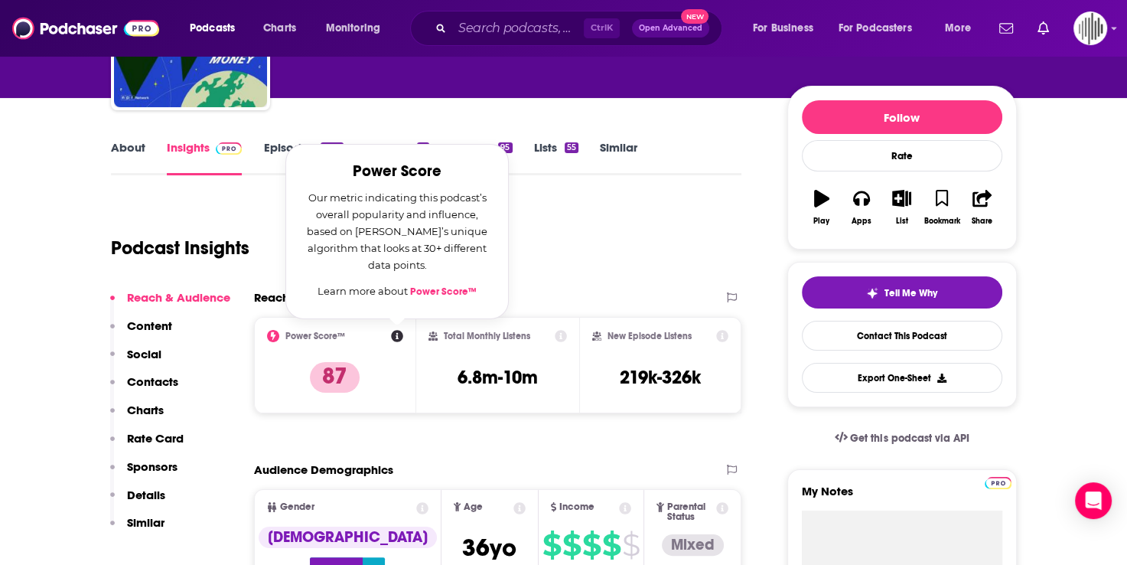
click at [555, 239] on div "Podcast Insights" at bounding box center [420, 239] width 619 height 78
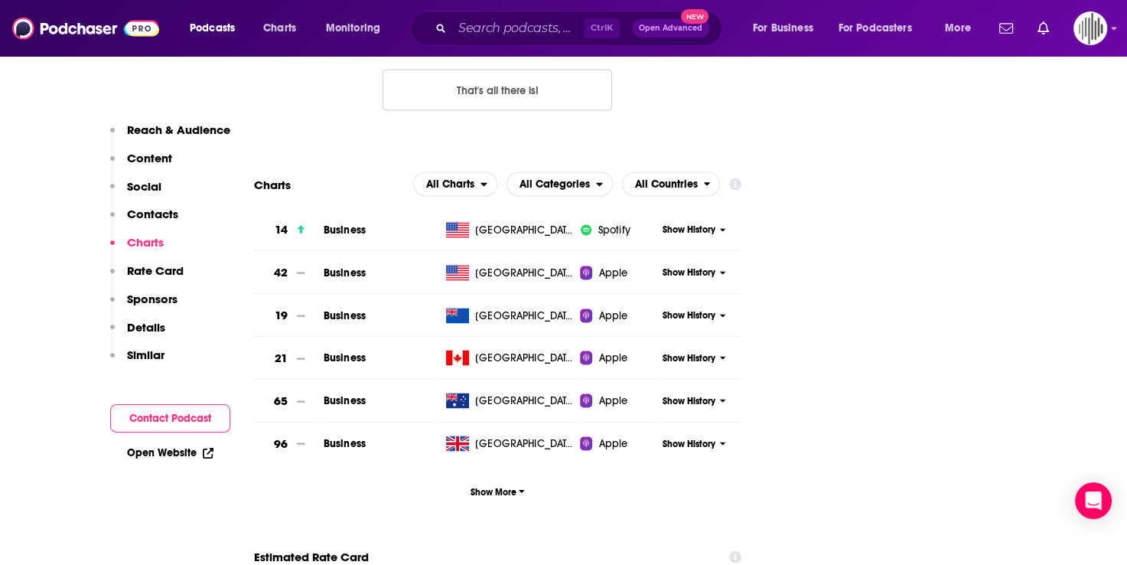
scroll to position [2525, 0]
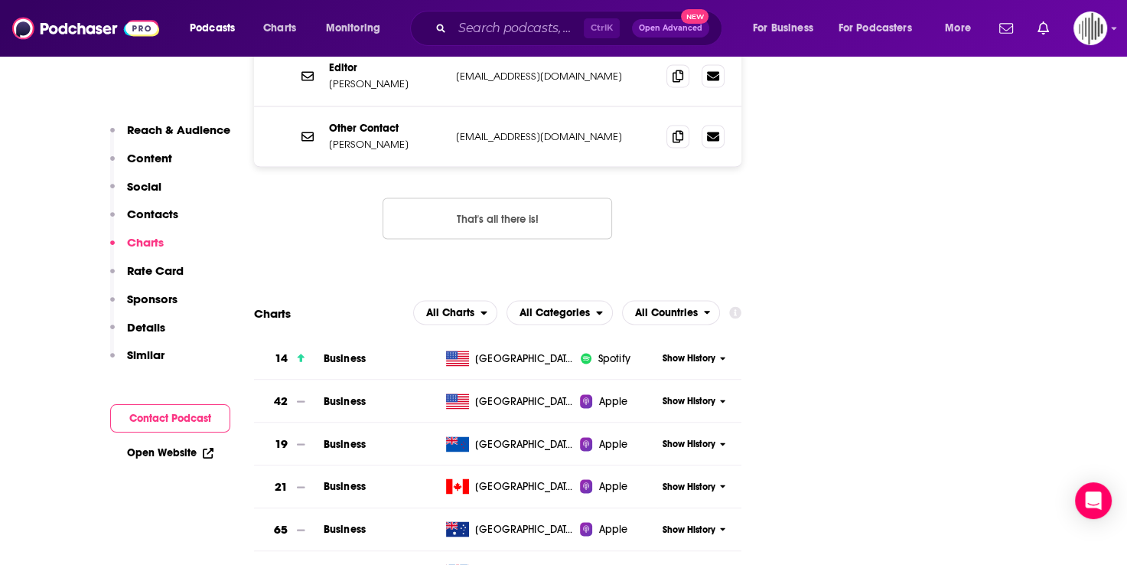
click at [155, 127] on p "Reach & Audience" at bounding box center [178, 129] width 103 height 15
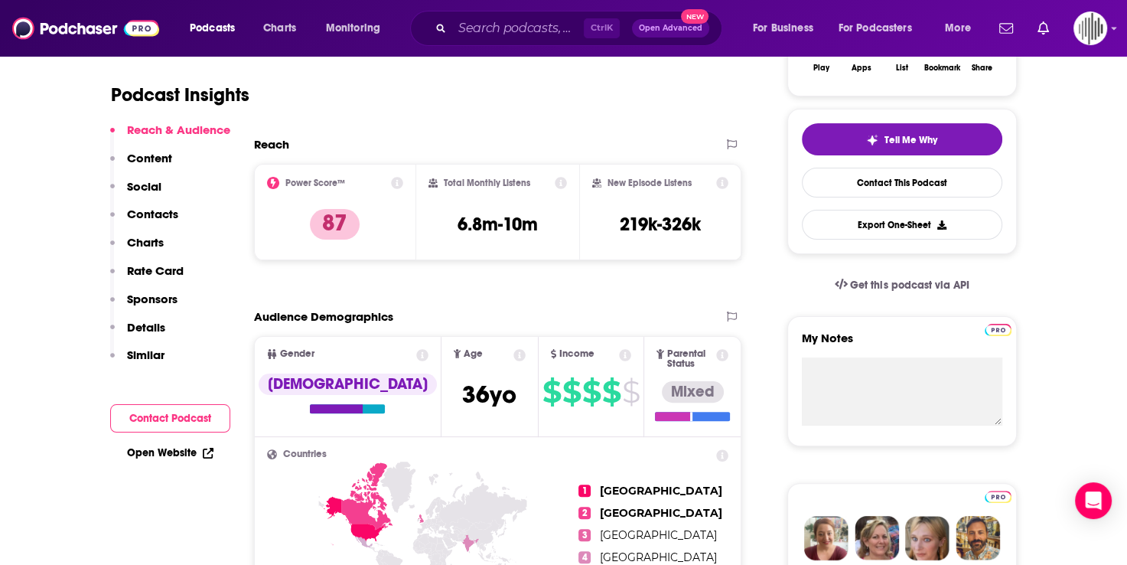
scroll to position [764, 0]
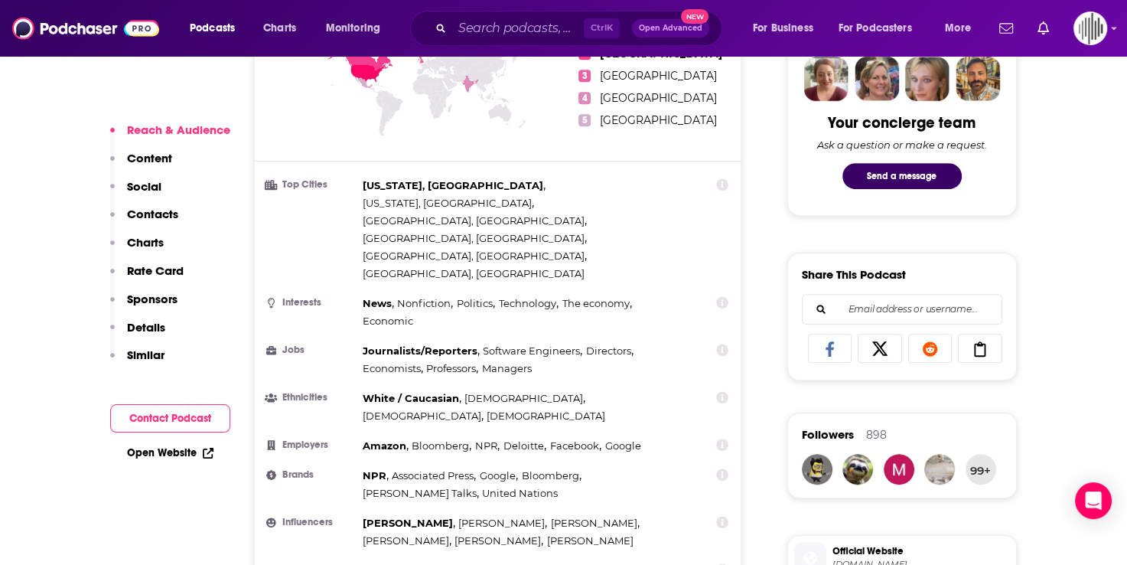
click at [724, 344] on icon at bounding box center [723, 350] width 12 height 12
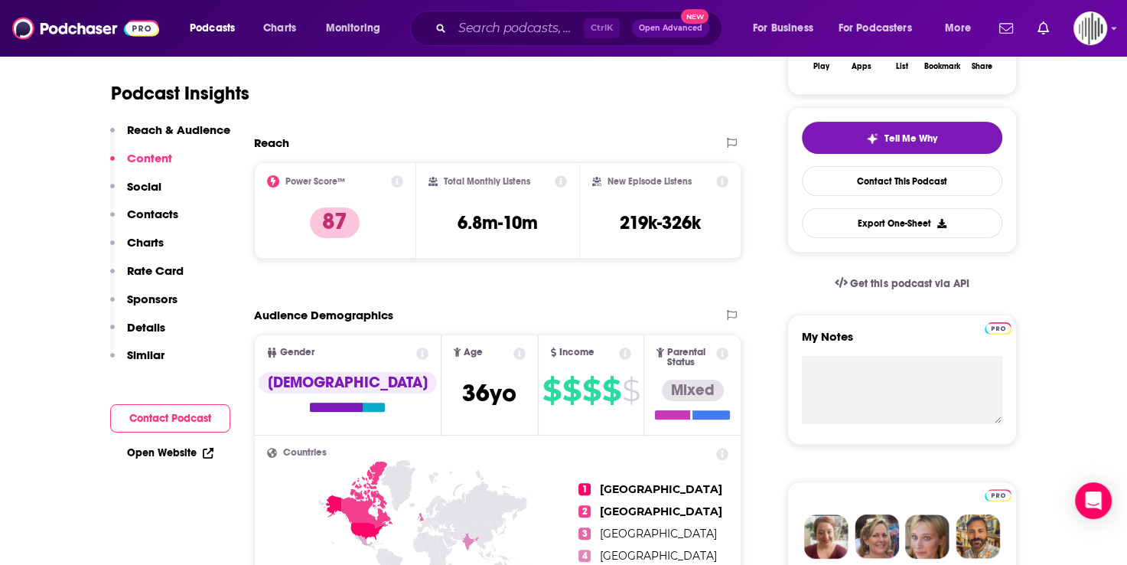
scroll to position [612, 0]
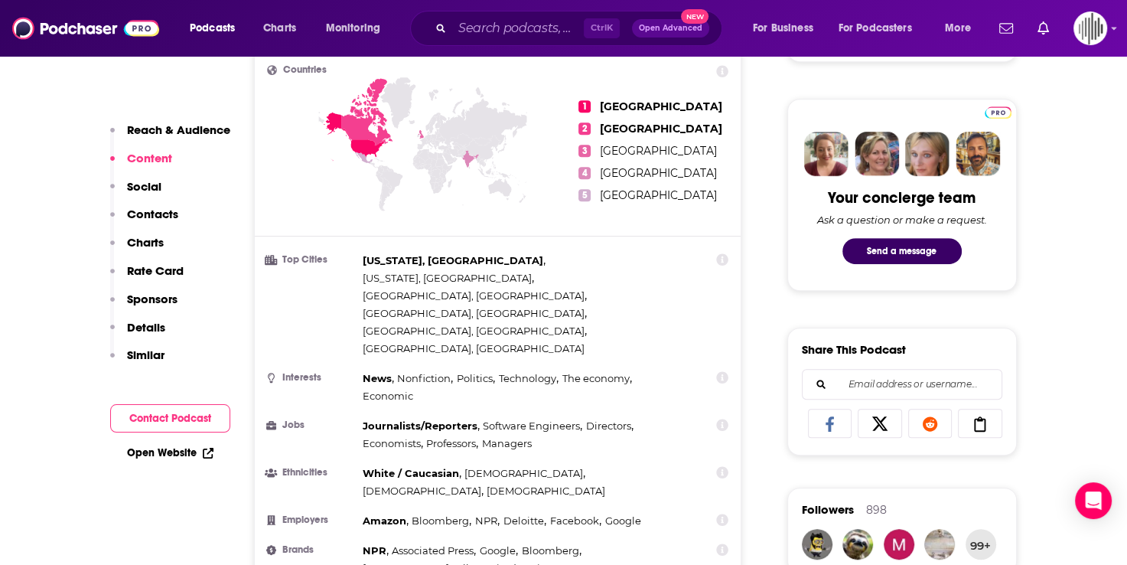
click at [715, 464] on li "Ethnicities [DEMOGRAPHIC_DATA] / [DEMOGRAPHIC_DATA] , [DEMOGRAPHIC_DATA] , [DEM…" at bounding box center [498, 481] width 462 height 35
click at [721, 466] on icon at bounding box center [723, 472] width 12 height 12
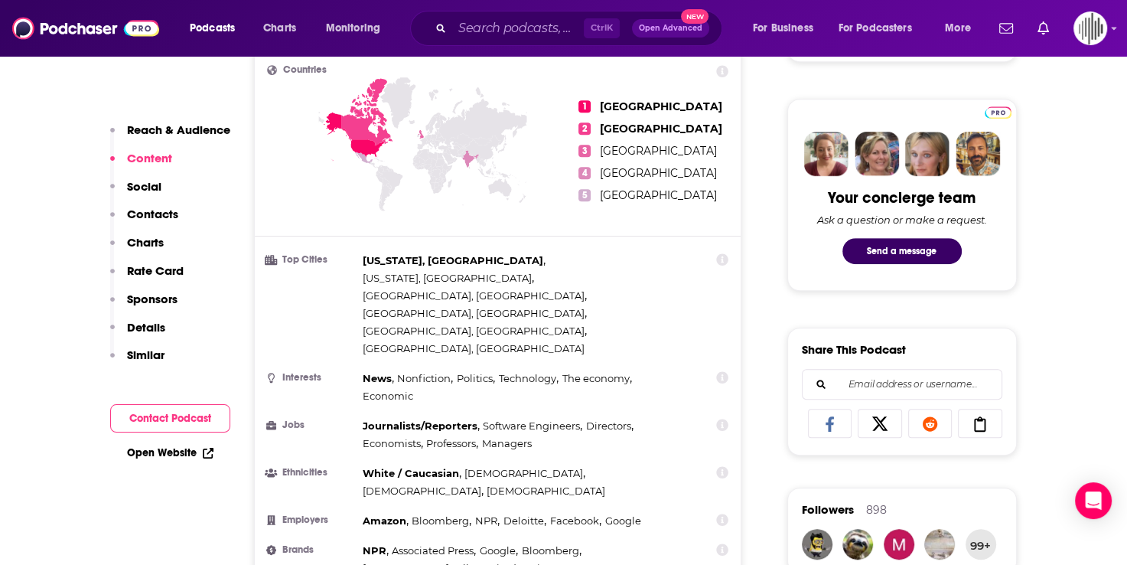
click at [722, 253] on icon at bounding box center [722, 259] width 12 height 12
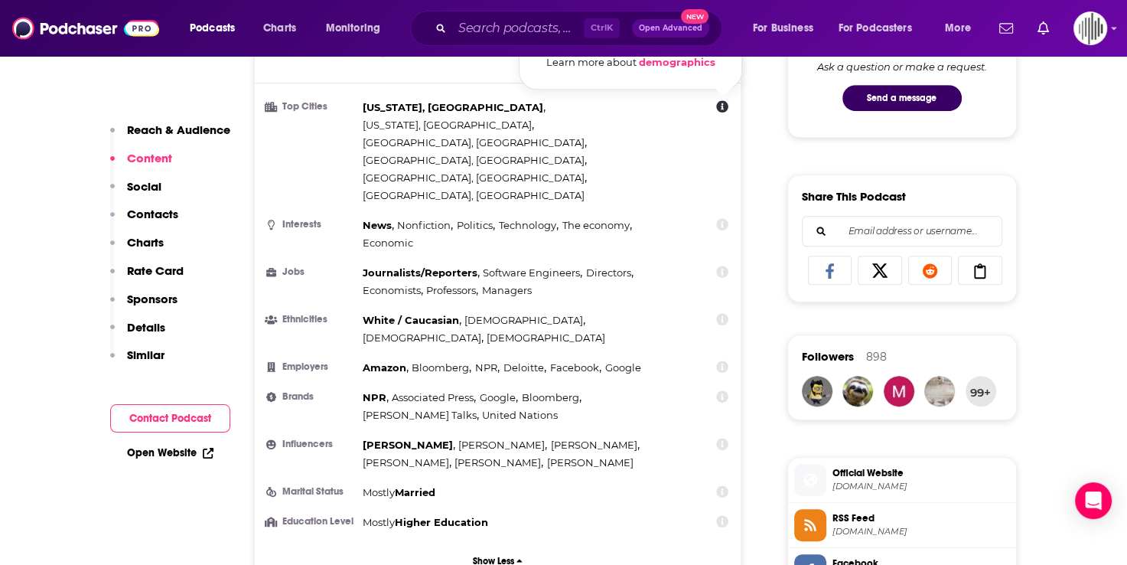
scroll to position [765, 0]
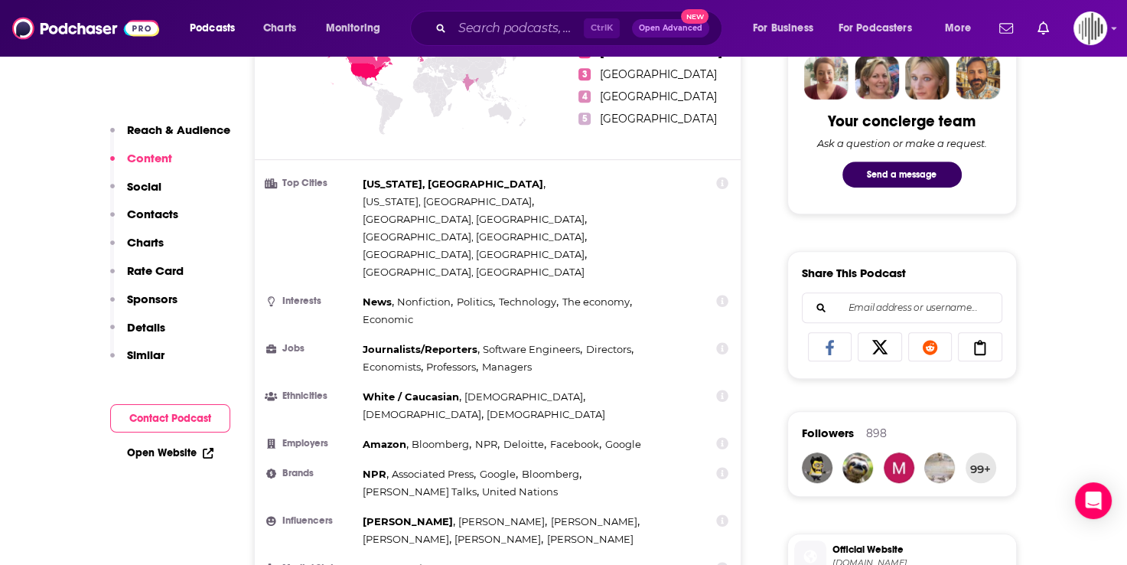
click at [722, 562] on icon at bounding box center [722, 568] width 12 height 12
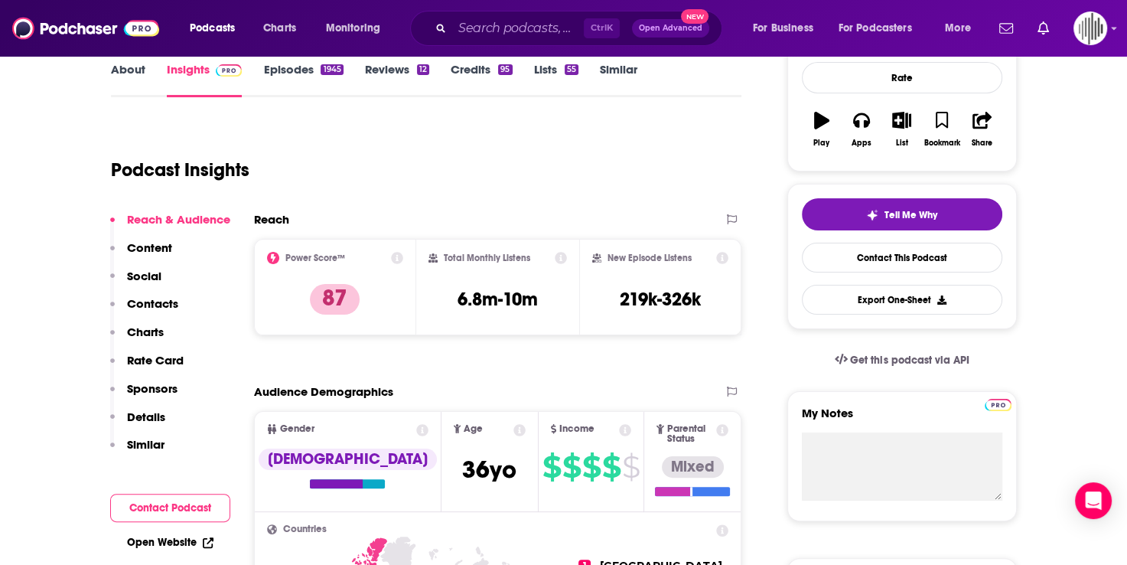
scroll to position [306, 0]
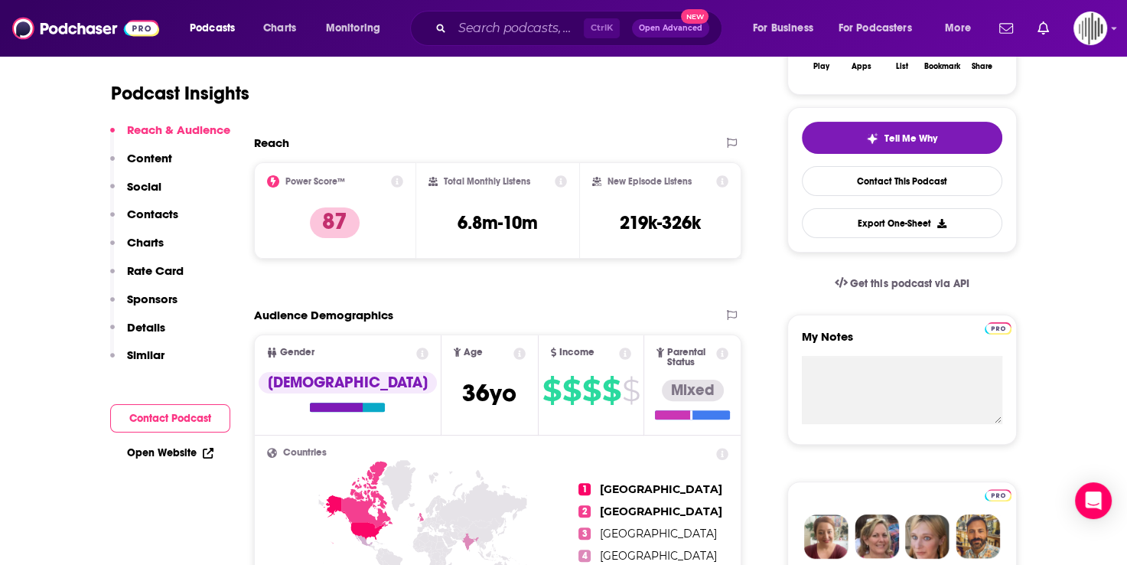
click at [719, 353] on icon at bounding box center [723, 353] width 12 height 12
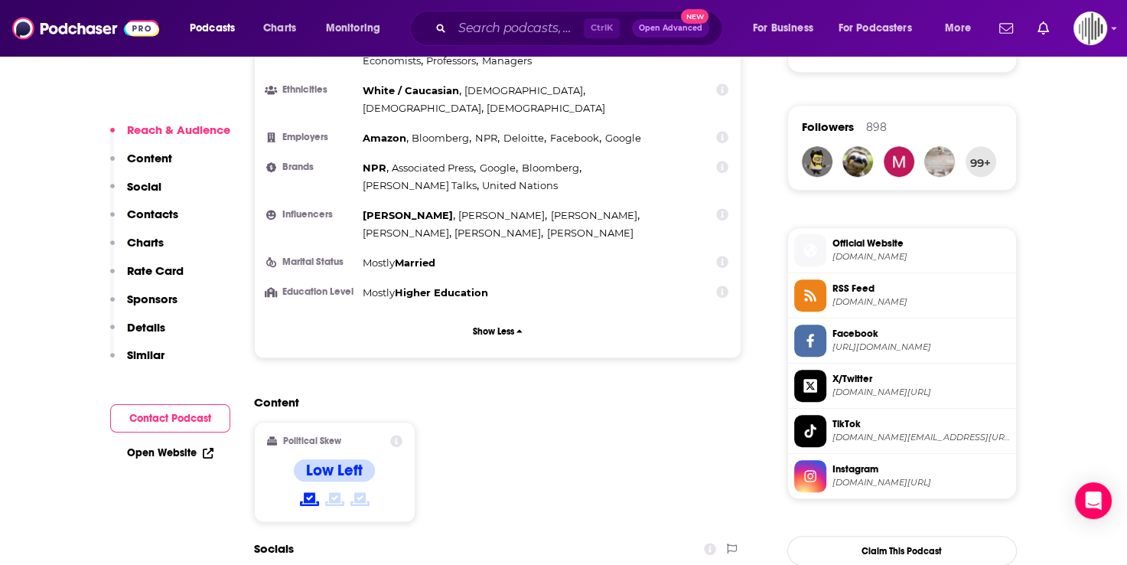
scroll to position [765, 0]
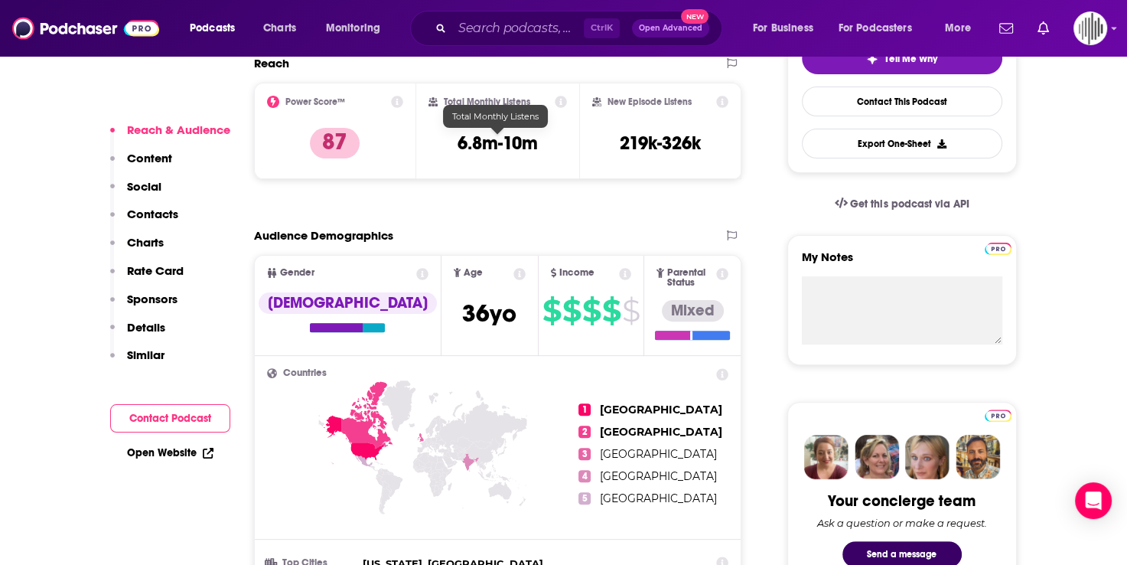
scroll to position [306, 0]
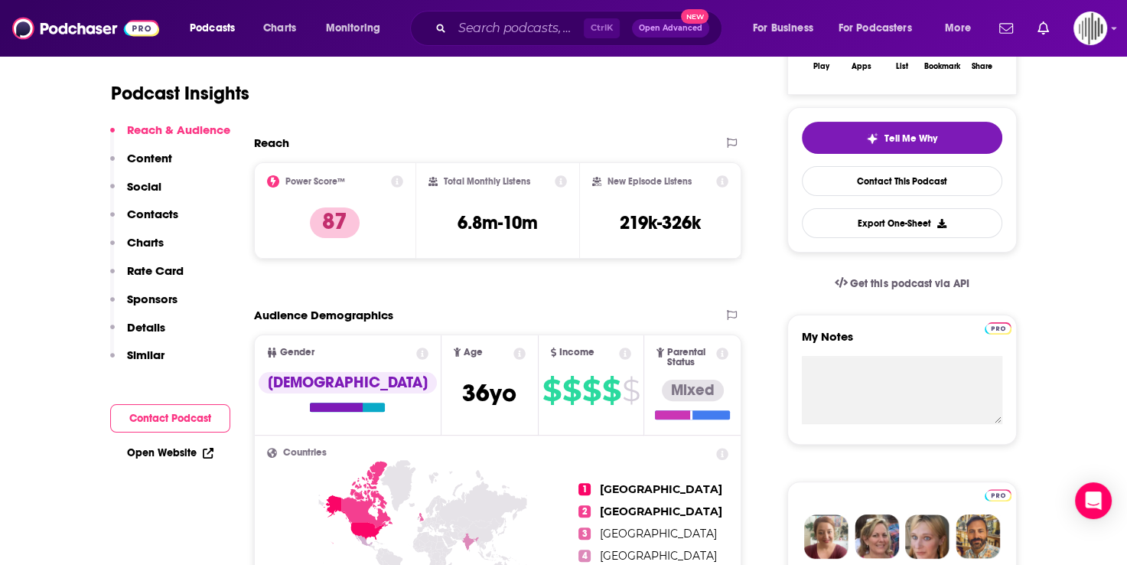
click at [558, 184] on icon at bounding box center [561, 181] width 12 height 12
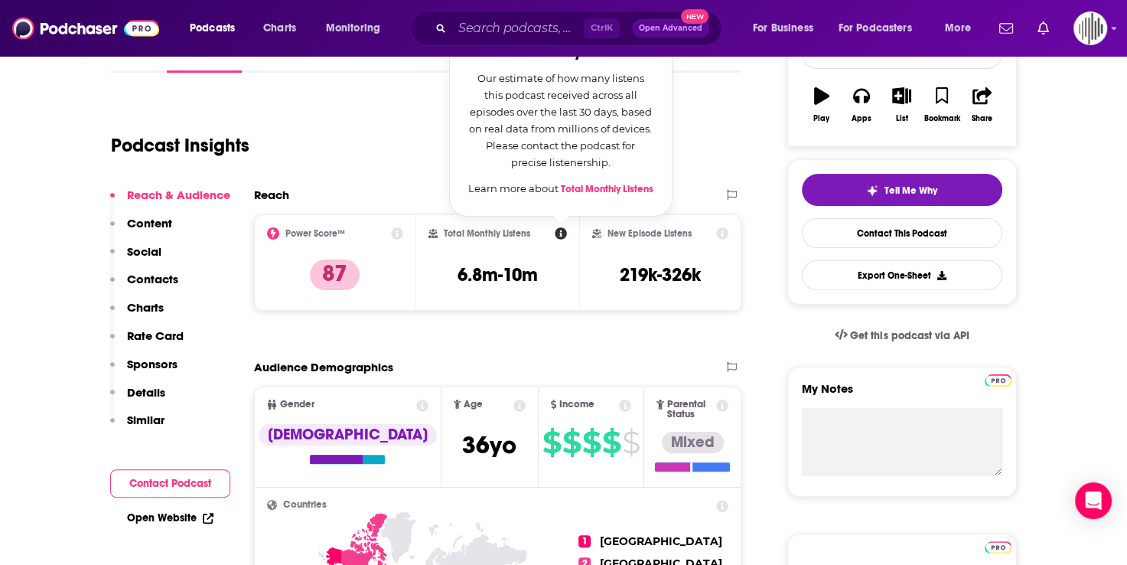
scroll to position [230, 0]
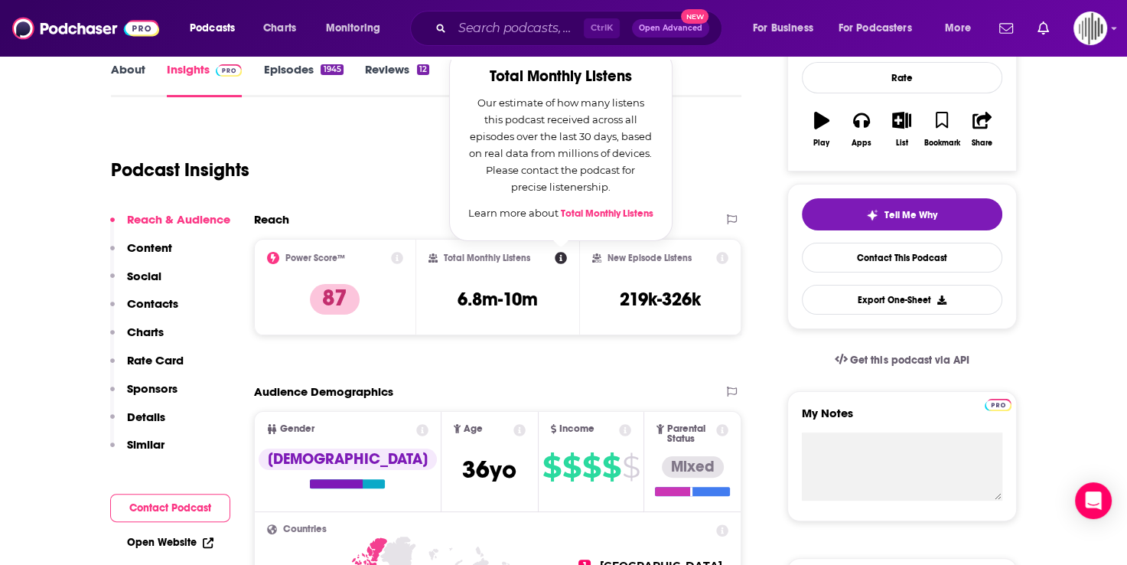
click at [383, 133] on div "Podcast Insights" at bounding box center [420, 161] width 619 height 78
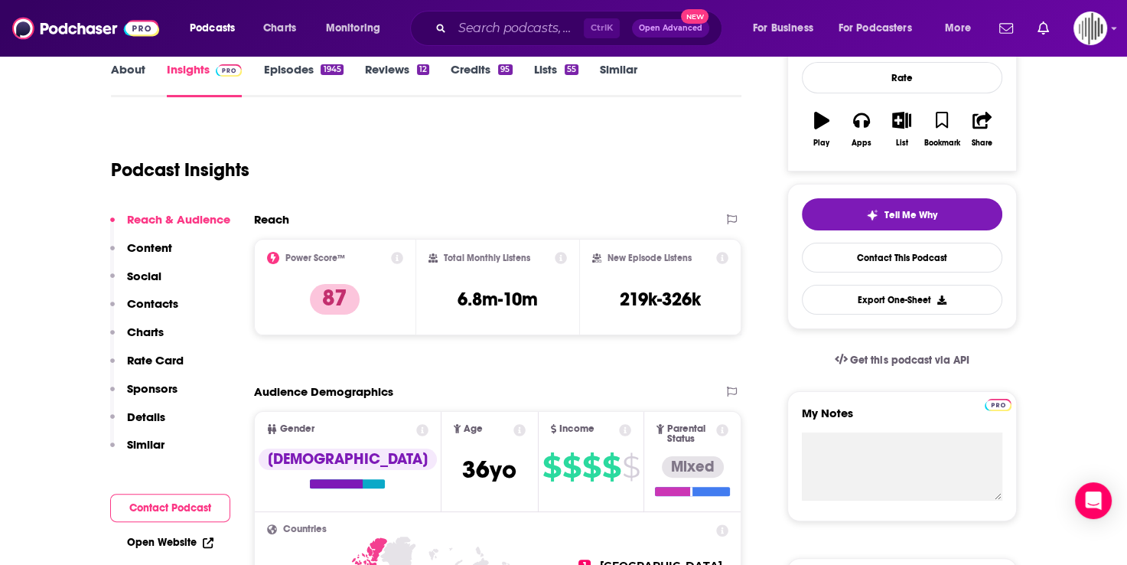
click at [717, 254] on icon at bounding box center [722, 258] width 12 height 12
click at [453, 128] on div "Podcast Insights" at bounding box center [420, 161] width 619 height 78
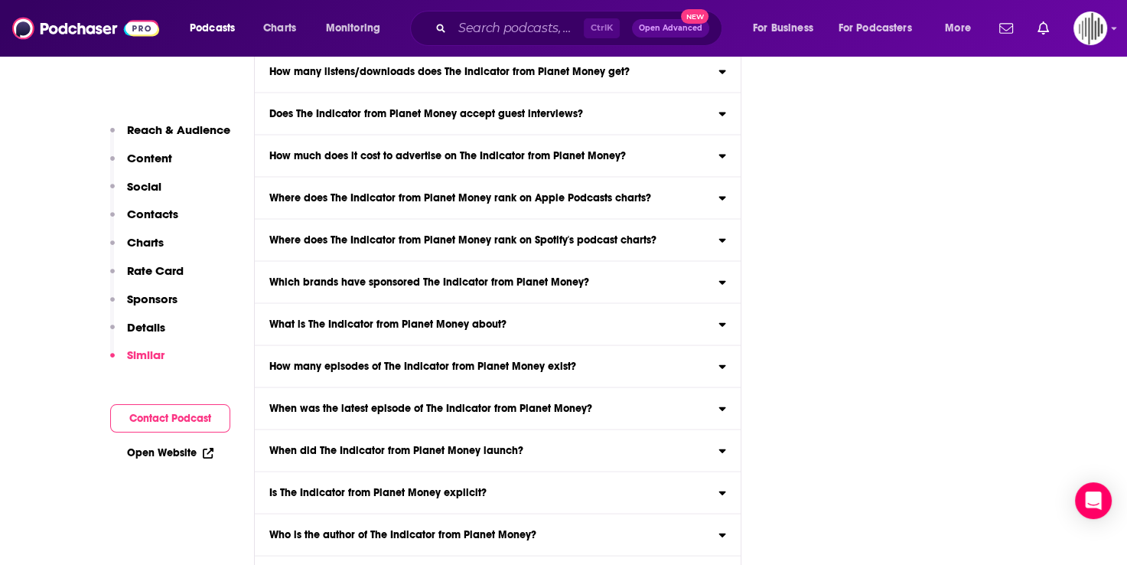
scroll to position [0, 0]
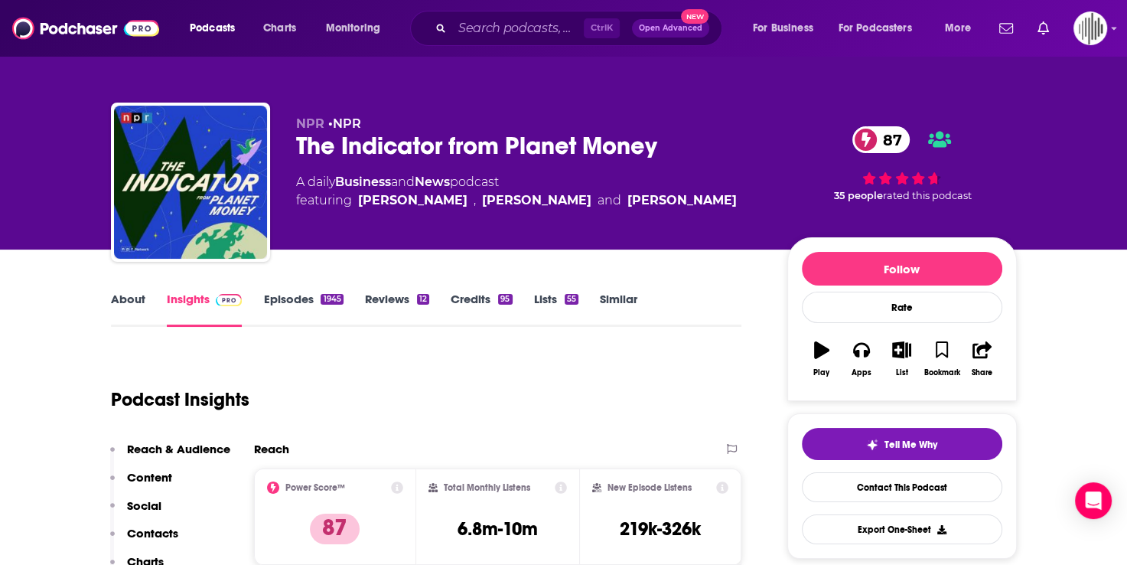
click at [624, 305] on link "Similar" at bounding box center [618, 309] width 37 height 35
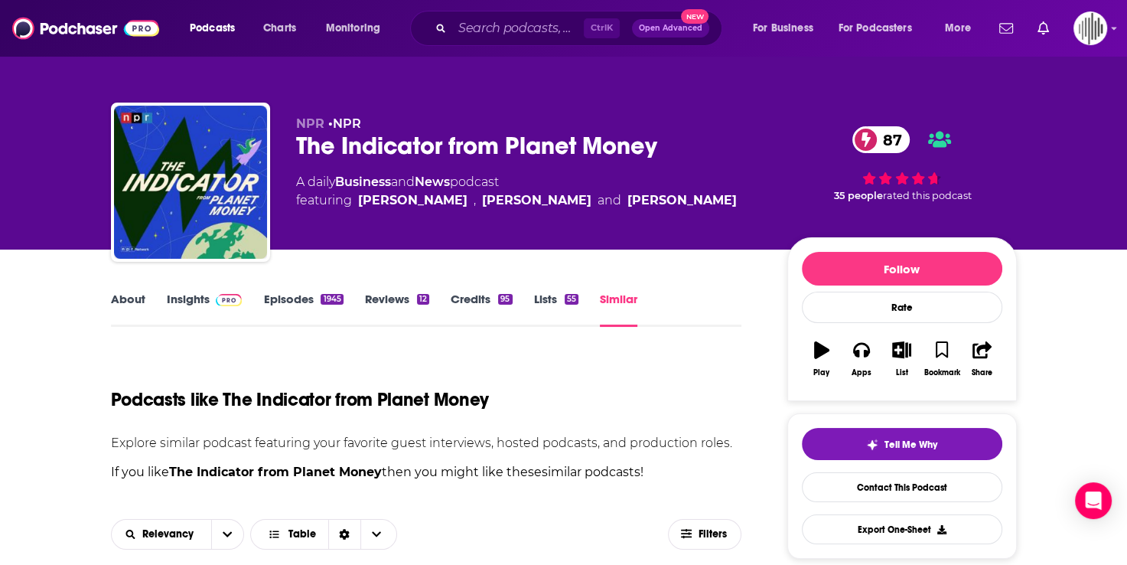
click at [178, 306] on link "Insights" at bounding box center [205, 309] width 76 height 35
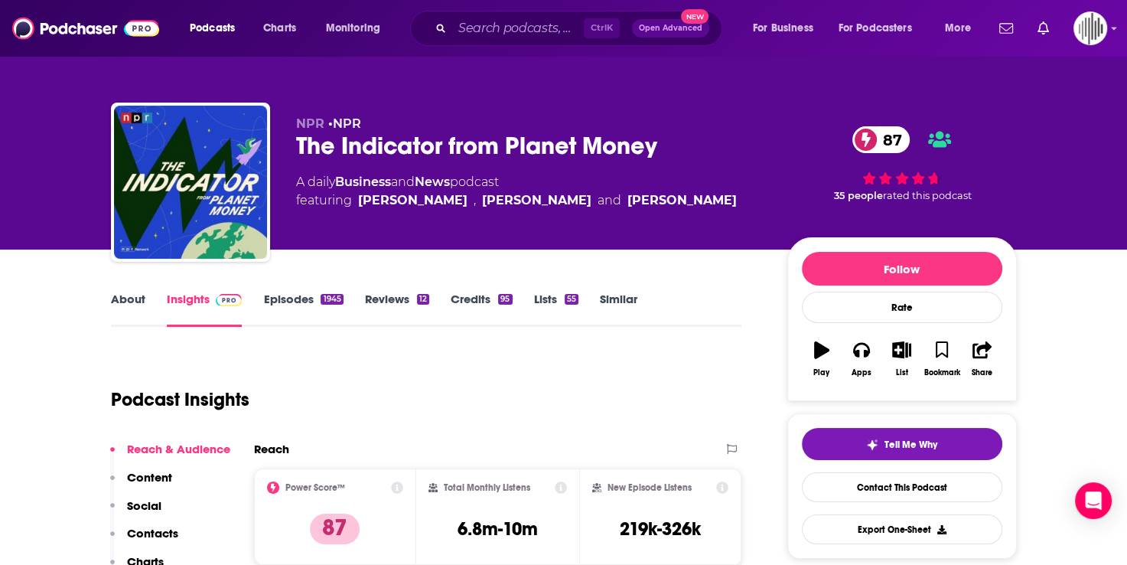
click at [119, 300] on link "About" at bounding box center [128, 309] width 34 height 35
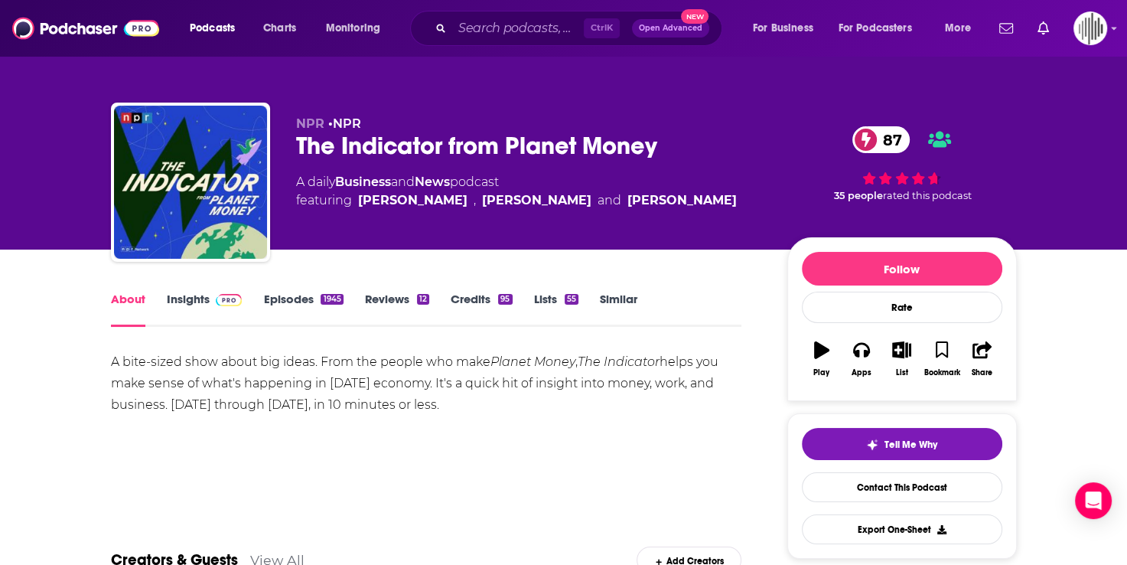
click at [290, 302] on link "Episodes 1945" at bounding box center [303, 309] width 80 height 35
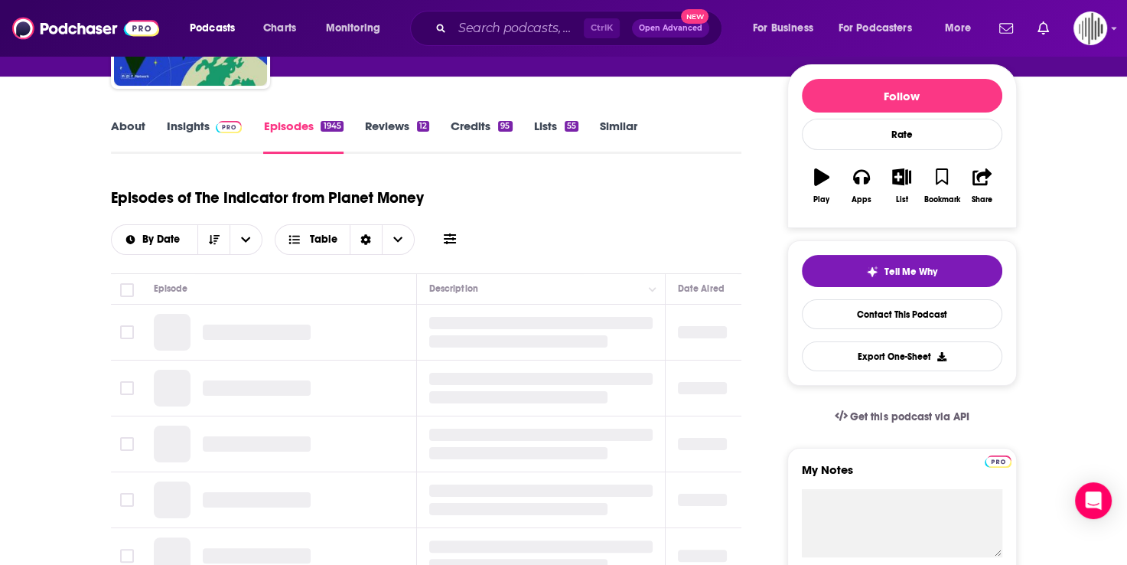
scroll to position [77, 0]
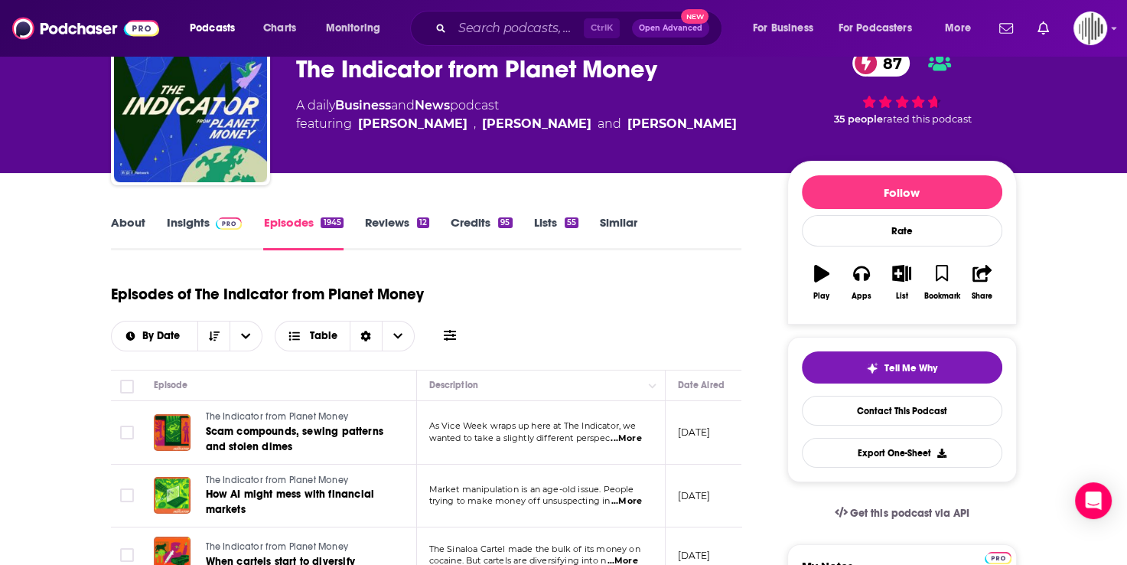
click at [394, 230] on link "Reviews 12" at bounding box center [397, 232] width 64 height 35
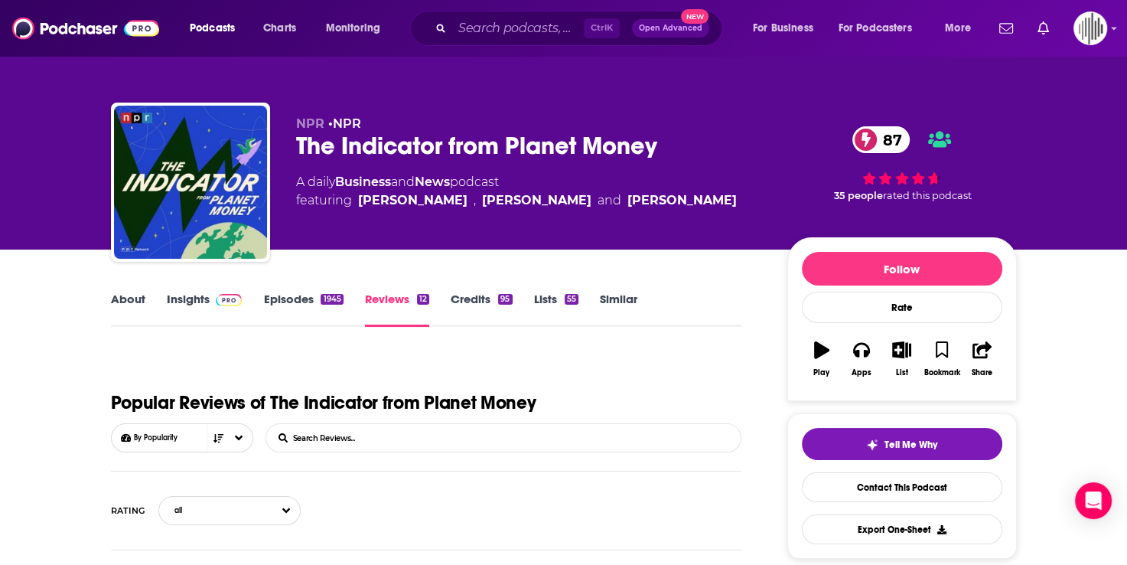
click at [466, 294] on link "Credits 95" at bounding box center [481, 309] width 61 height 35
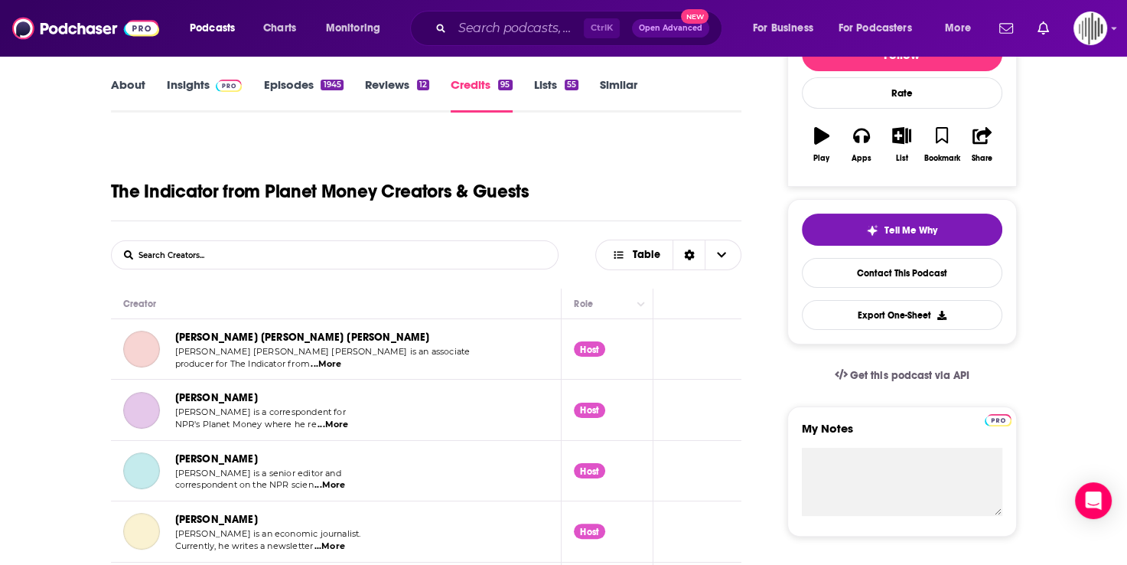
scroll to position [230, 0]
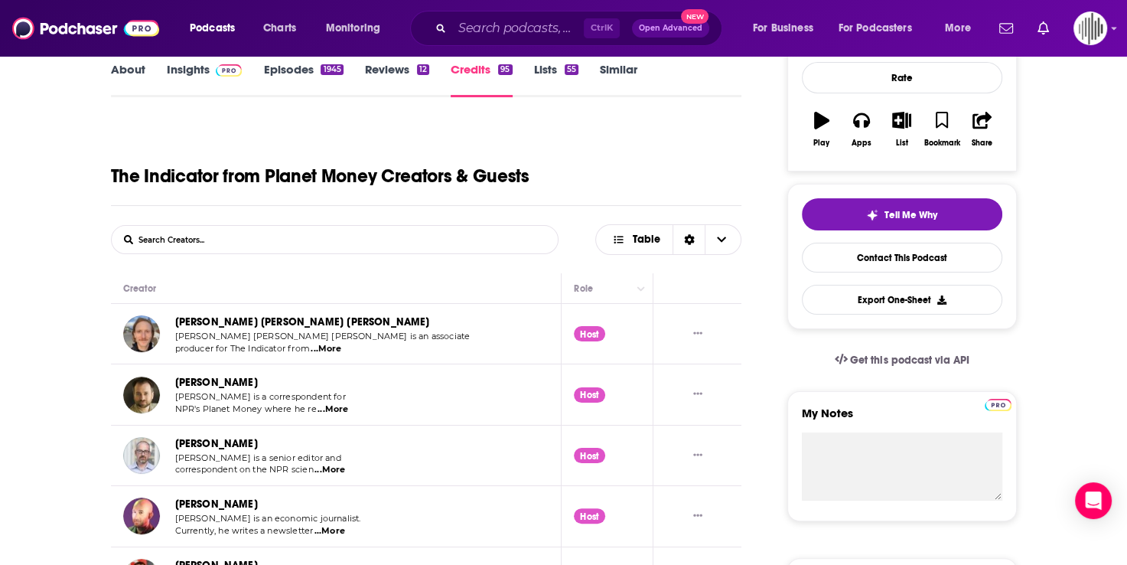
click at [129, 73] on link "About" at bounding box center [128, 79] width 34 height 35
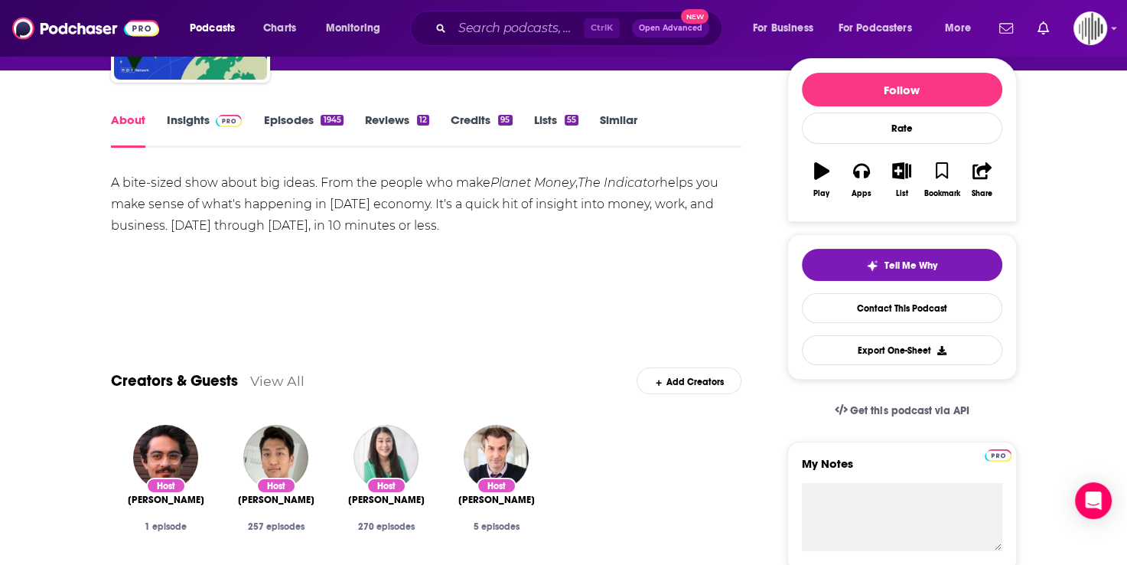
scroll to position [153, 0]
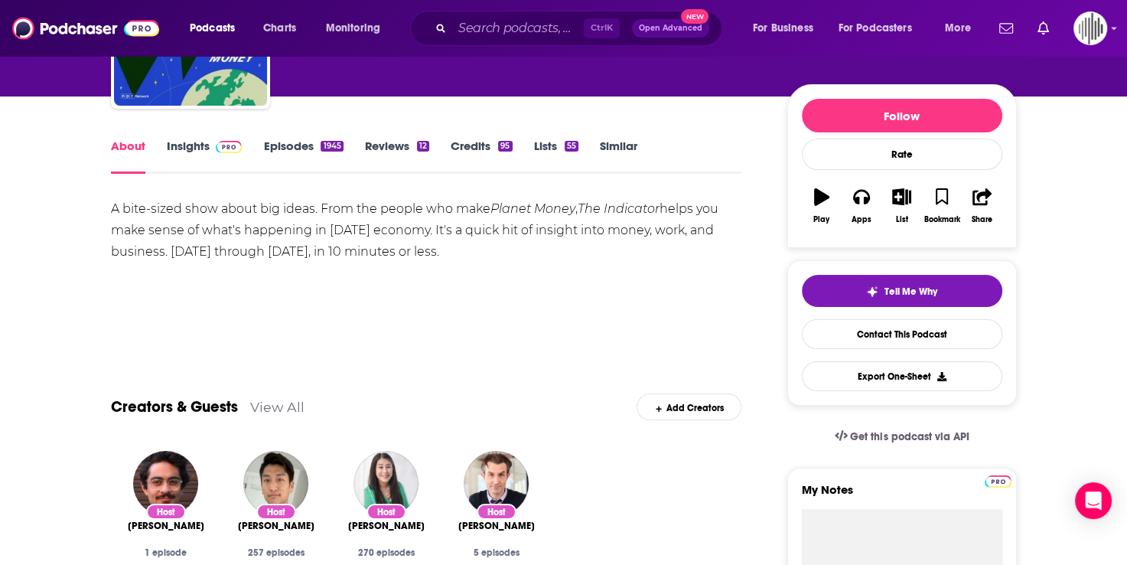
click at [227, 324] on div "Show More" at bounding box center [426, 326] width 631 height 26
click at [193, 148] on link "Insights" at bounding box center [205, 155] width 76 height 35
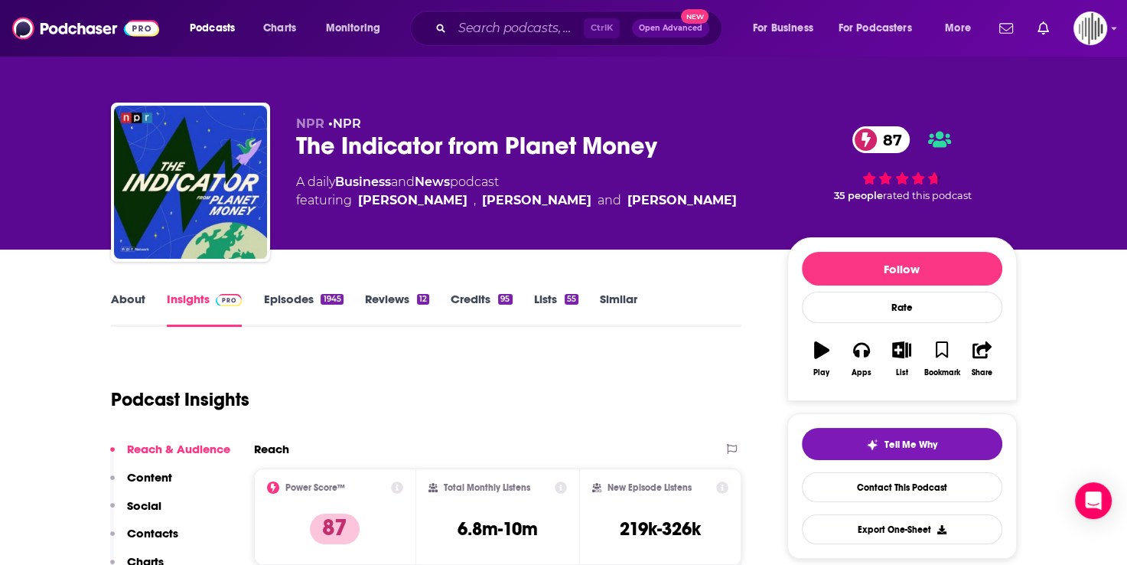
scroll to position [306, 0]
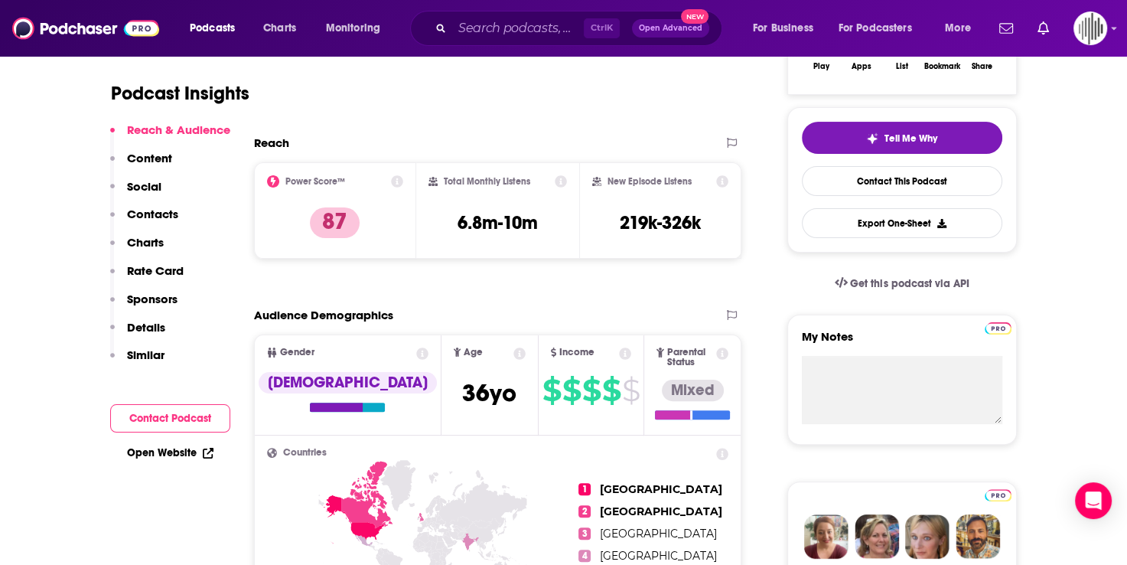
click at [392, 178] on icon at bounding box center [397, 181] width 12 height 12
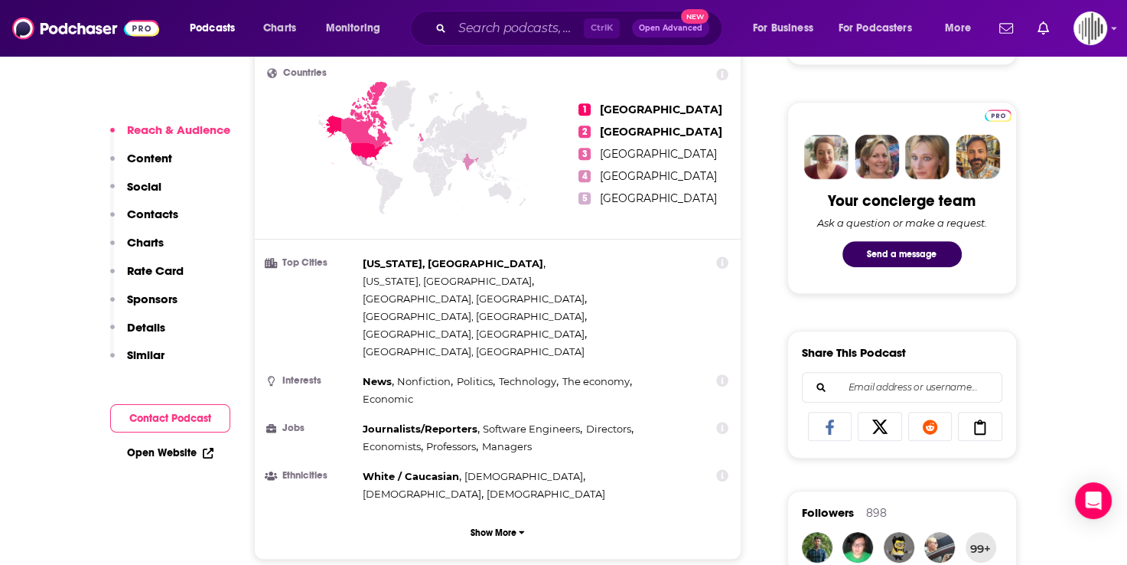
scroll to position [689, 0]
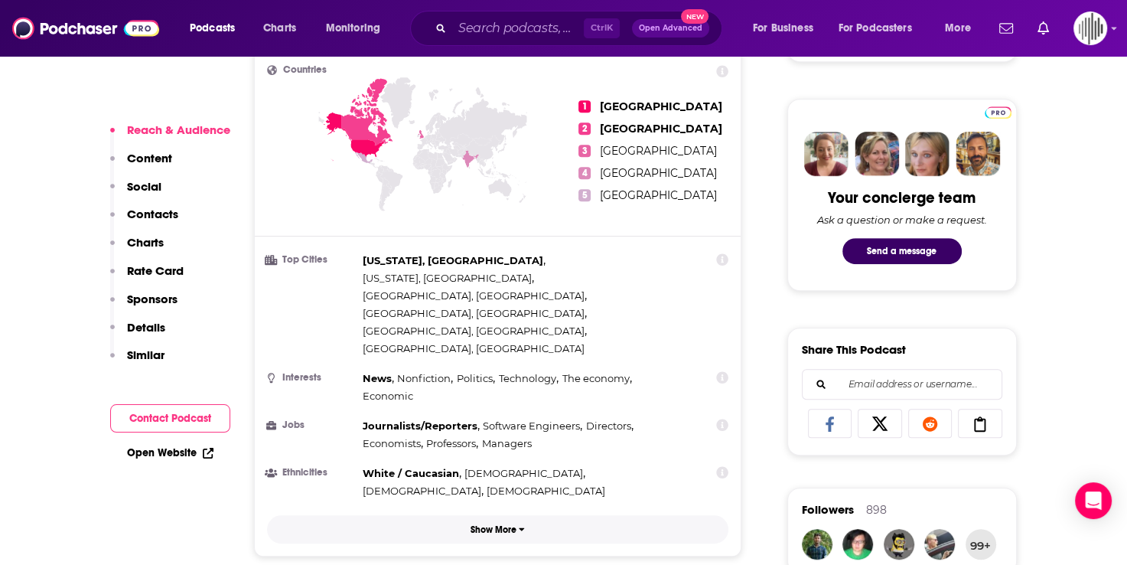
click at [497, 515] on button "Show More" at bounding box center [498, 529] width 462 height 28
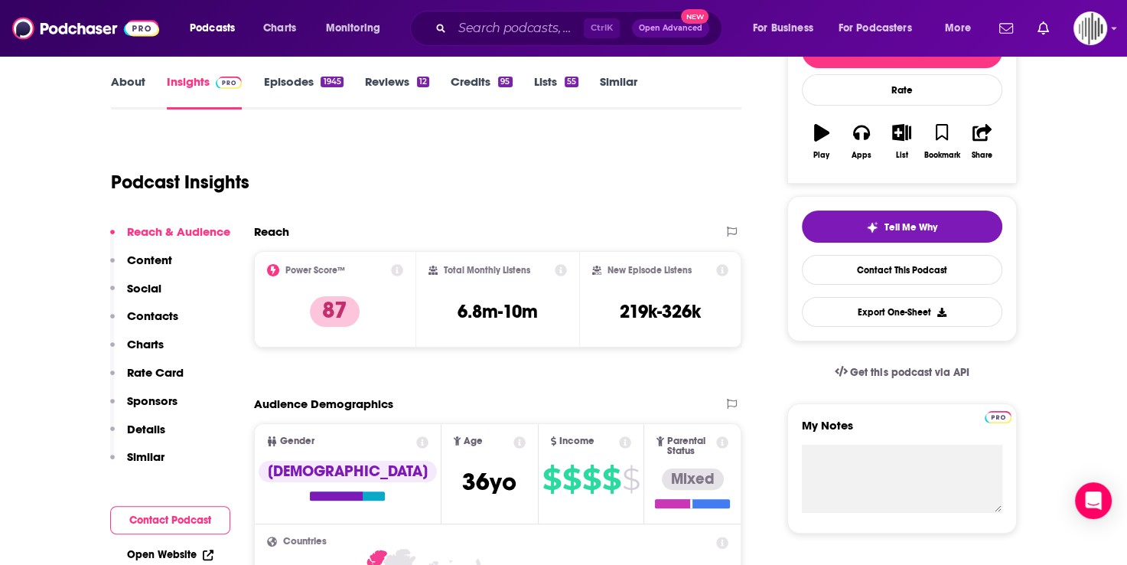
scroll to position [230, 0]
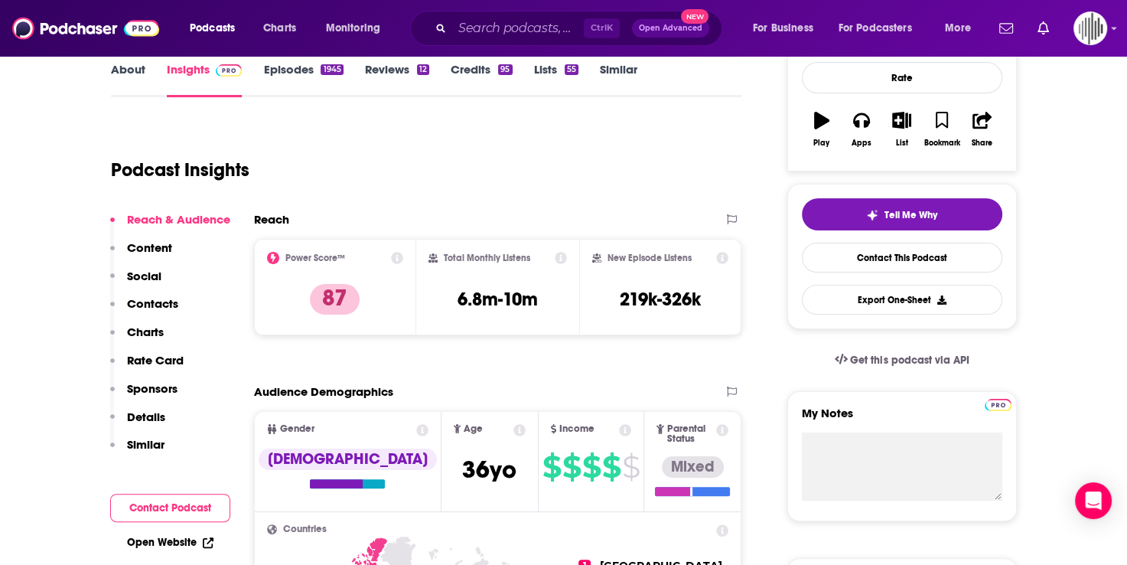
click at [152, 243] on p "Content" at bounding box center [149, 247] width 45 height 15
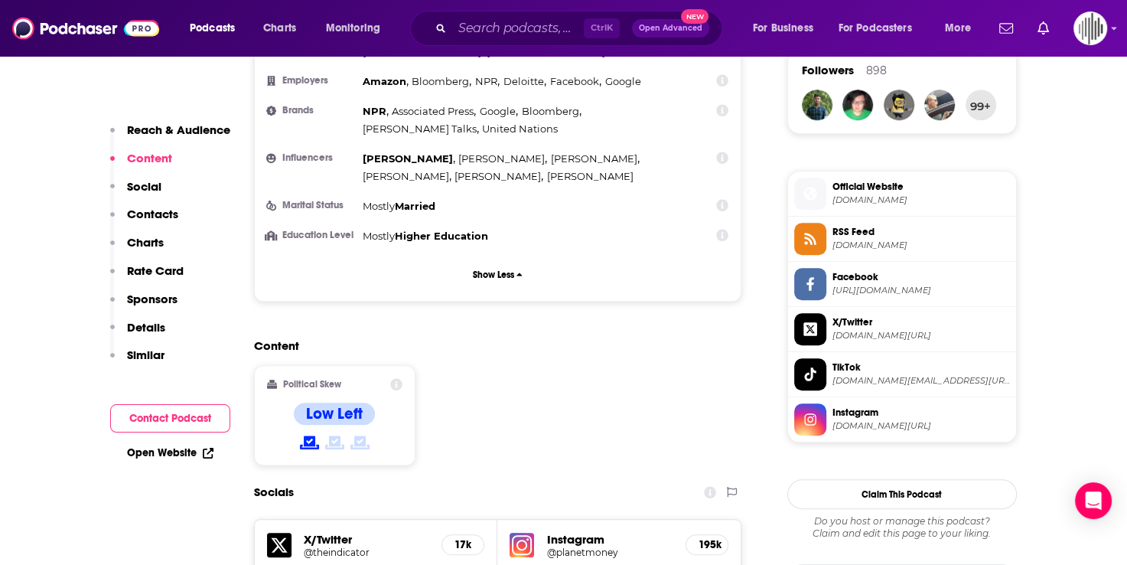
scroll to position [1157, 0]
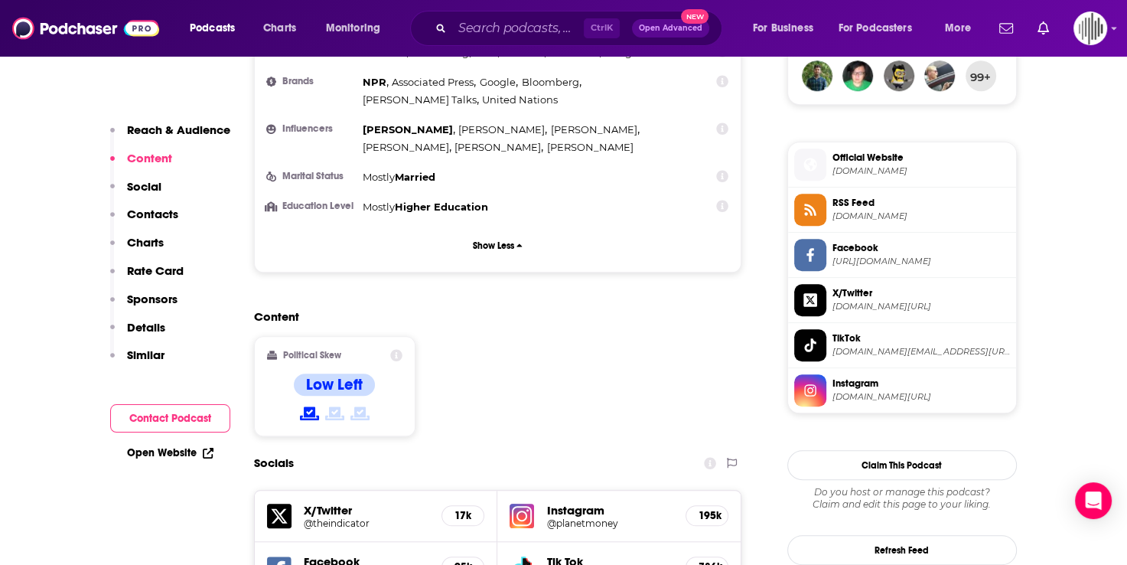
click at [132, 187] on p "Social" at bounding box center [144, 186] width 34 height 15
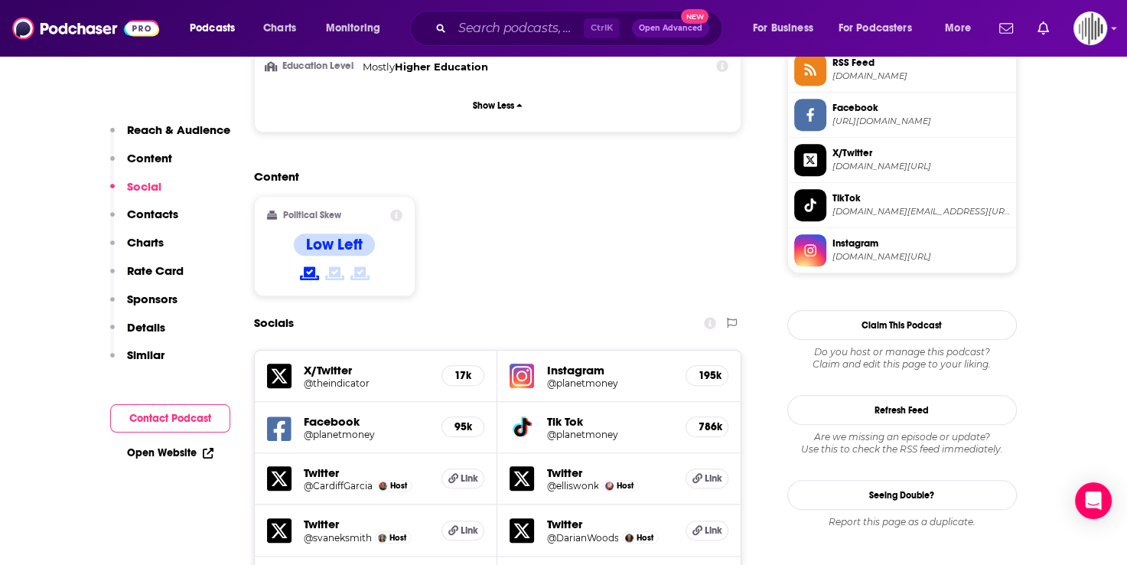
click at [146, 213] on p "Contacts" at bounding box center [152, 214] width 51 height 15
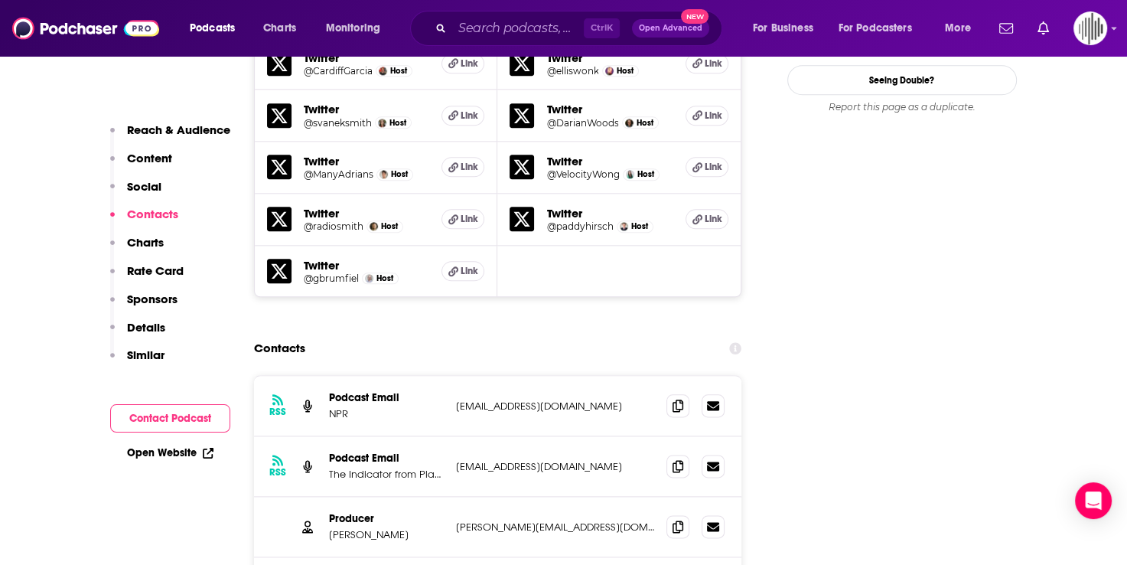
scroll to position [1743, 0]
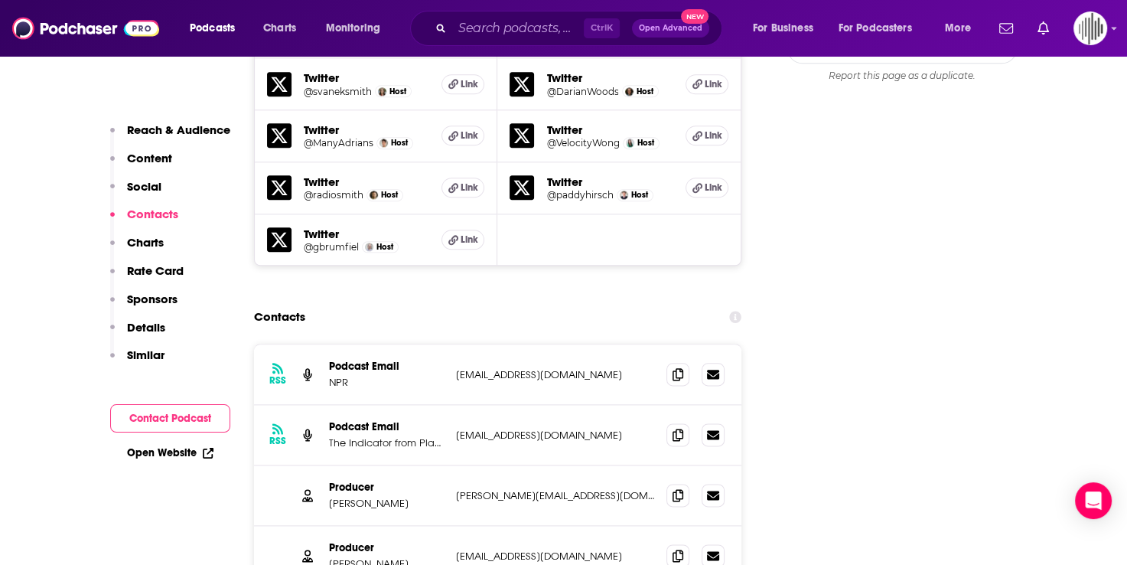
click at [138, 243] on p "Charts" at bounding box center [145, 242] width 37 height 15
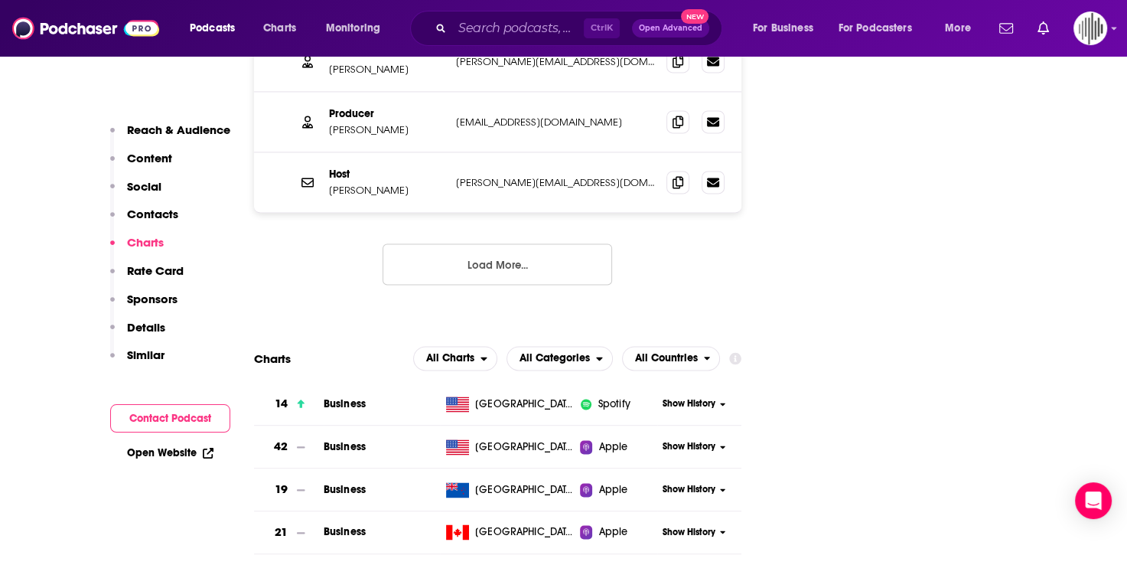
scroll to position [2221, 0]
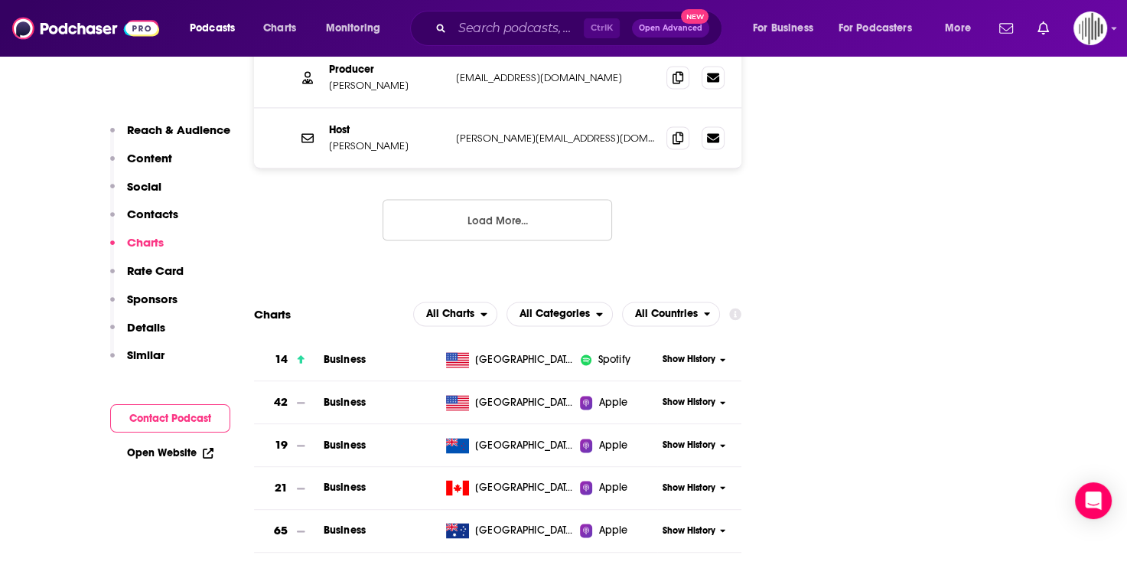
click at [147, 269] on p "Rate Card" at bounding box center [155, 270] width 57 height 15
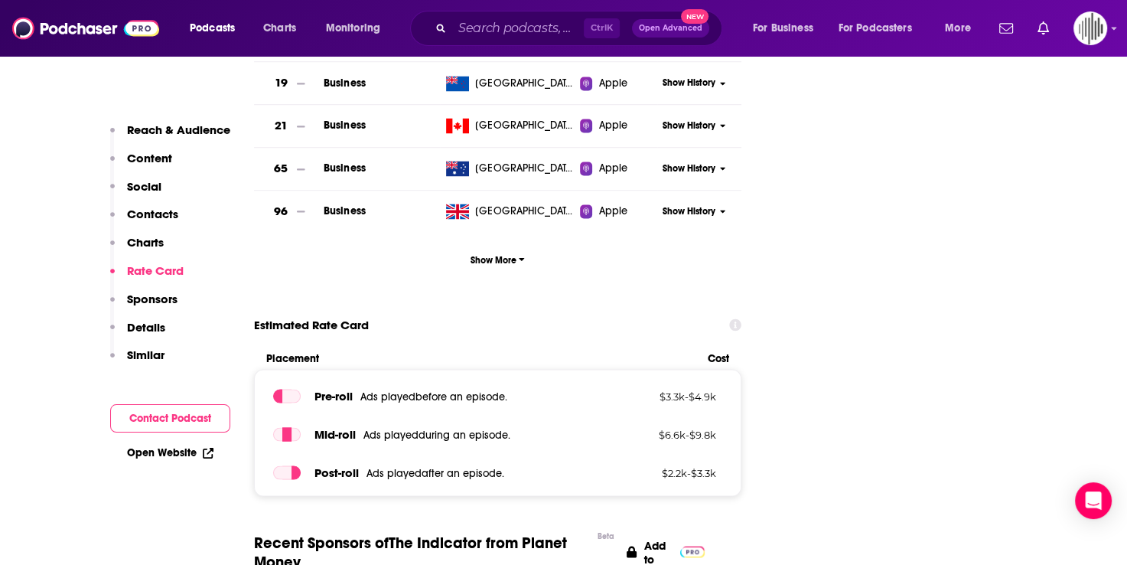
scroll to position [2591, 0]
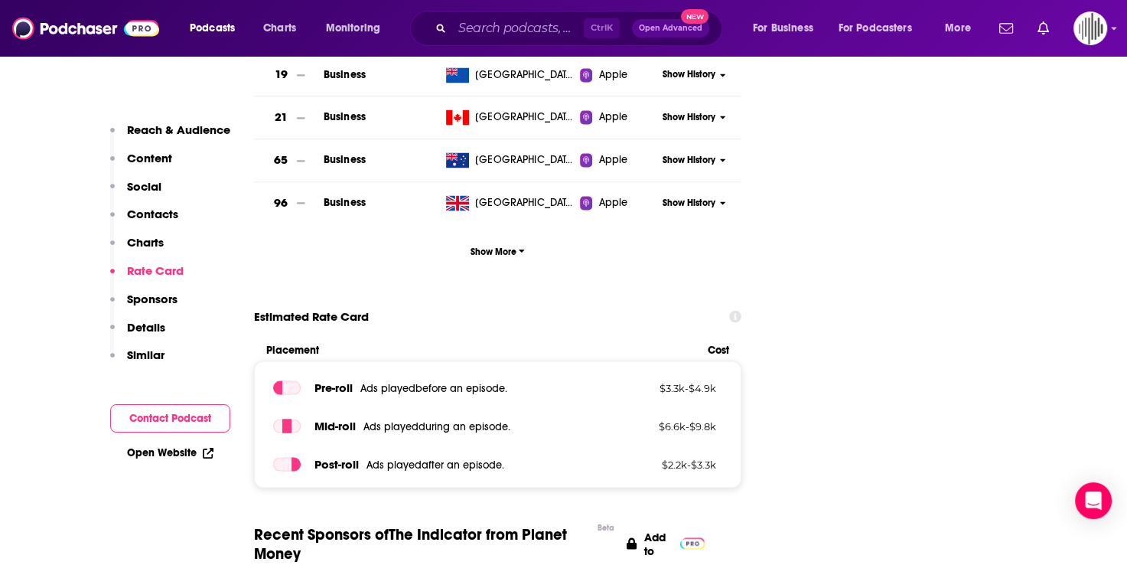
click at [151, 301] on p "Sponsors" at bounding box center [152, 299] width 50 height 15
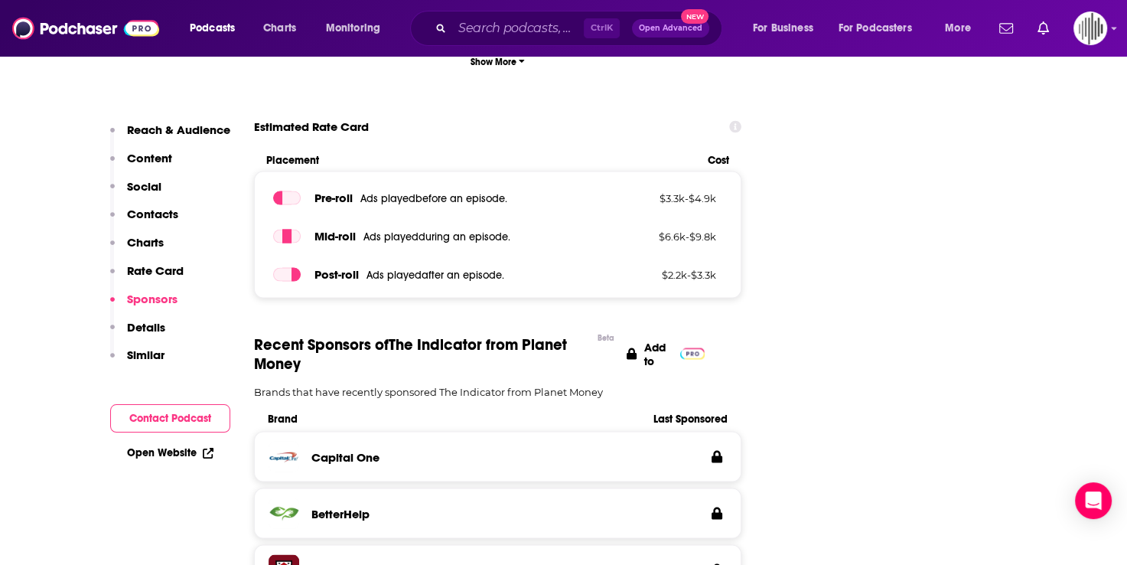
scroll to position [2814, 0]
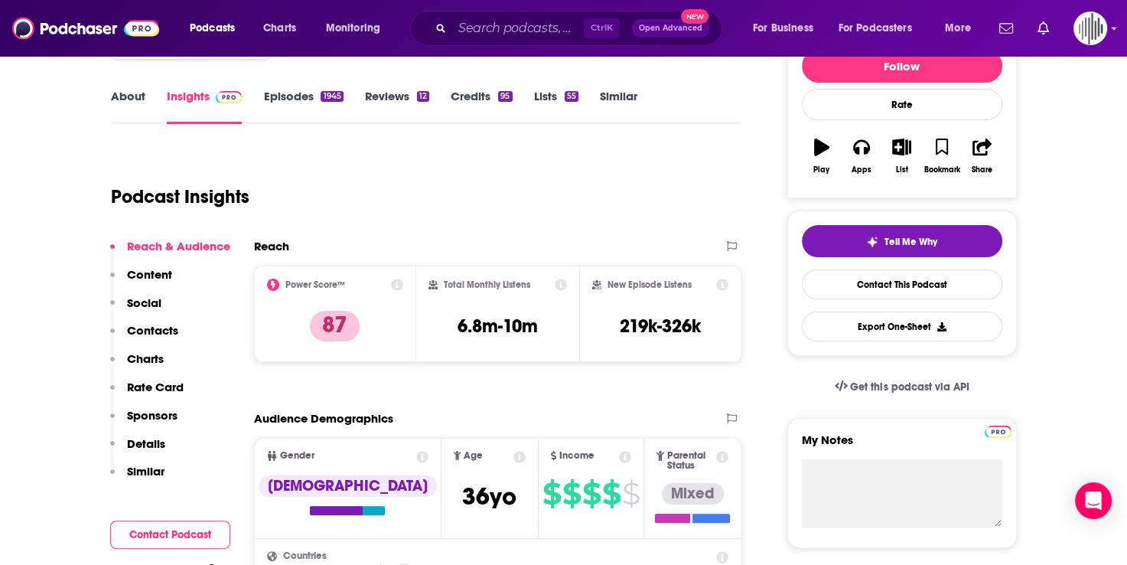
scroll to position [230, 0]
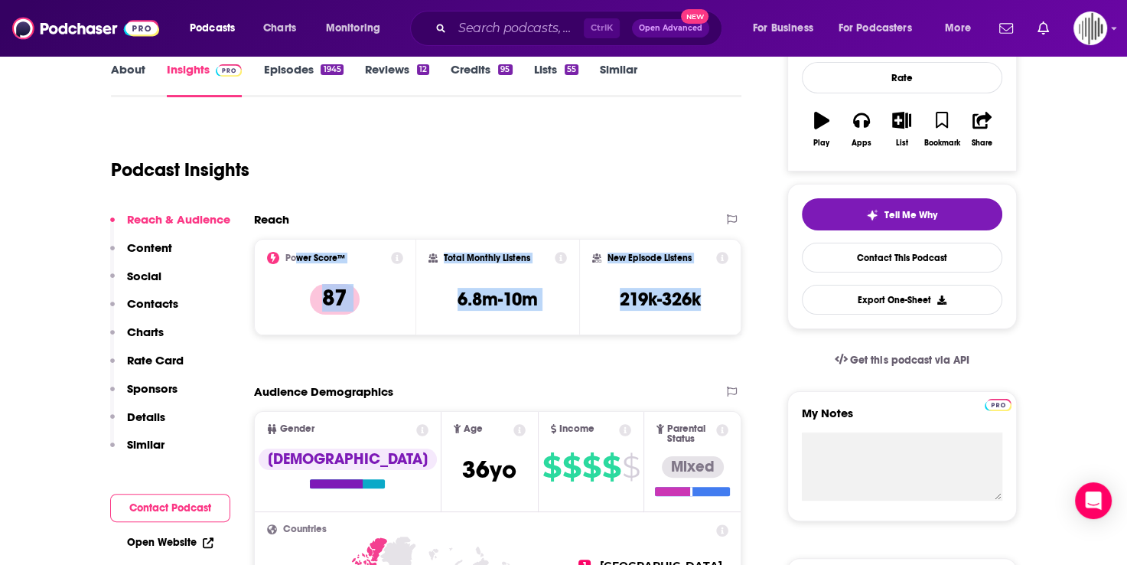
drag, startPoint x: 294, startPoint y: 259, endPoint x: 722, endPoint y: 308, distance: 431.3
click at [722, 308] on div "Power Score™ 87 Total Monthly Listens 6.8m-10m New Episode Listens 219k-326k" at bounding box center [498, 287] width 488 height 96
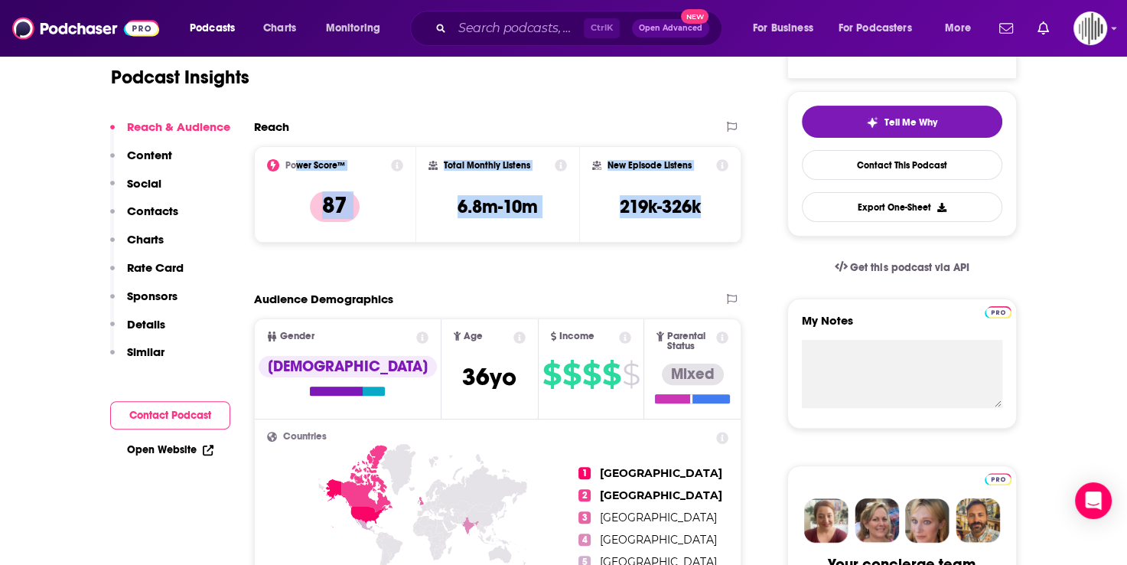
scroll to position [153, 0]
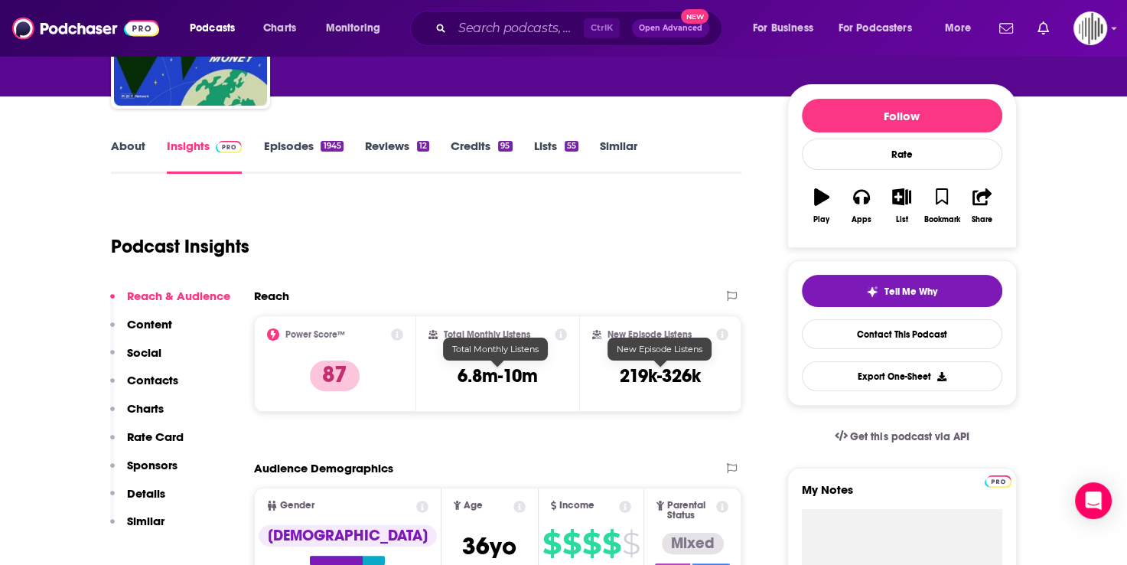
drag, startPoint x: 663, startPoint y: 454, endPoint x: 673, endPoint y: 445, distance: 13.0
click at [165, 292] on p "Reach & Audience" at bounding box center [178, 295] width 103 height 15
click at [556, 335] on icon at bounding box center [561, 334] width 12 height 12
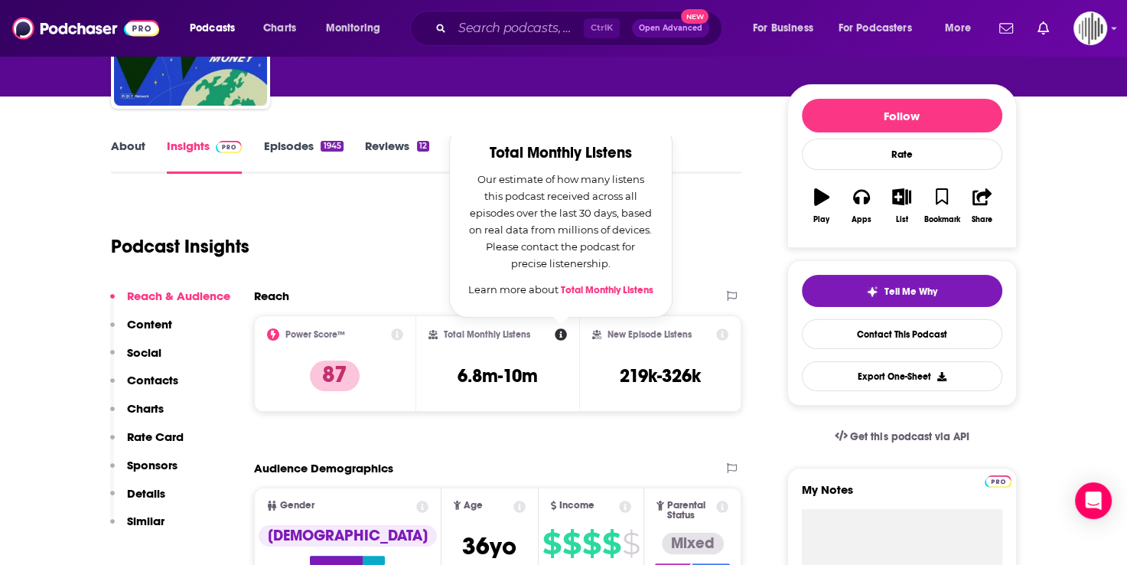
click at [376, 252] on div "Podcast Insights" at bounding box center [420, 237] width 619 height 78
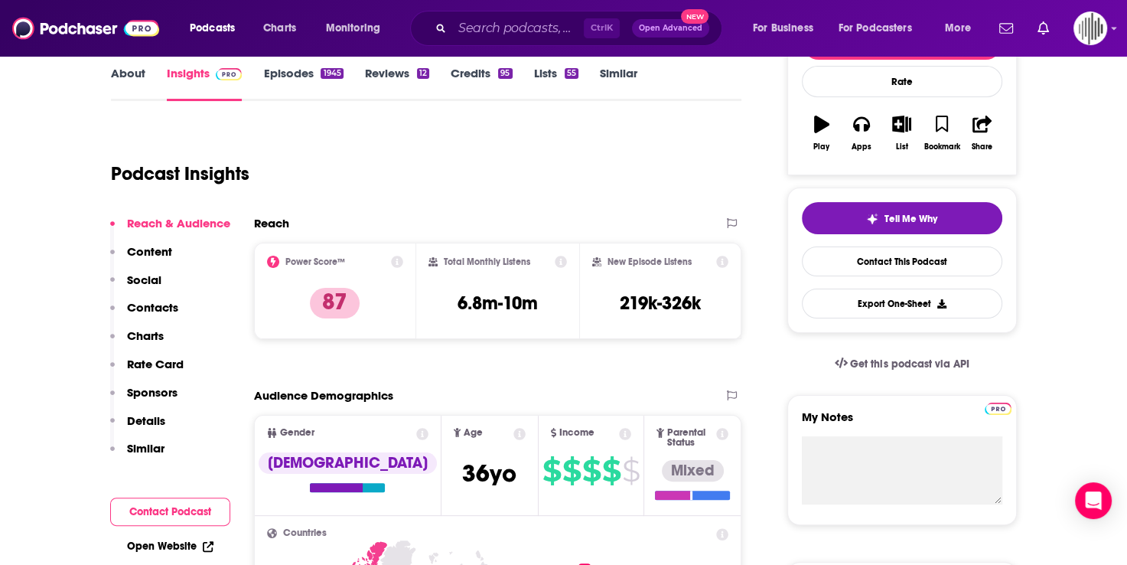
scroll to position [306, 0]
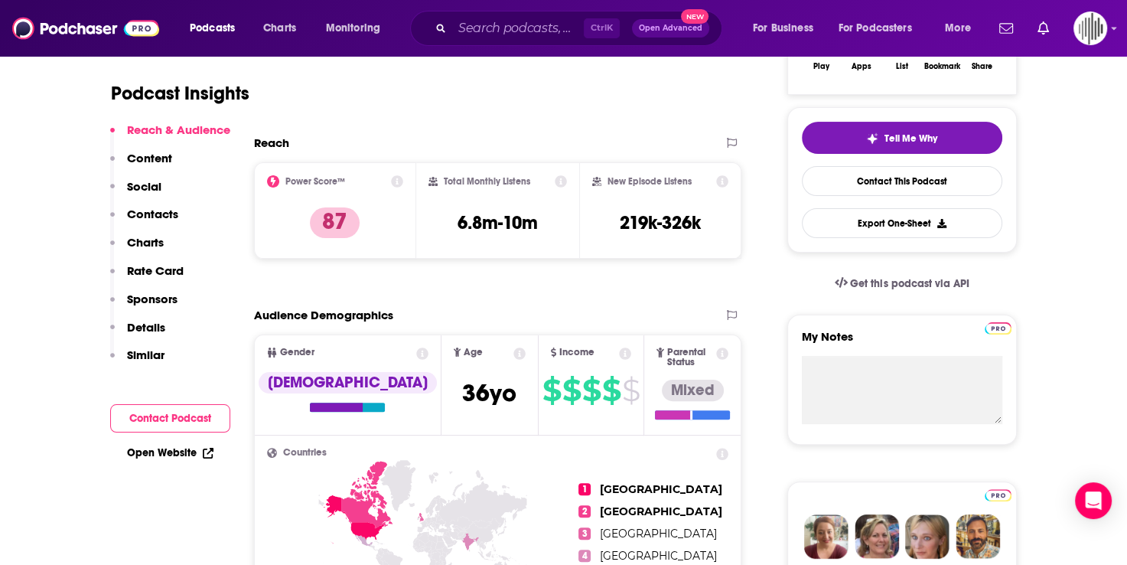
click at [144, 239] on p "Charts" at bounding box center [145, 242] width 37 height 15
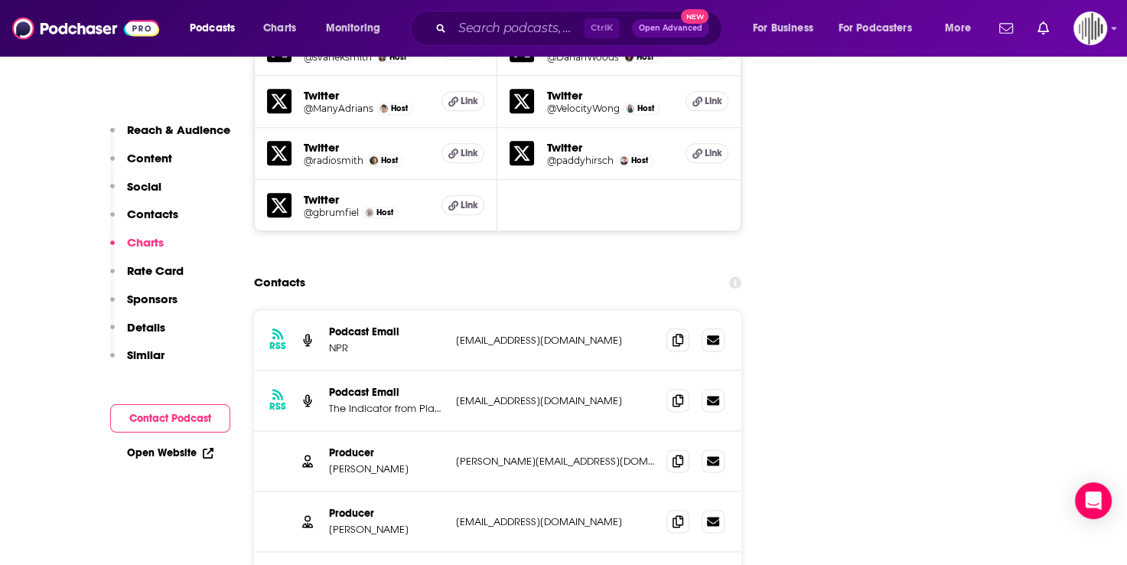
scroll to position [2221, 0]
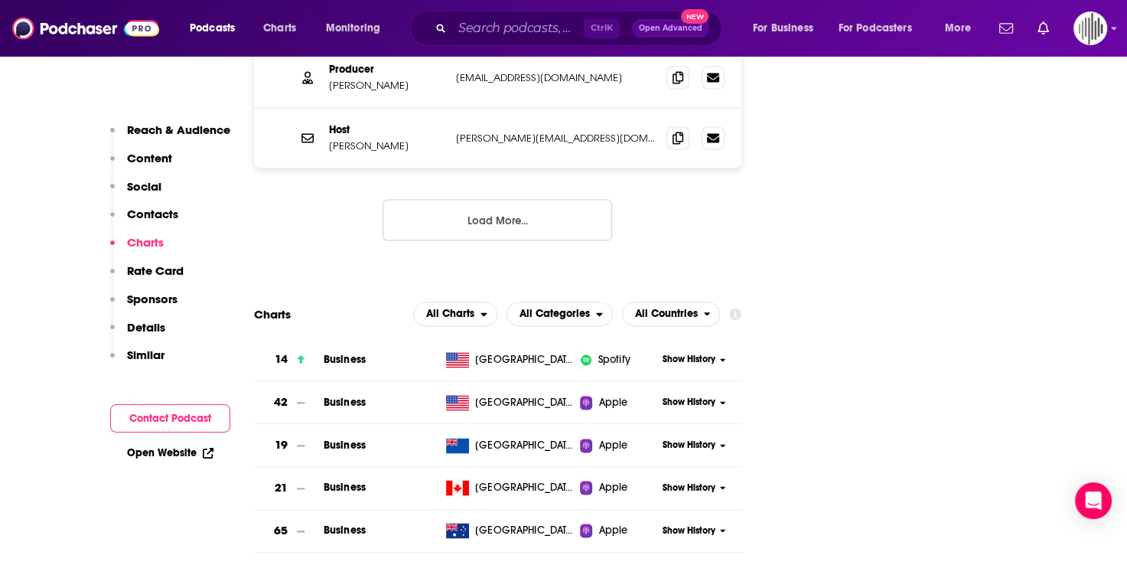
click at [138, 297] on p "Sponsors" at bounding box center [152, 299] width 50 height 15
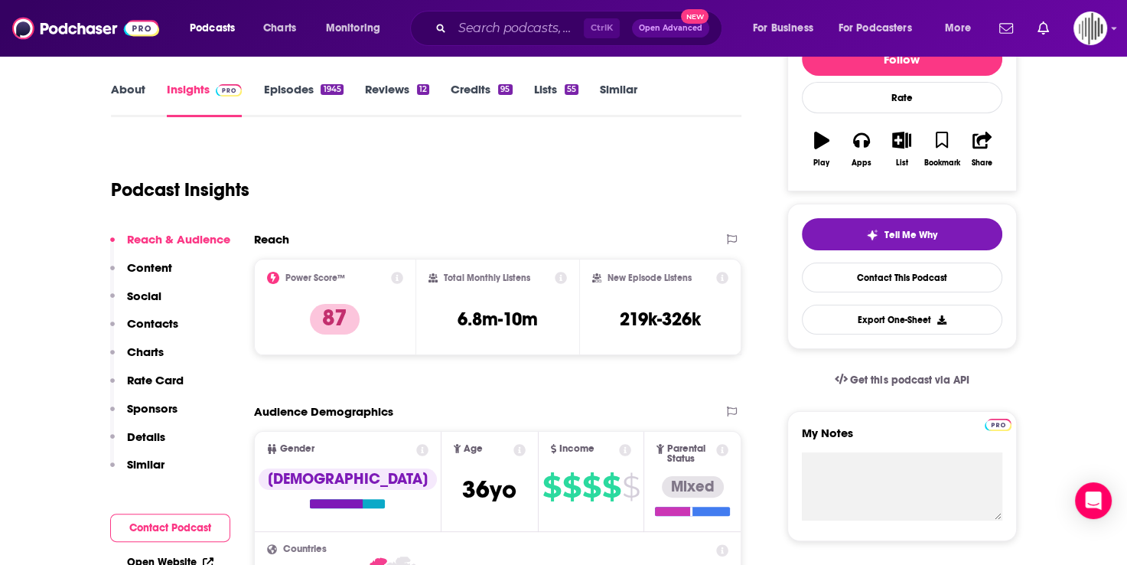
scroll to position [230, 0]
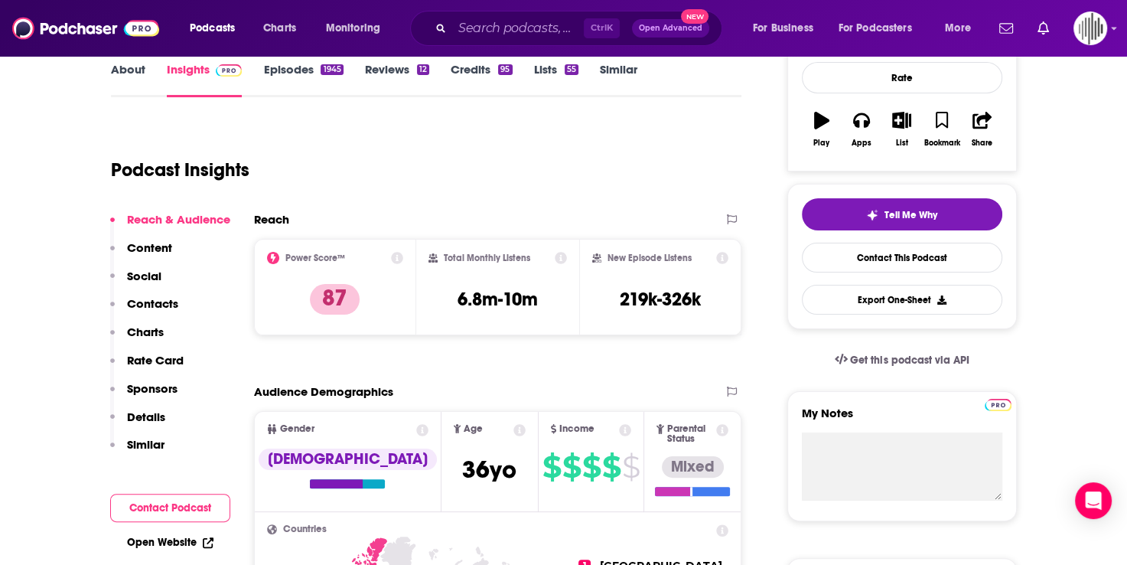
click at [722, 256] on icon at bounding box center [722, 258] width 12 height 12
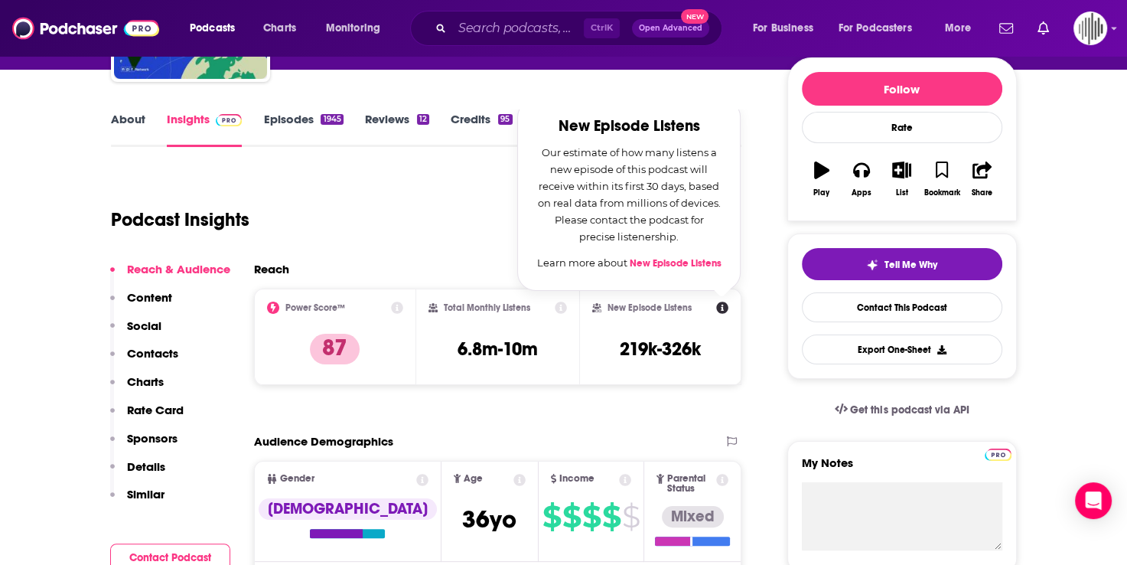
scroll to position [153, 0]
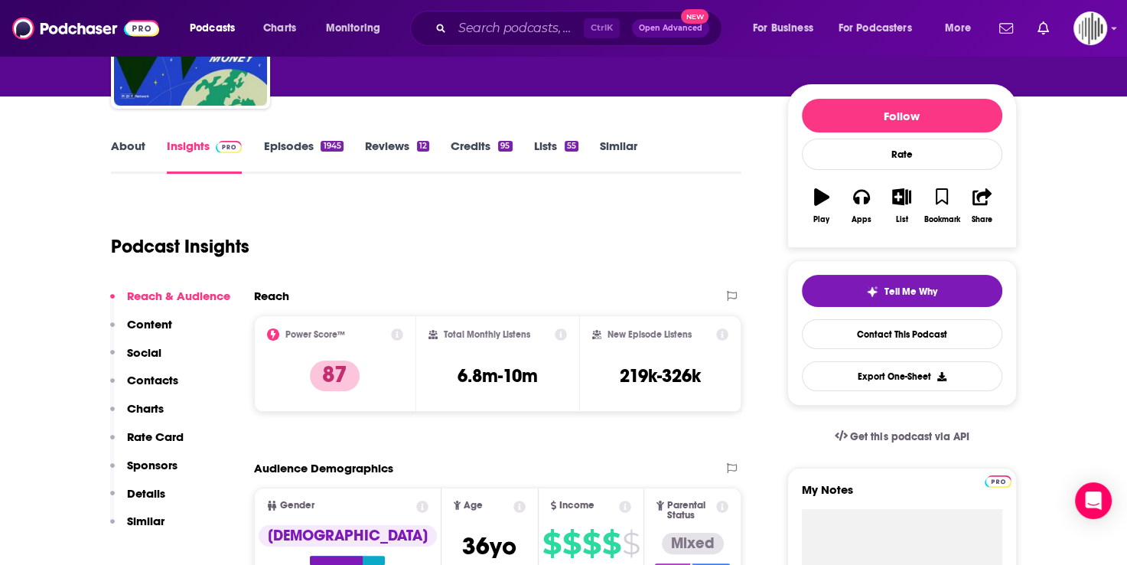
drag, startPoint x: 545, startPoint y: 177, endPoint x: 612, endPoint y: 173, distance: 67.4
click at [721, 332] on icon at bounding box center [723, 334] width 12 height 12
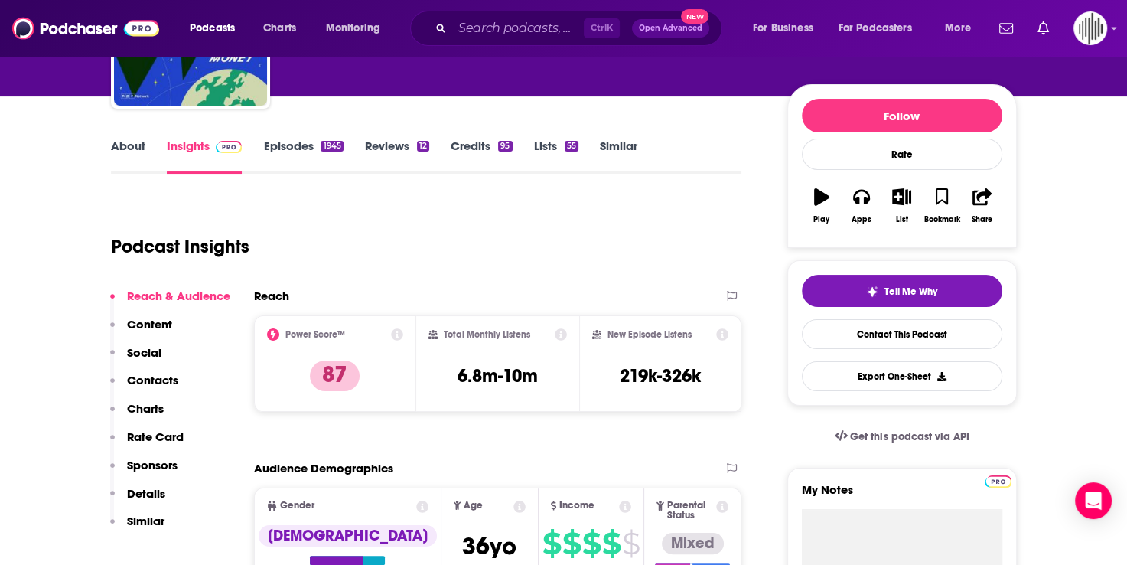
click at [722, 332] on icon at bounding box center [723, 334] width 12 height 12
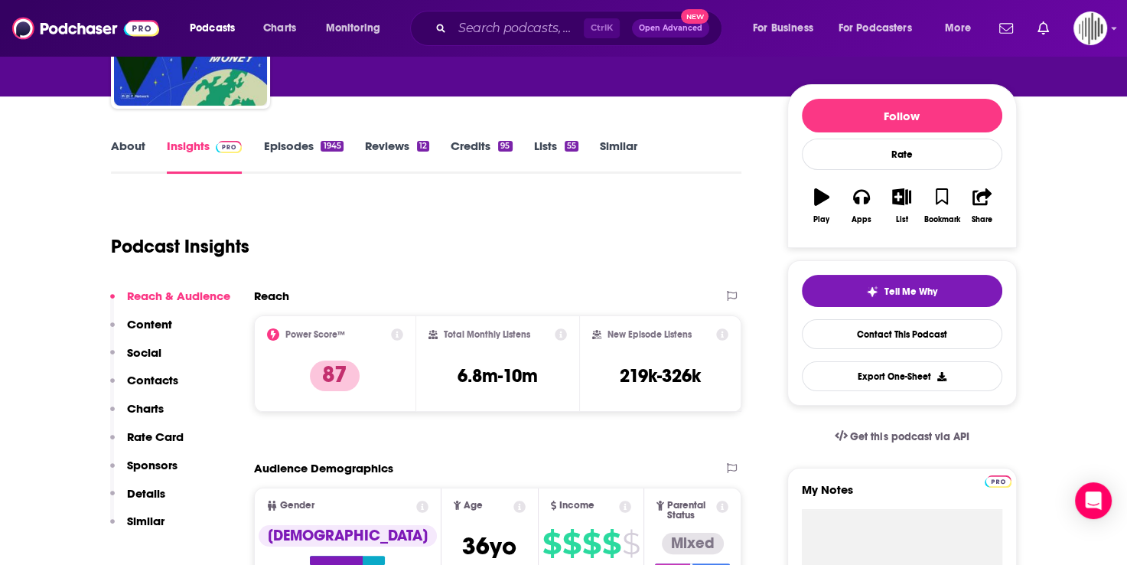
click at [719, 335] on icon at bounding box center [723, 334] width 12 height 12
drag, startPoint x: 705, startPoint y: 373, endPoint x: 614, endPoint y: 378, distance: 91.2
click at [614, 378] on div "New Episode Listens 219k-326k" at bounding box center [660, 363] width 137 height 70
copy h3 "219k-326k"
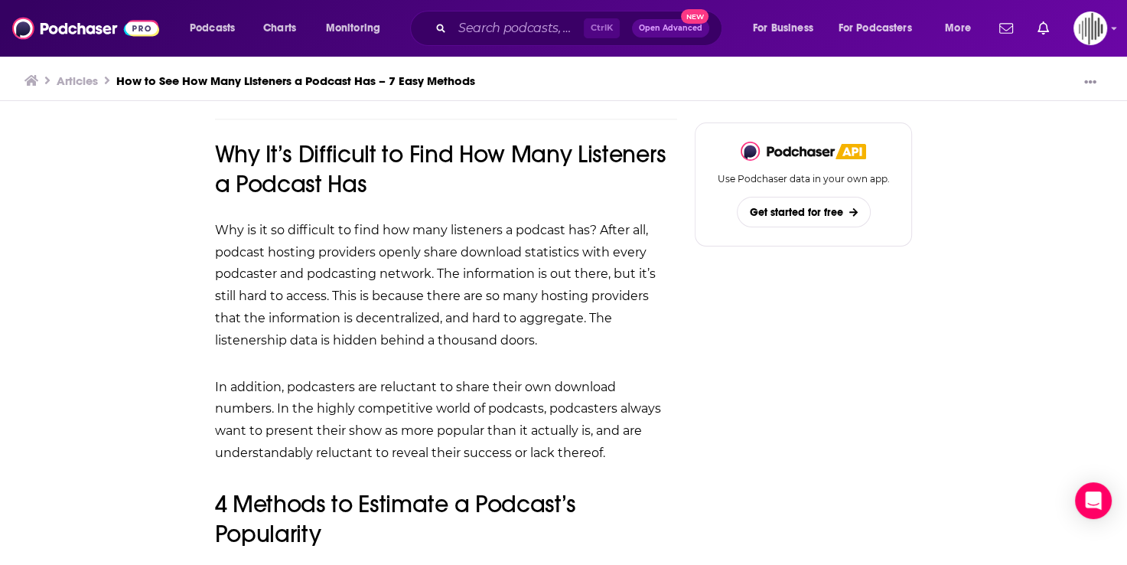
scroll to position [1377, 0]
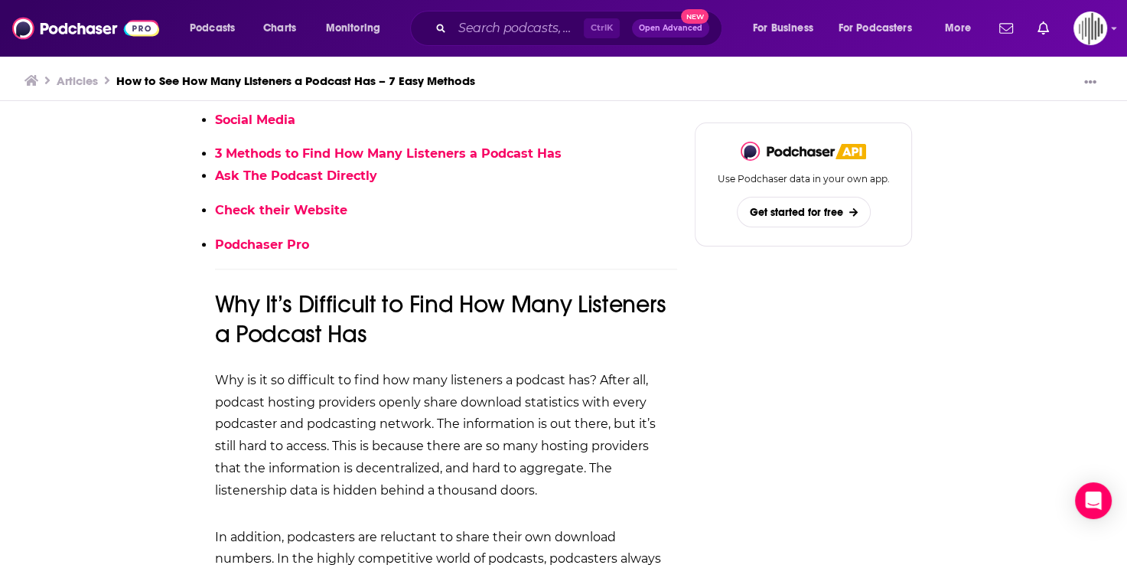
drag, startPoint x: 247, startPoint y: 245, endPoint x: 259, endPoint y: 250, distance: 13.4
click at [247, 245] on link "Podchaser Pro" at bounding box center [262, 244] width 94 height 15
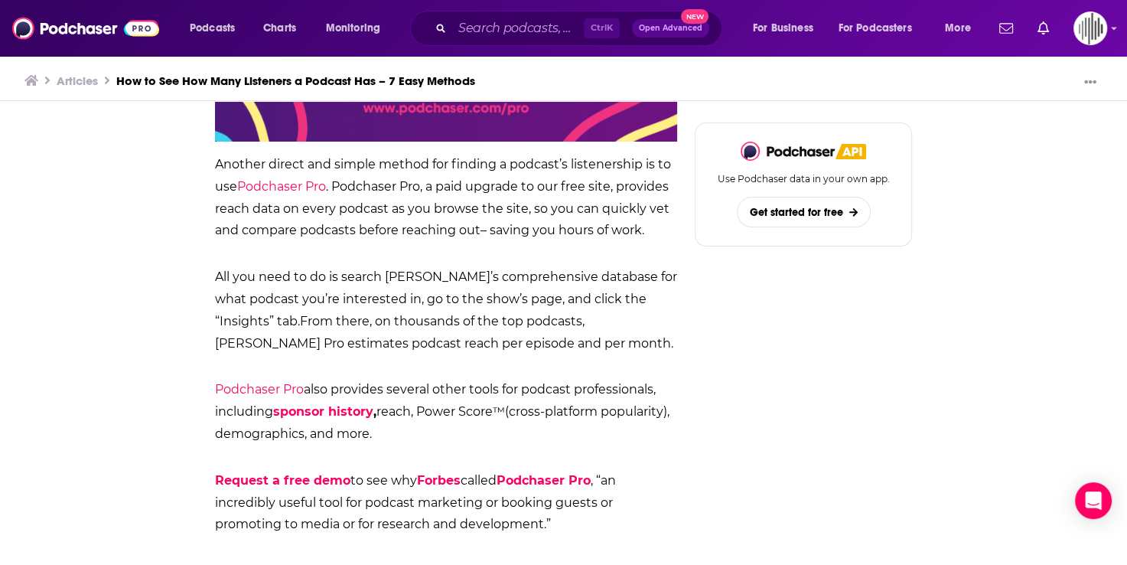
scroll to position [5515, 0]
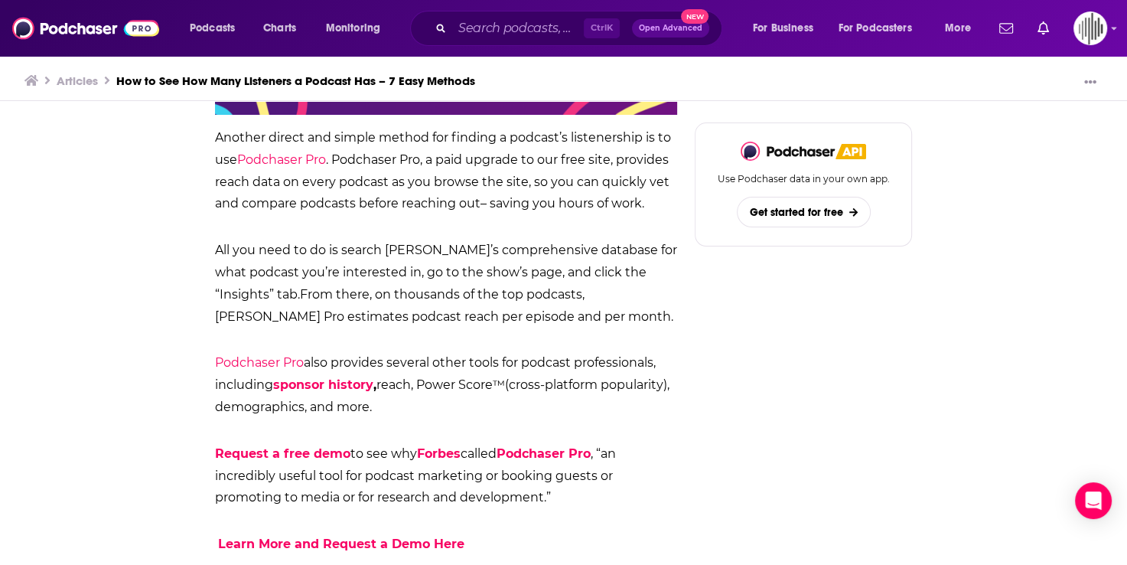
click at [366, 184] on span ". Podchaser Pro, a paid upgrade to our free site, provides reach data on every …" at bounding box center [442, 181] width 454 height 59
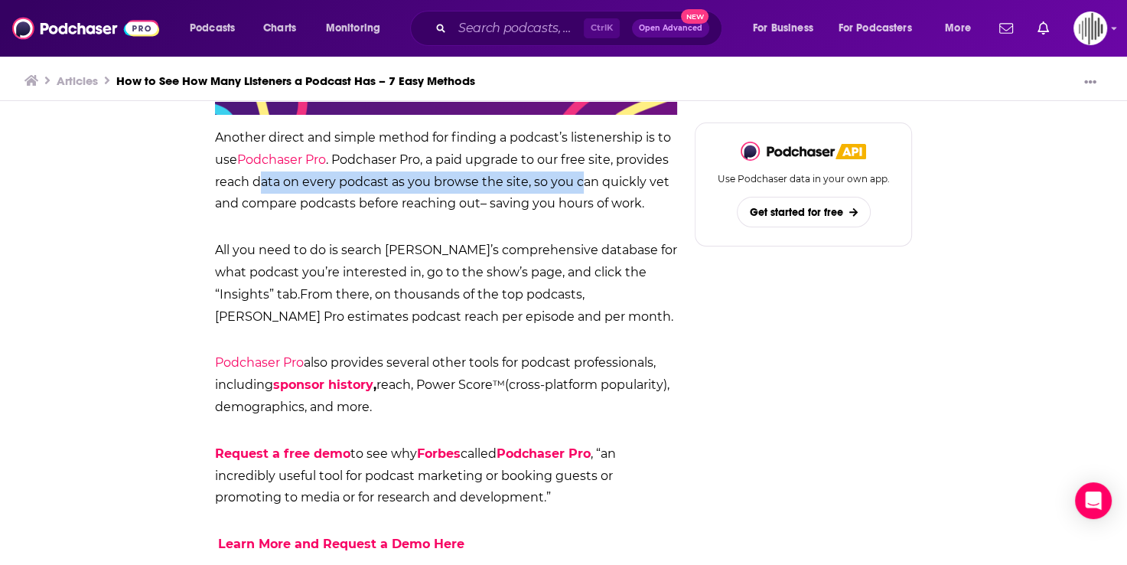
drag, startPoint x: 258, startPoint y: 176, endPoint x: 585, endPoint y: 174, distance: 326.7
click at [585, 174] on span ". Podchaser Pro, a paid upgrade to our free site, provides reach data on every …" at bounding box center [442, 181] width 454 height 59
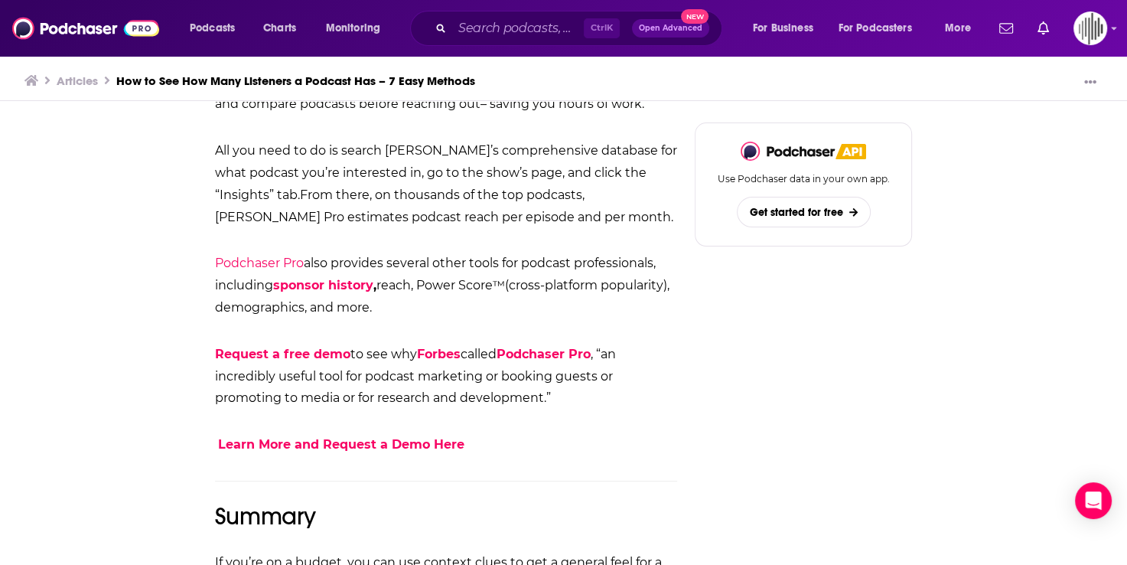
scroll to position [5592, 0]
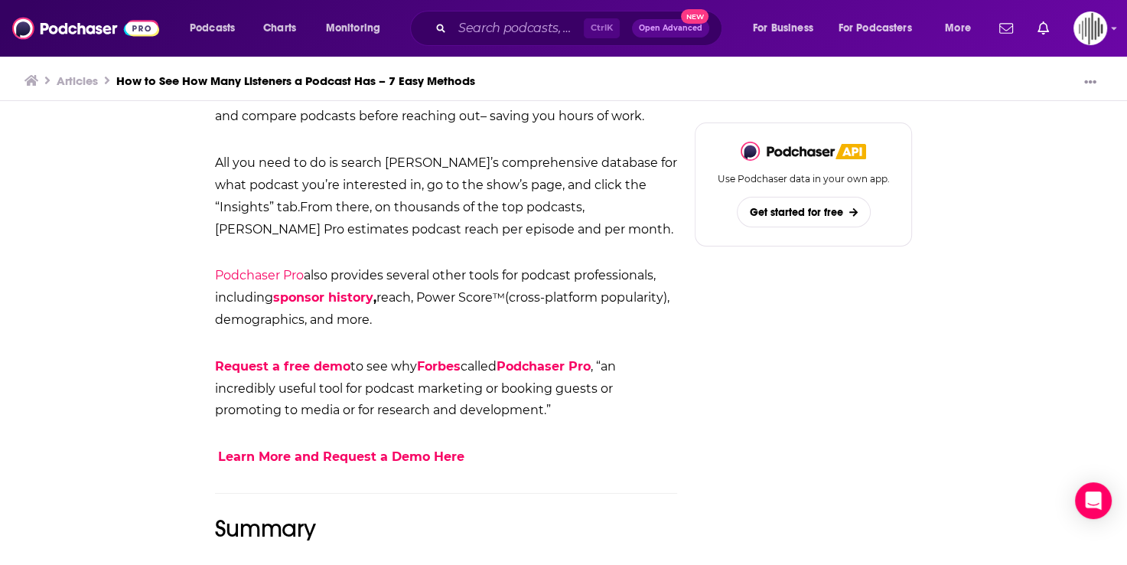
scroll to position [5438, 0]
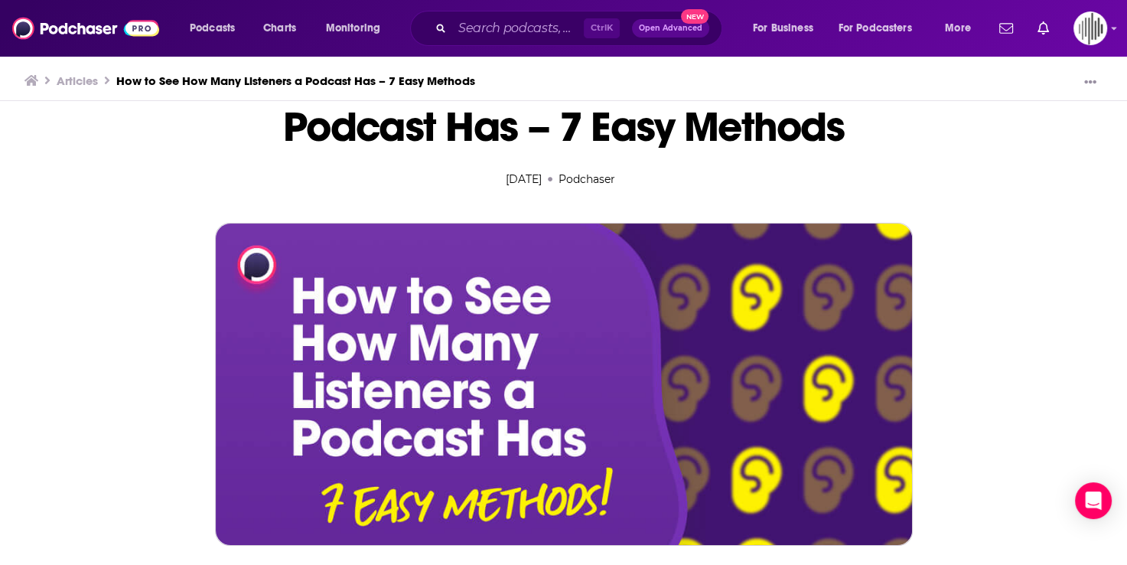
scroll to position [0, 0]
